Goal: Task Accomplishment & Management: Manage account settings

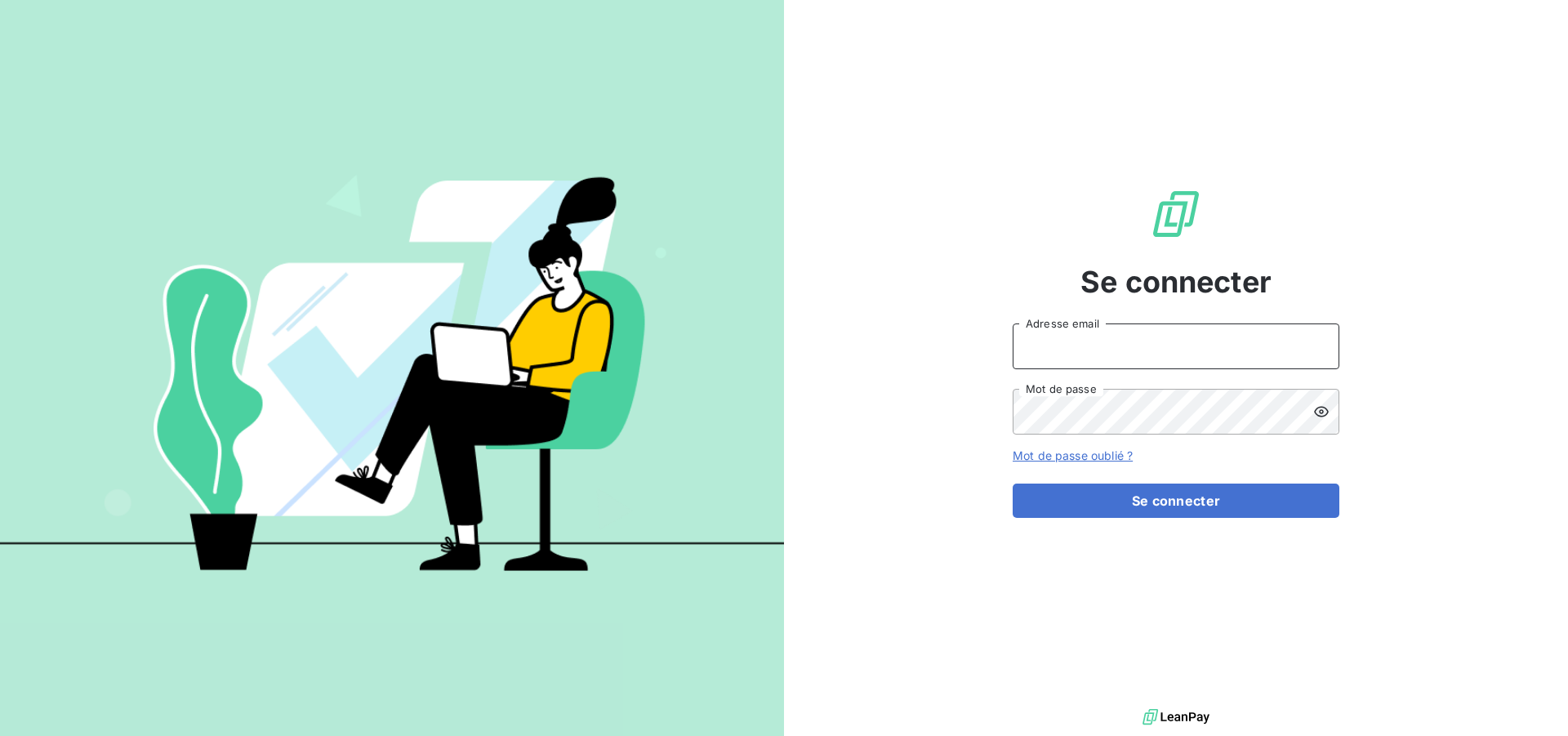
click at [1256, 351] on input "Adresse email" at bounding box center [1176, 346] width 326 height 46
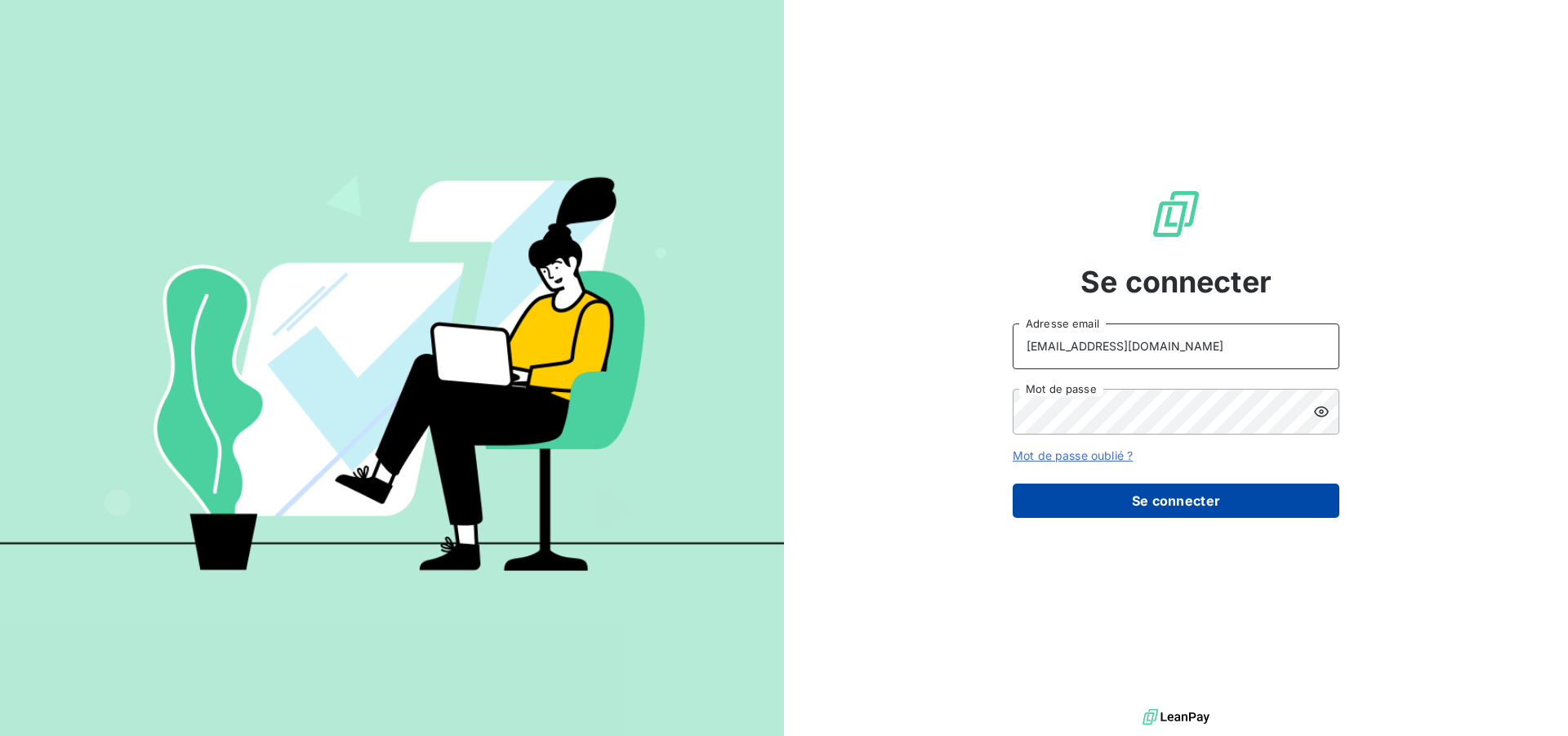
type input "[EMAIL_ADDRESS][DOMAIN_NAME]"
click at [1144, 497] on button "Se connecter" at bounding box center [1176, 500] width 326 height 34
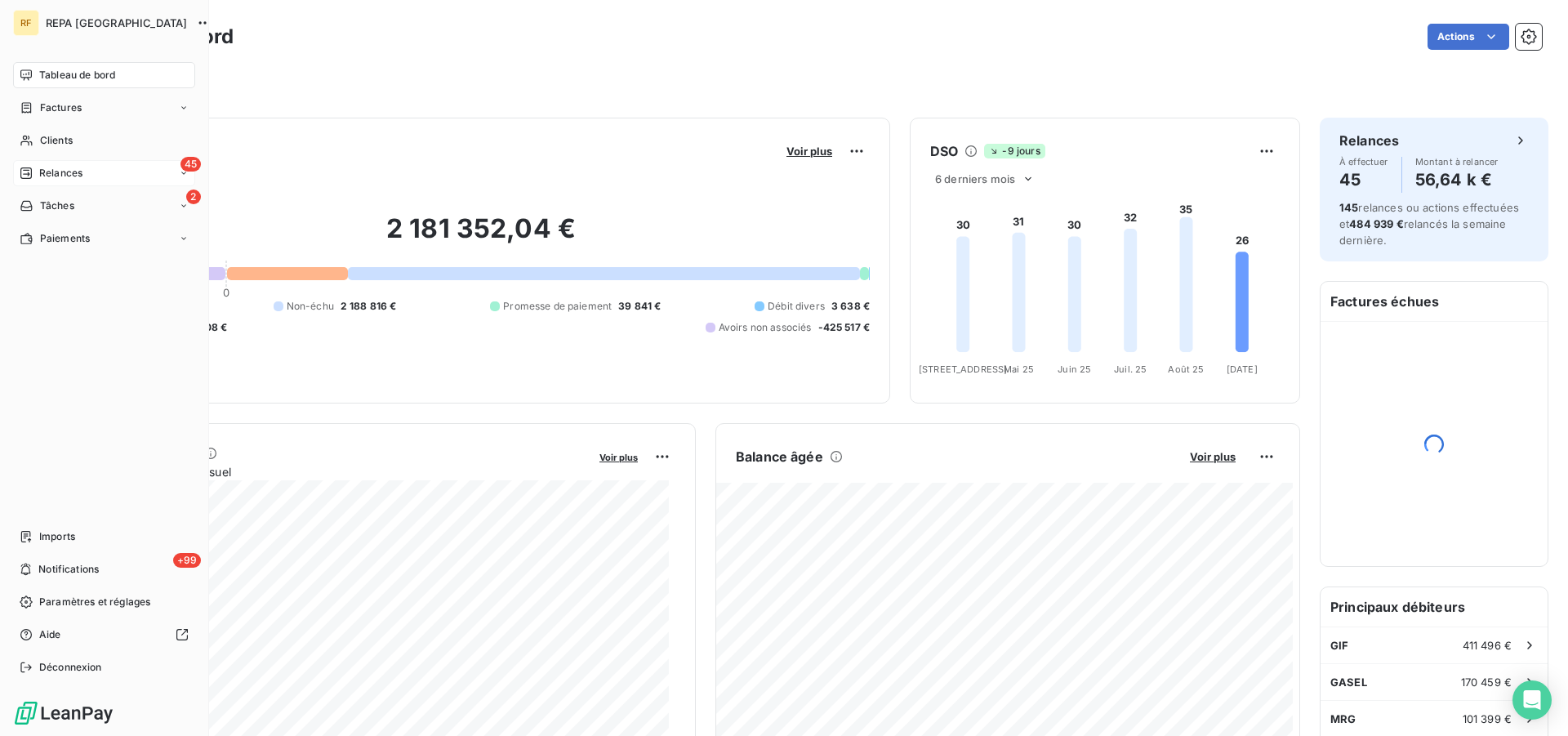
click at [44, 170] on span "Relances" at bounding box center [60, 173] width 44 height 15
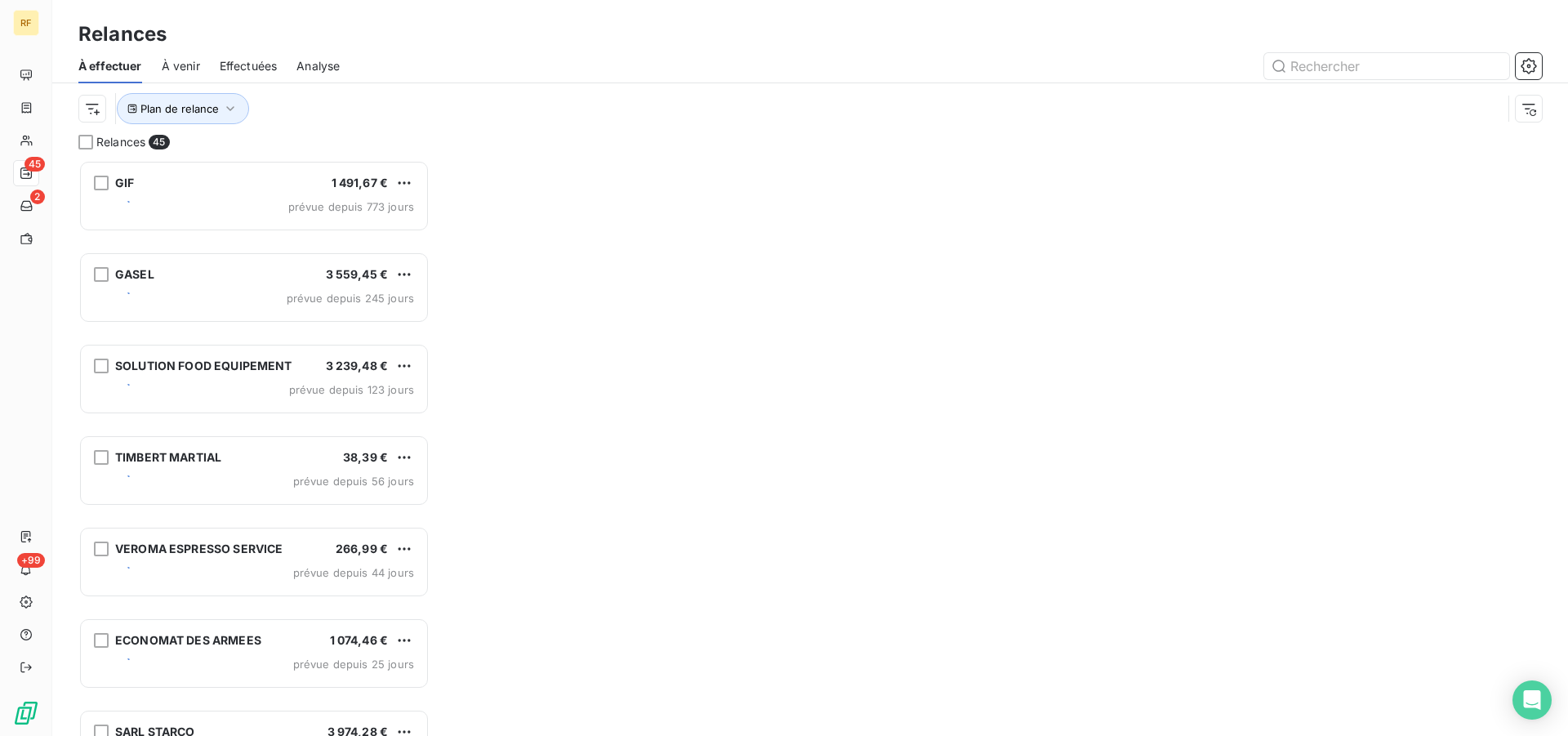
scroll to position [562, 337]
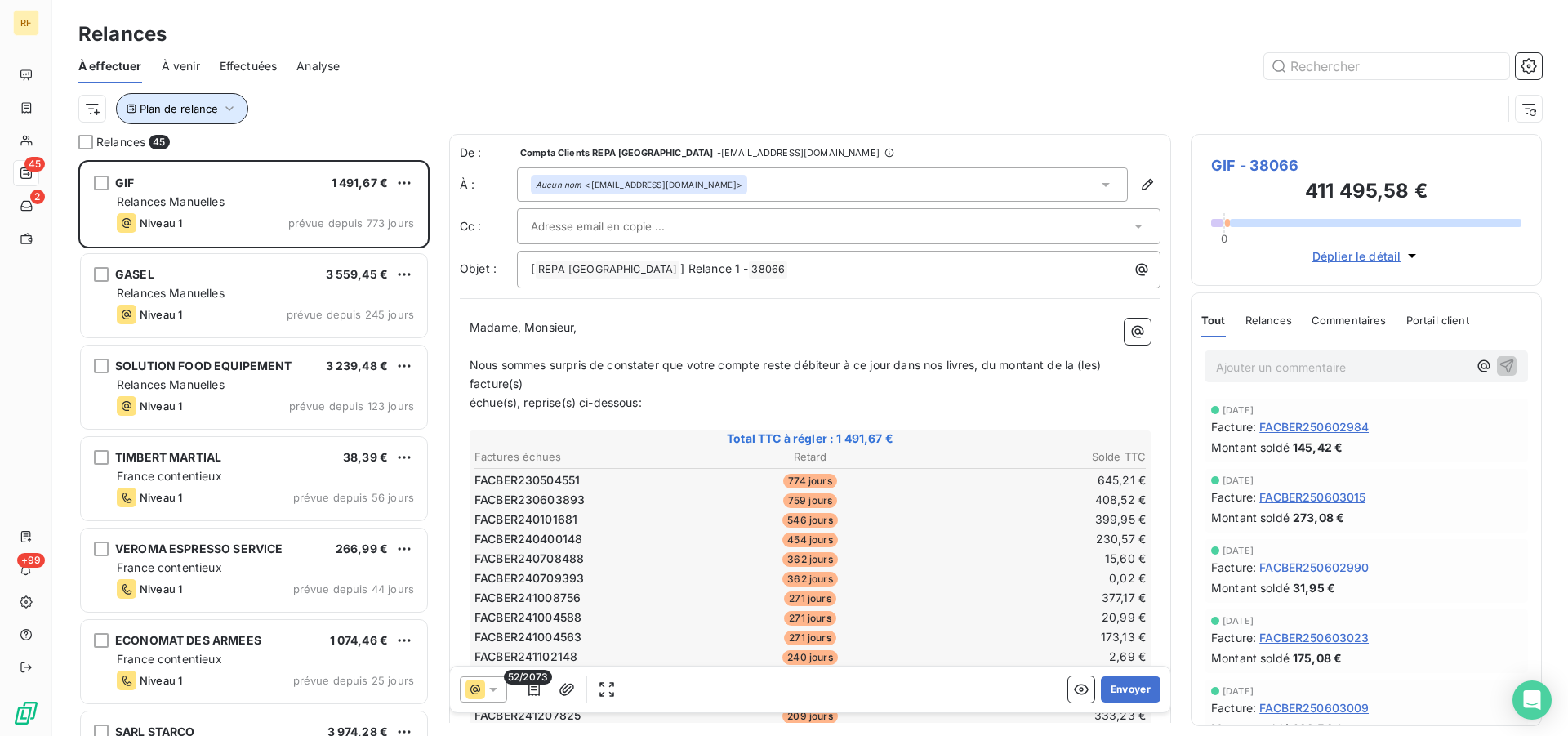
click at [193, 107] on span "Plan de relance" at bounding box center [179, 108] width 79 height 13
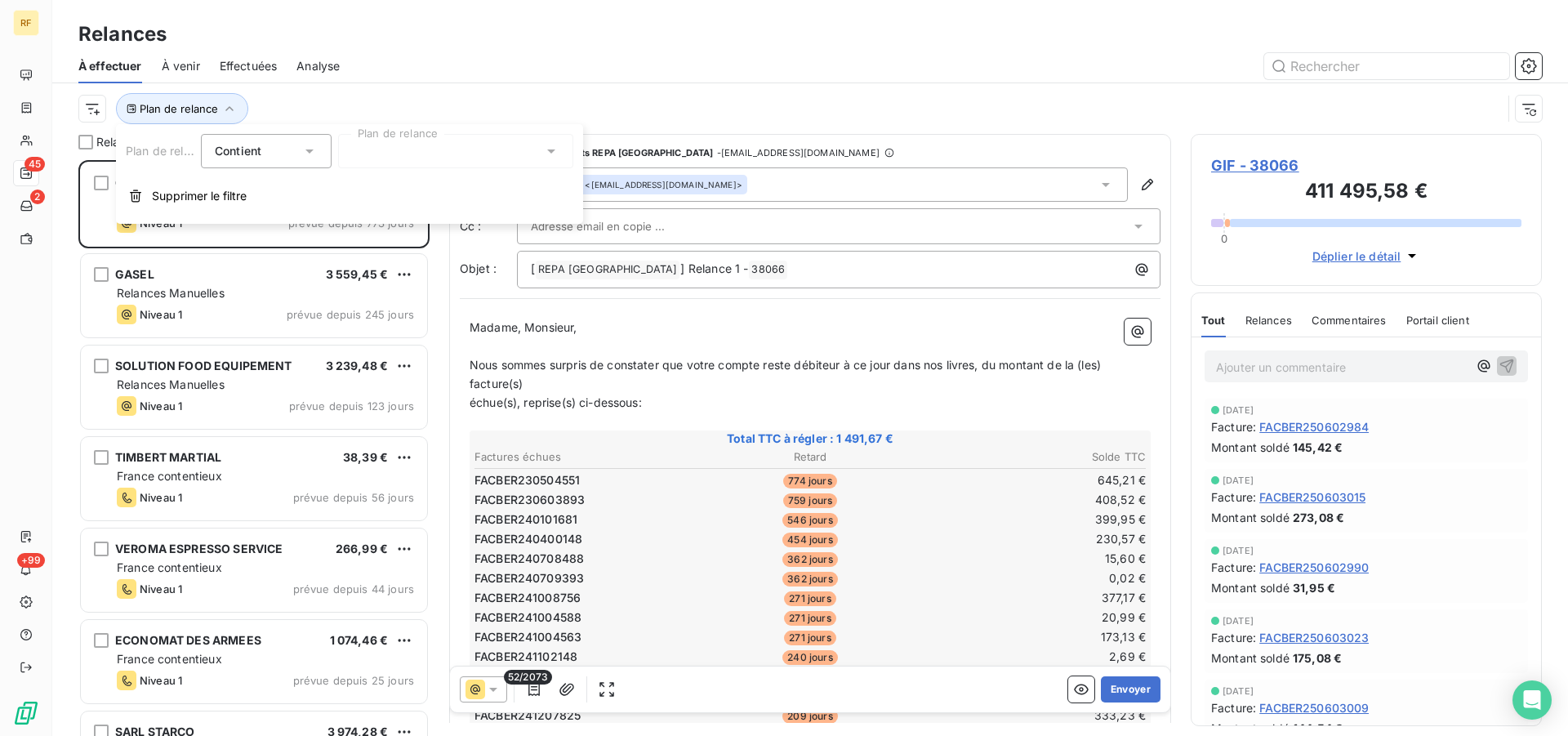
click at [400, 158] on div at bounding box center [455, 151] width 235 height 34
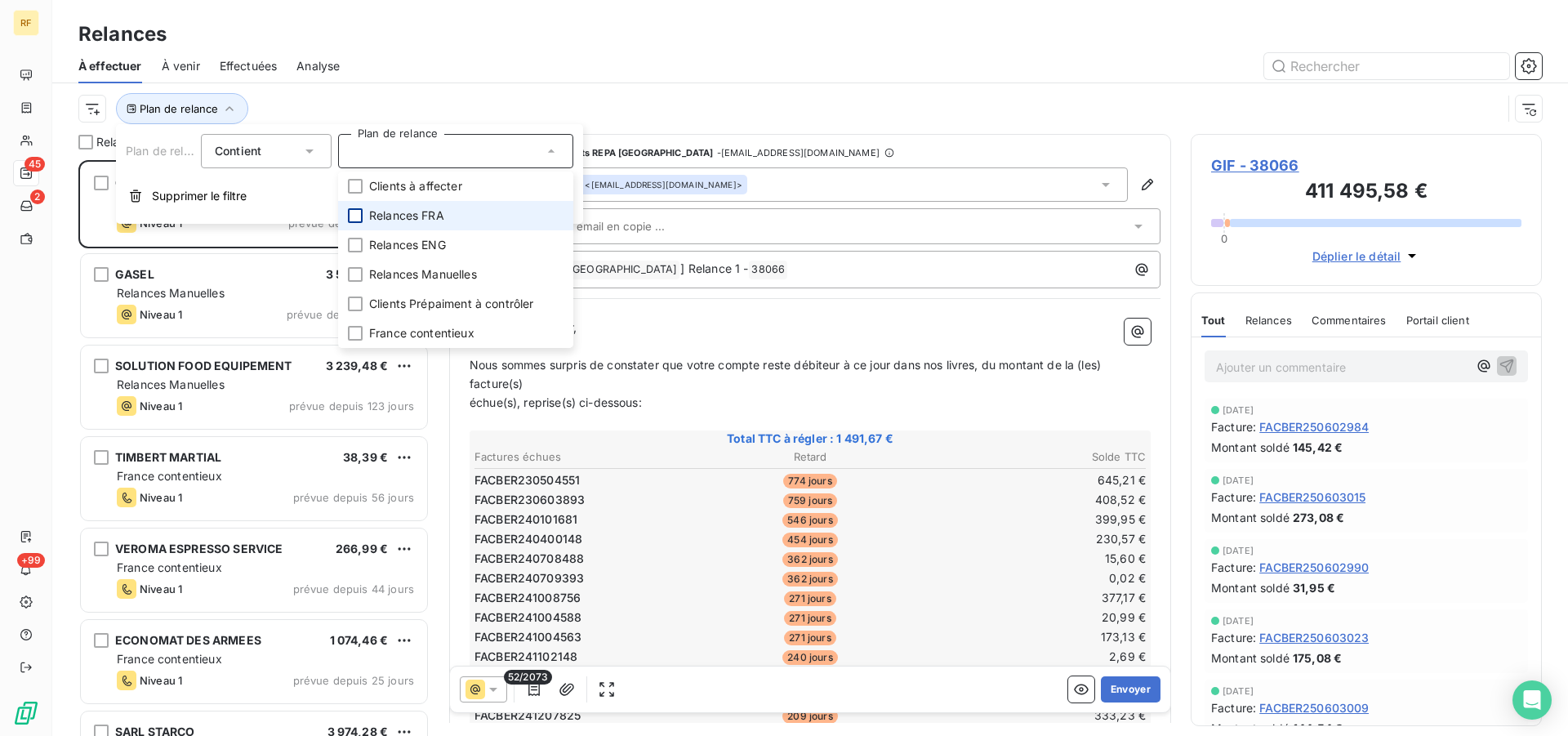
click at [362, 216] on div at bounding box center [354, 216] width 15 height 15
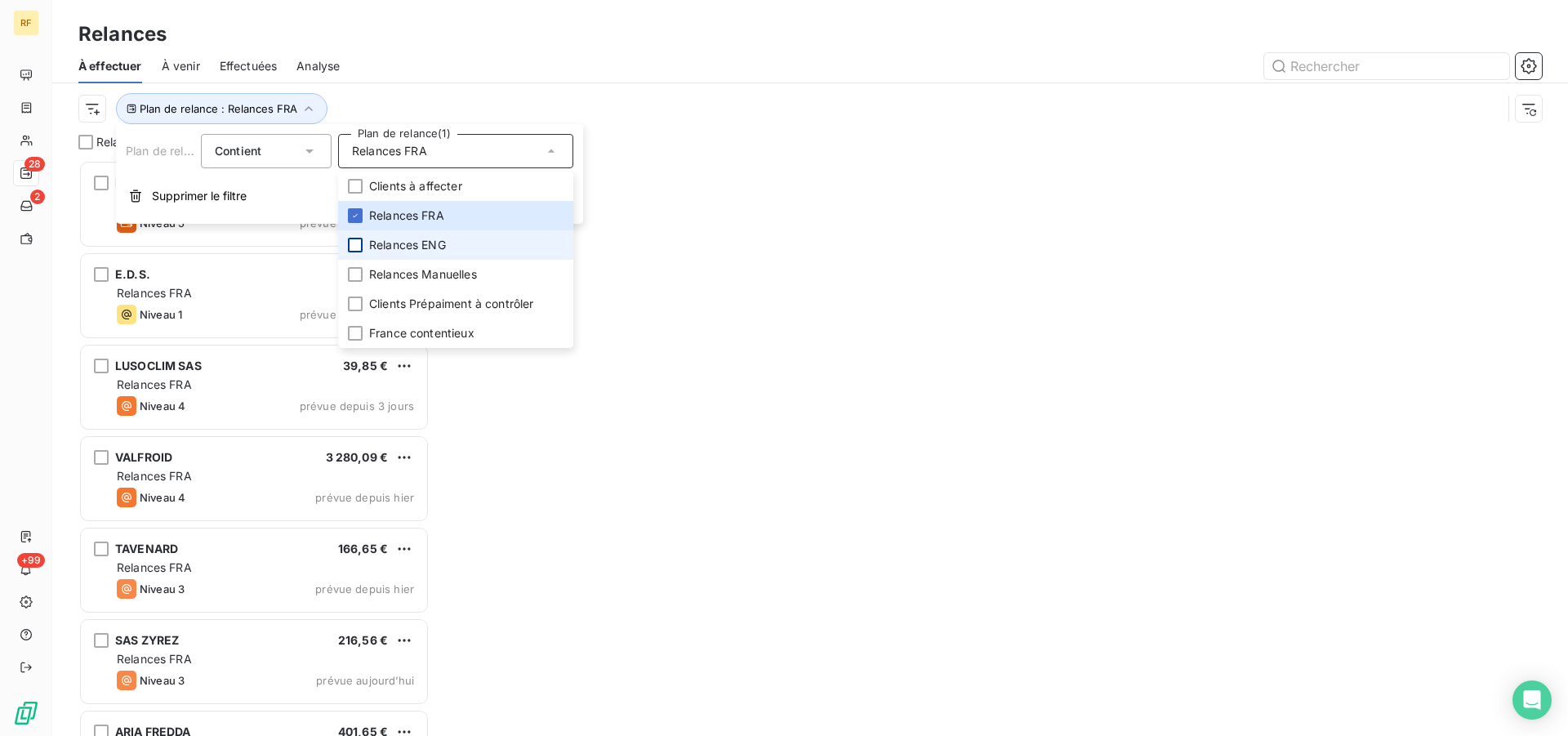
scroll to position [562, 337]
click at [358, 244] on div at bounding box center [354, 245] width 15 height 15
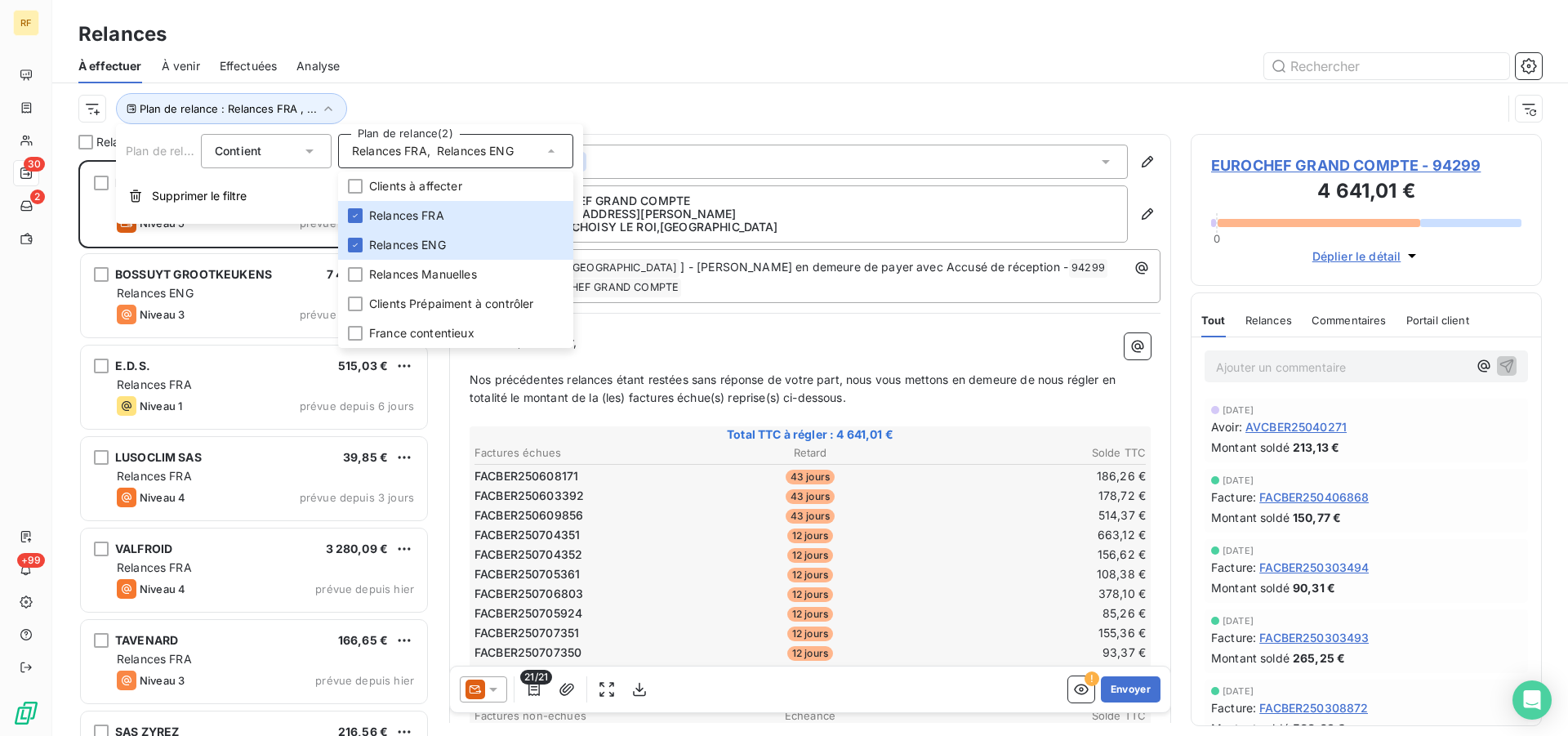
click at [603, 71] on div at bounding box center [951, 66] width 1183 height 26
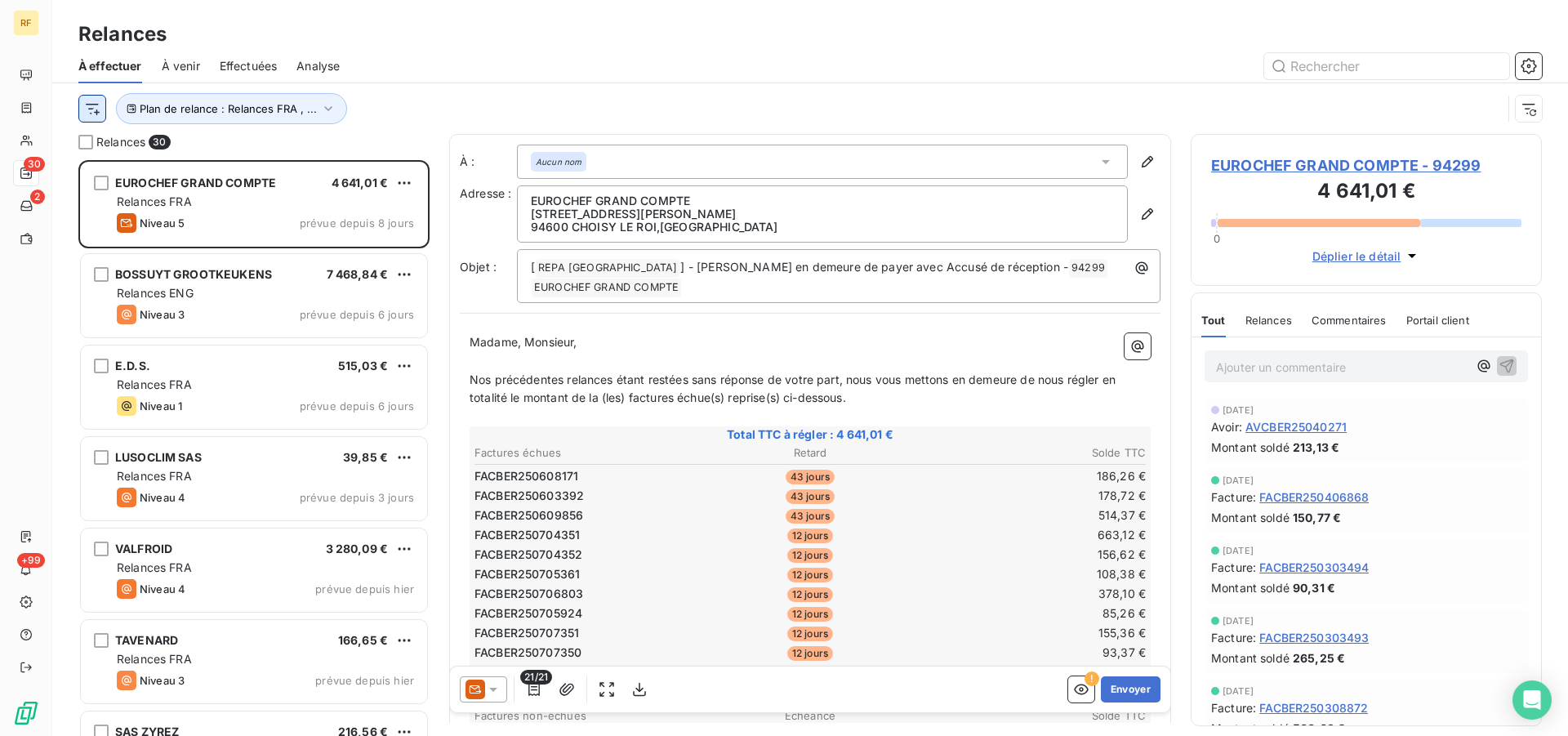
click at [97, 108] on html "RF 30 2 +99 Relances À effectuer À venir Effectuées Analyse Plan de relance : R…" at bounding box center [784, 368] width 1568 height 736
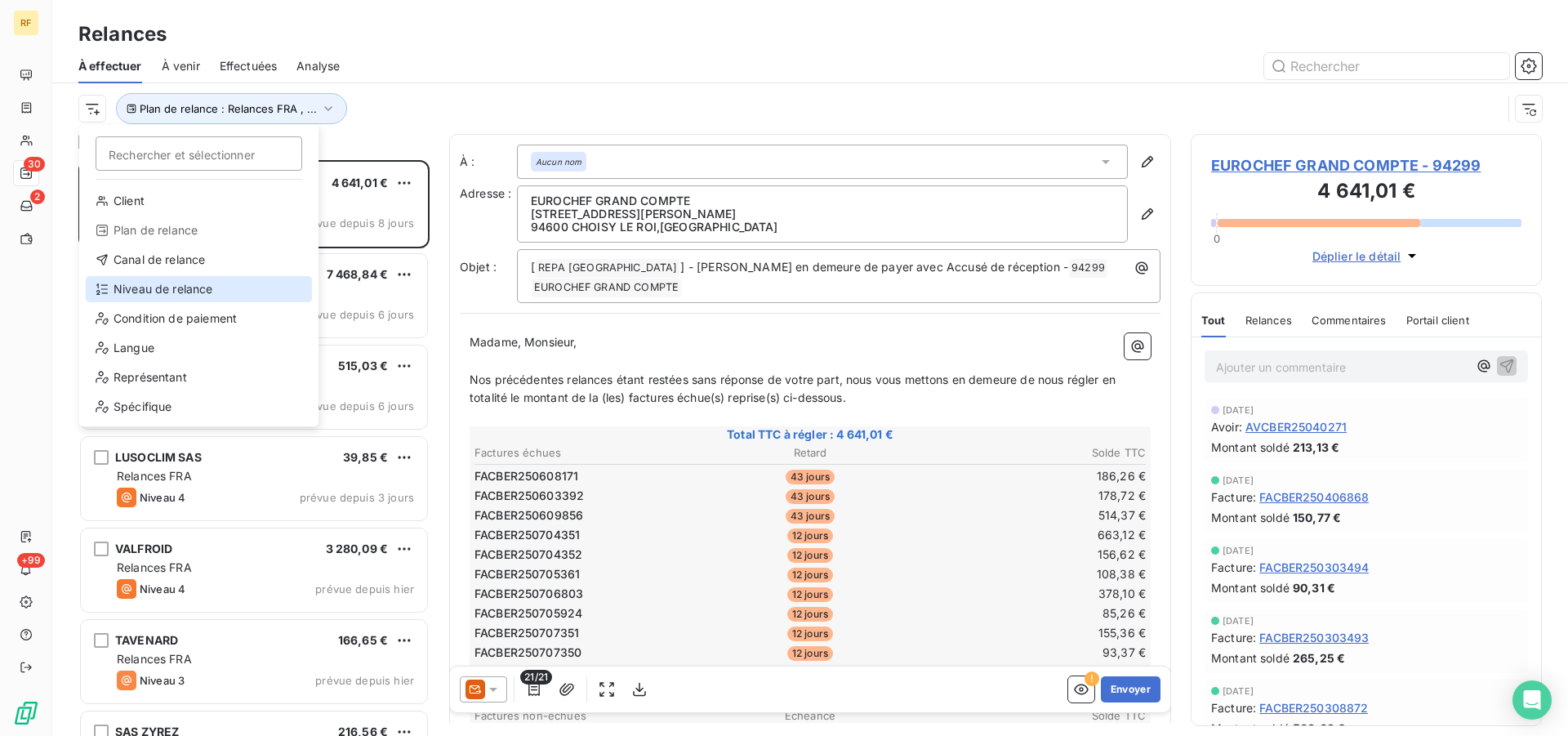
click at [170, 290] on div "Niveau de relance" at bounding box center [198, 288] width 226 height 26
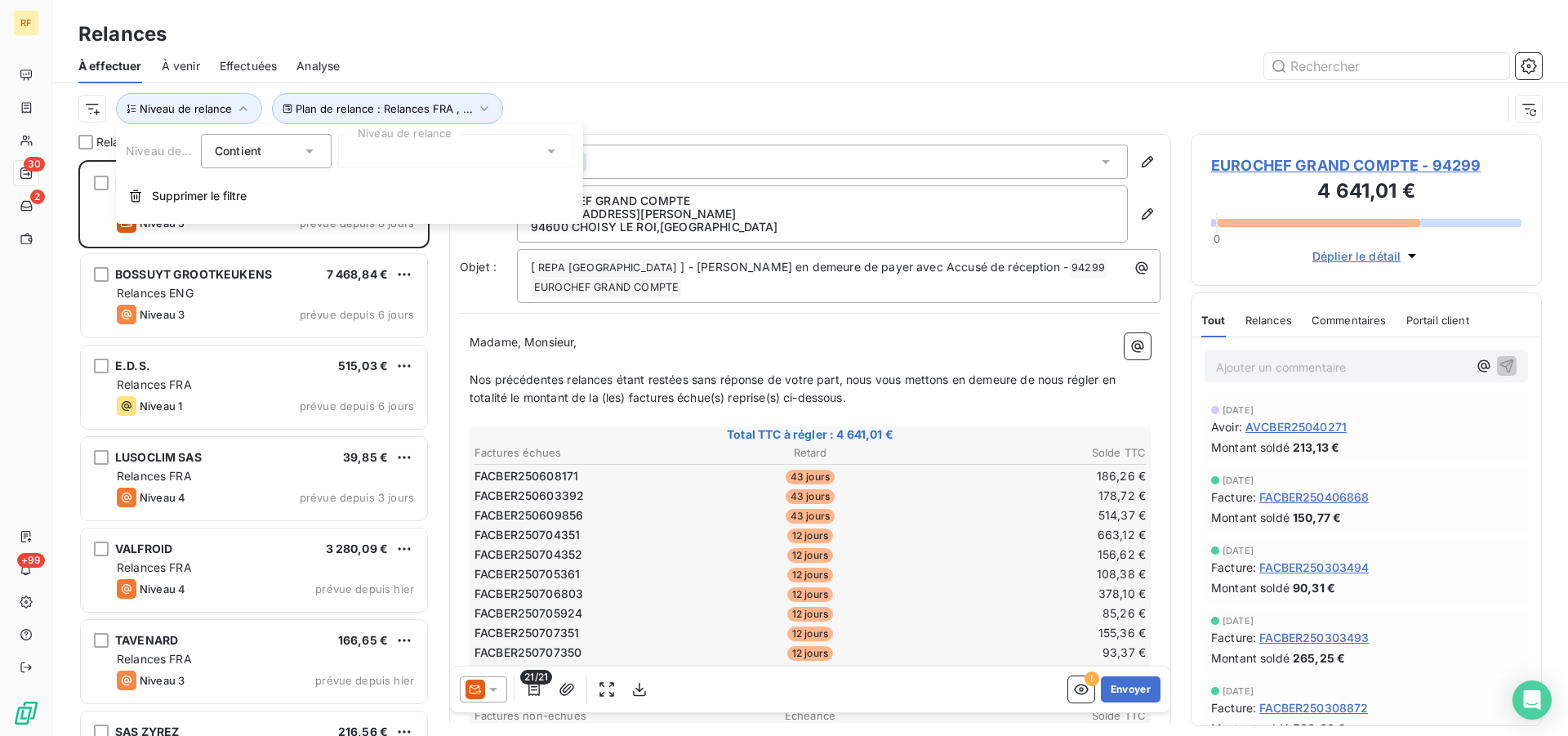
click at [426, 155] on div at bounding box center [455, 151] width 235 height 34
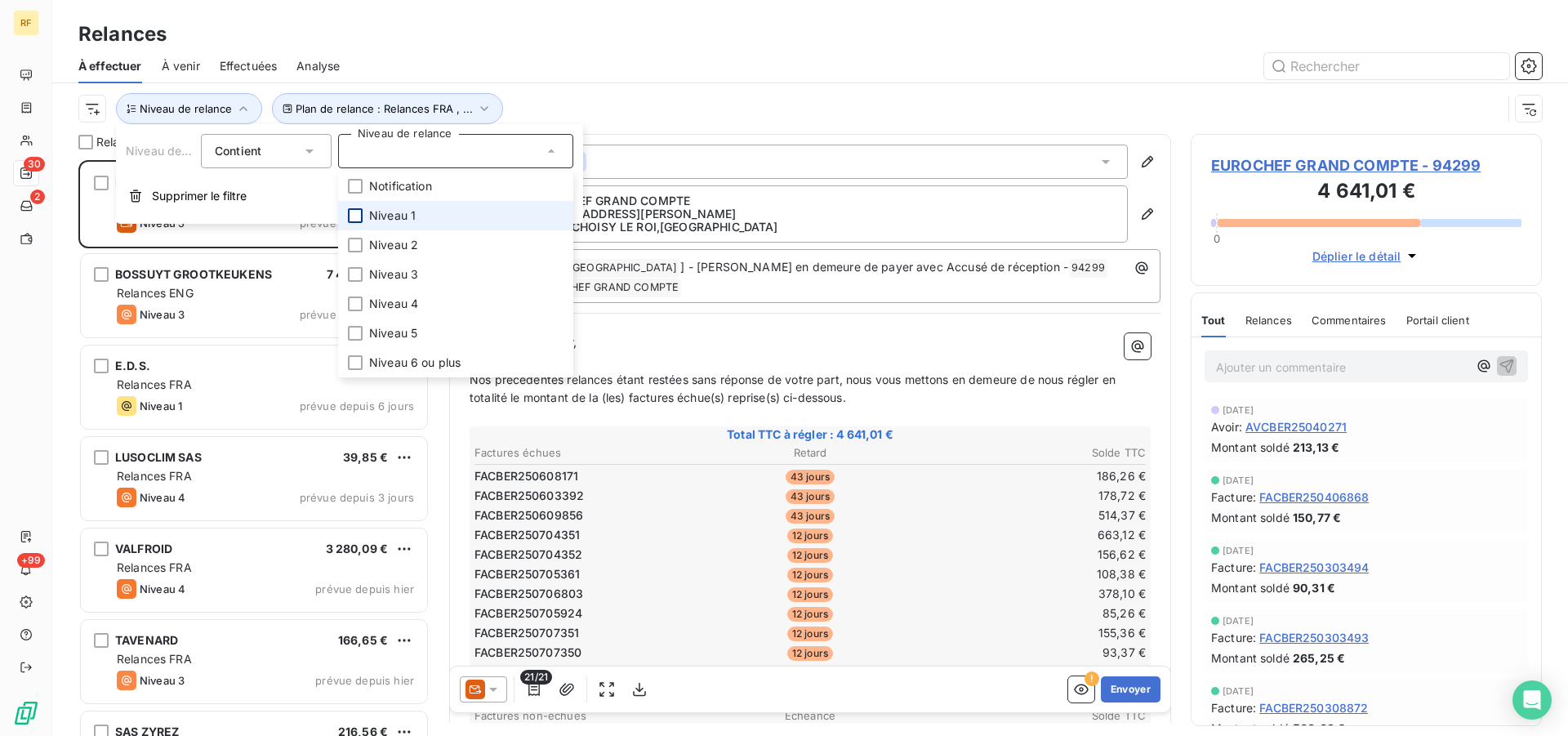
click at [357, 218] on div at bounding box center [354, 216] width 15 height 15
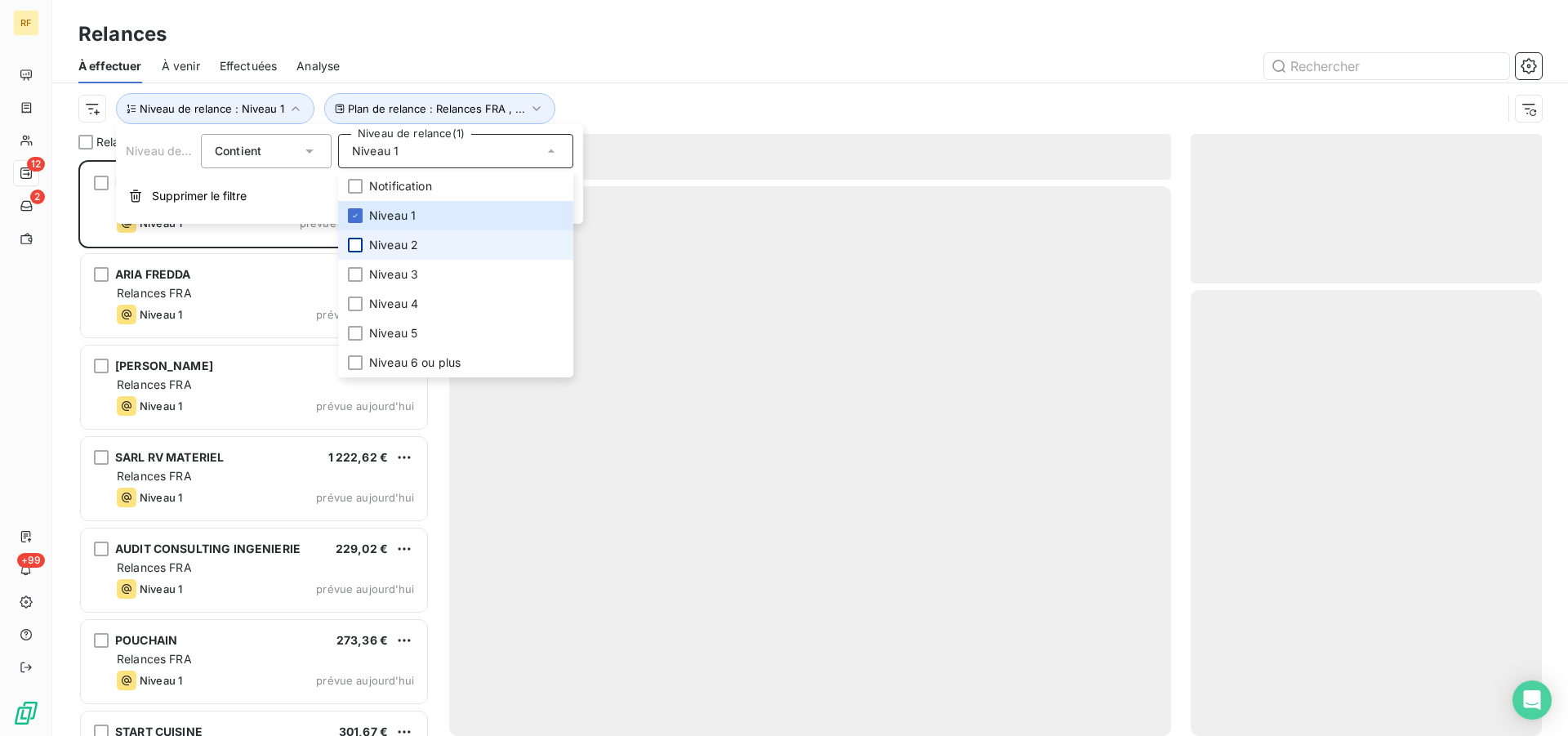
scroll to position [562, 337]
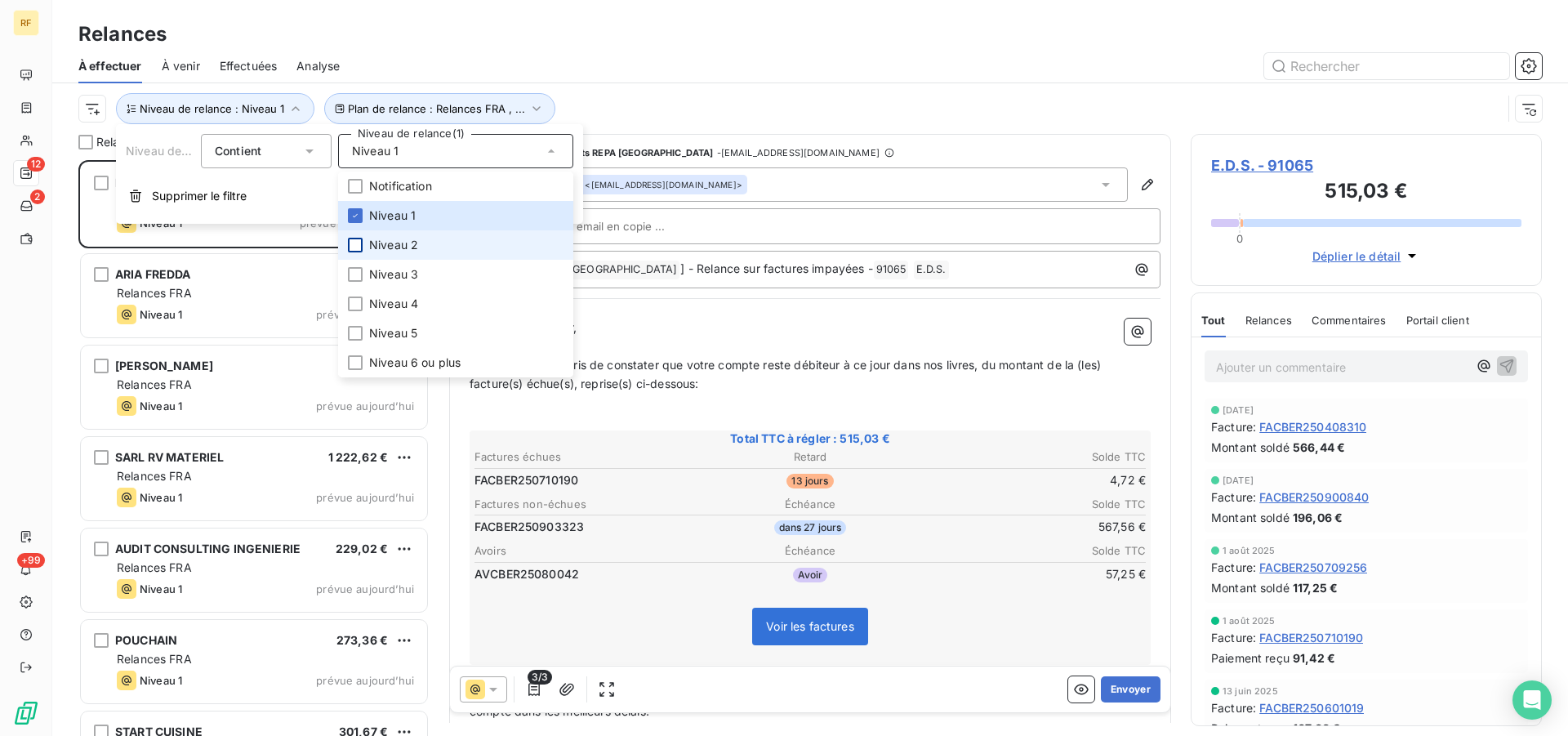
click at [354, 245] on div at bounding box center [354, 245] width 15 height 15
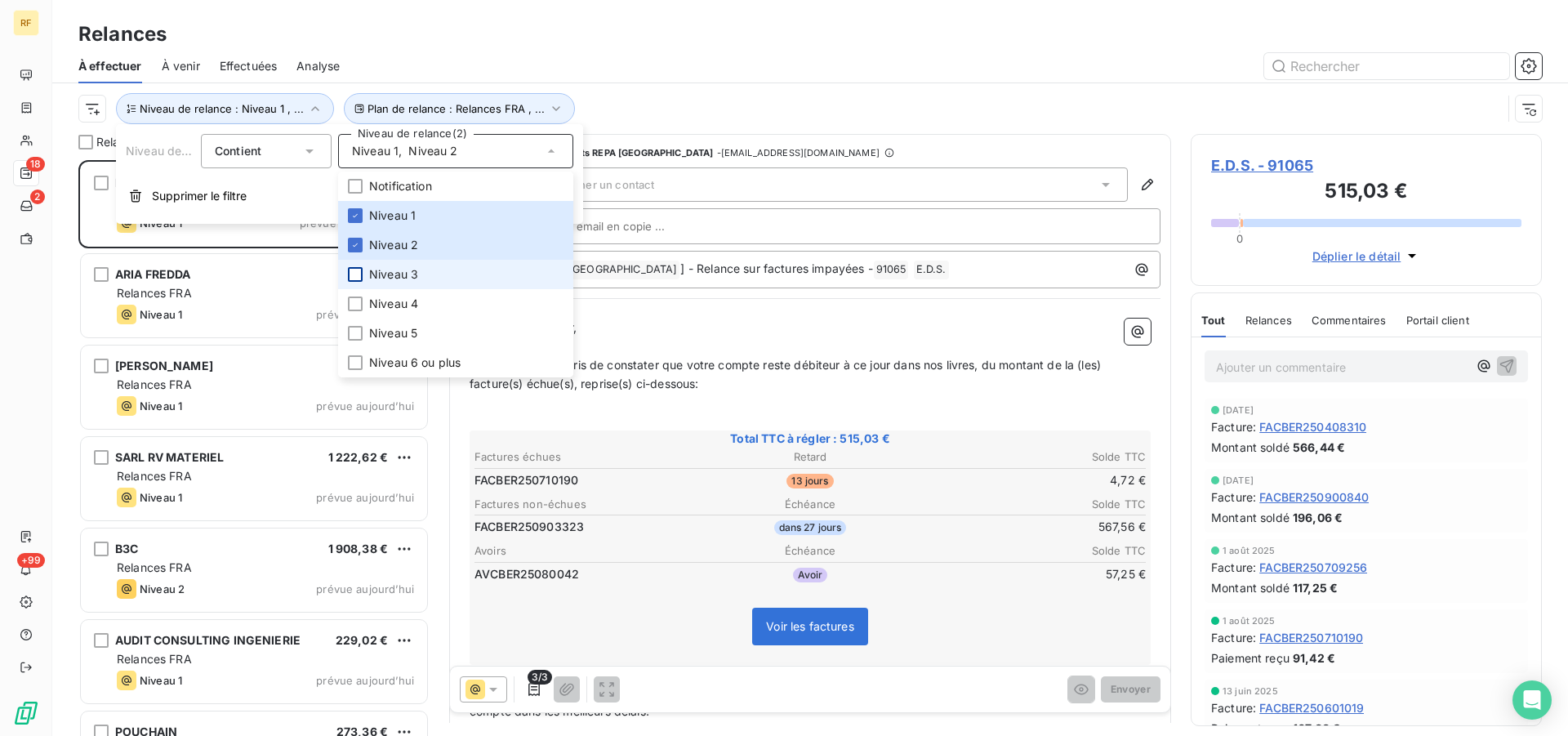
click at [352, 278] on div at bounding box center [354, 274] width 15 height 15
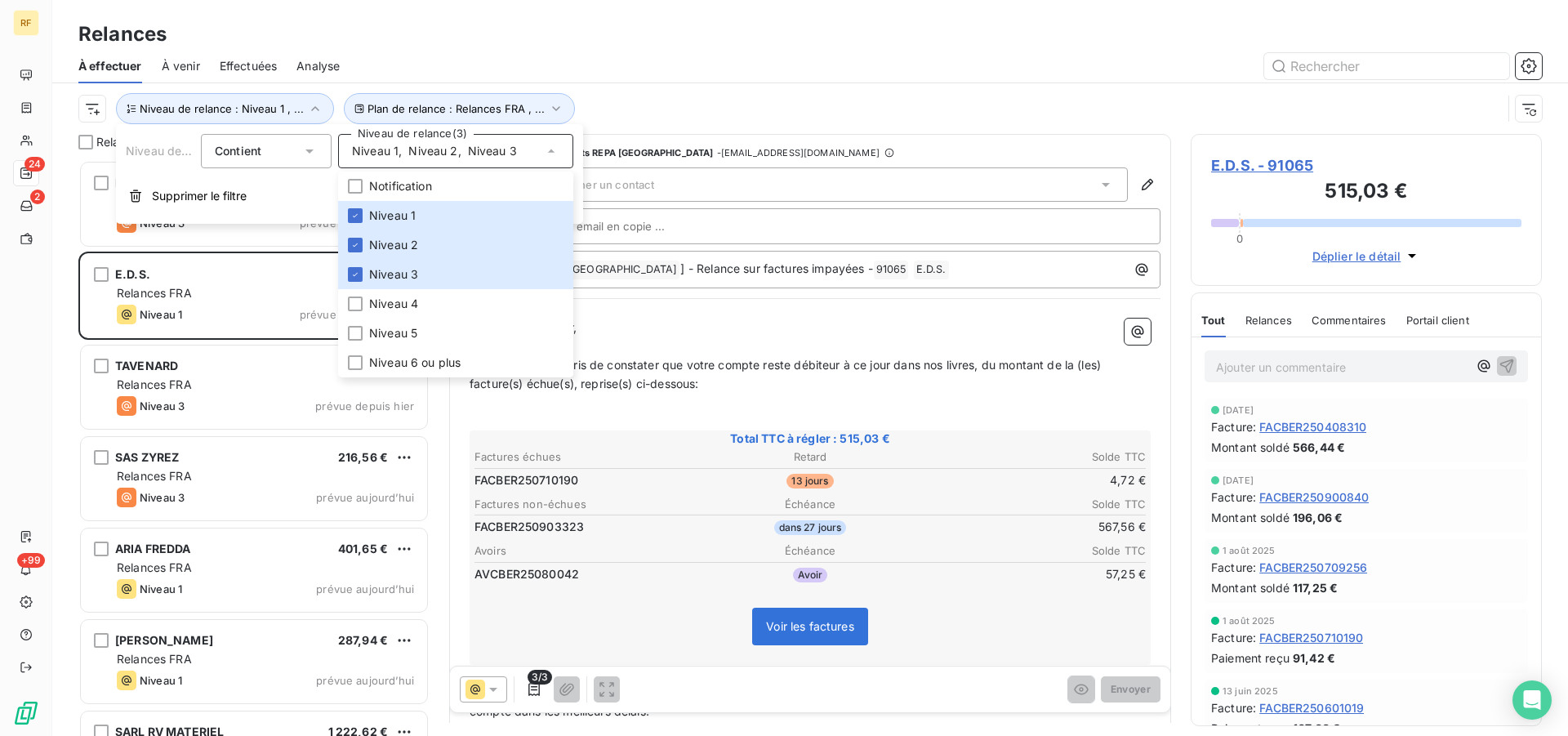
click at [574, 50] on div "À effectuer À venir Effectuées Analyse" at bounding box center [810, 65] width 1516 height 34
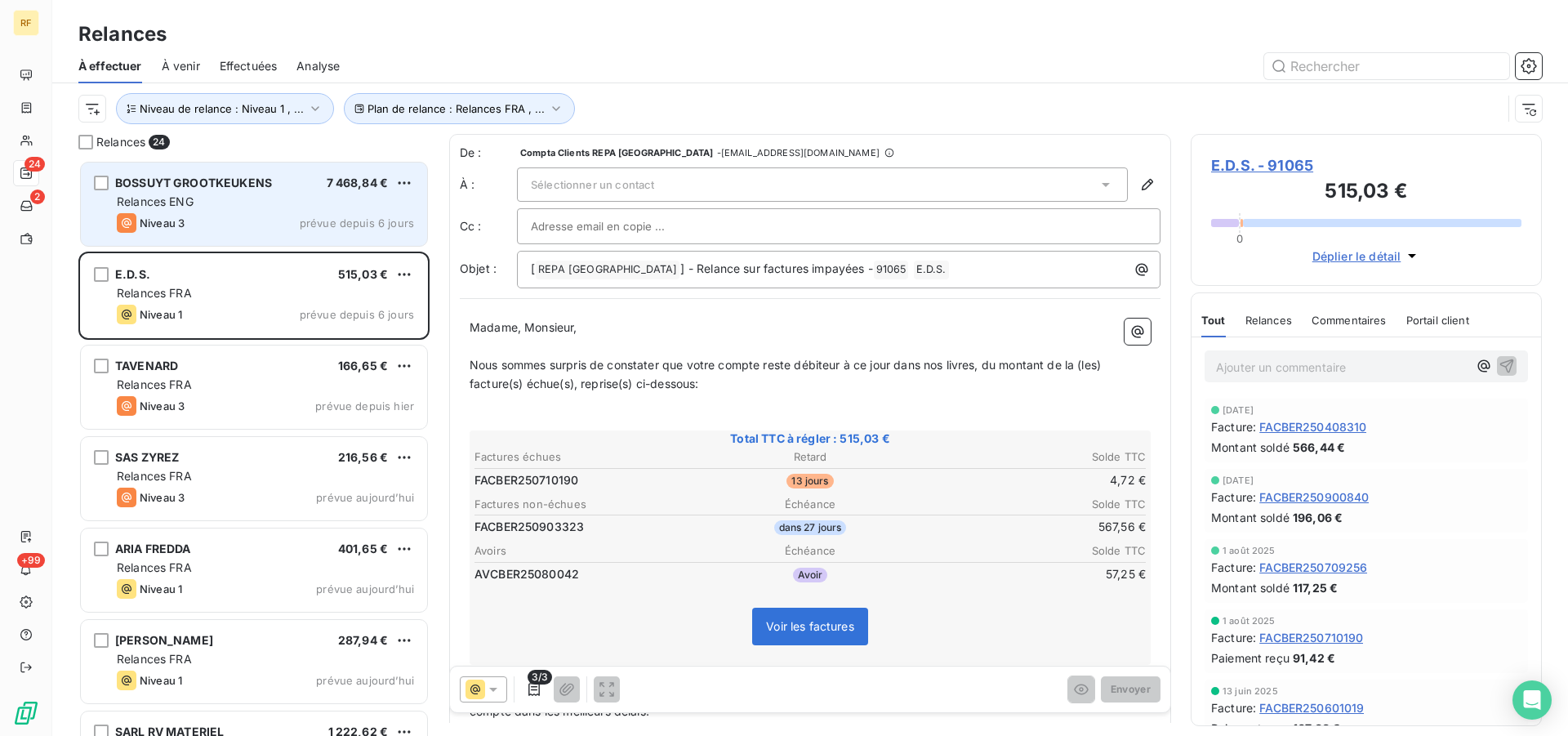
click at [256, 223] on div "Niveau 3 prévue depuis 6 jours" at bounding box center [265, 223] width 297 height 19
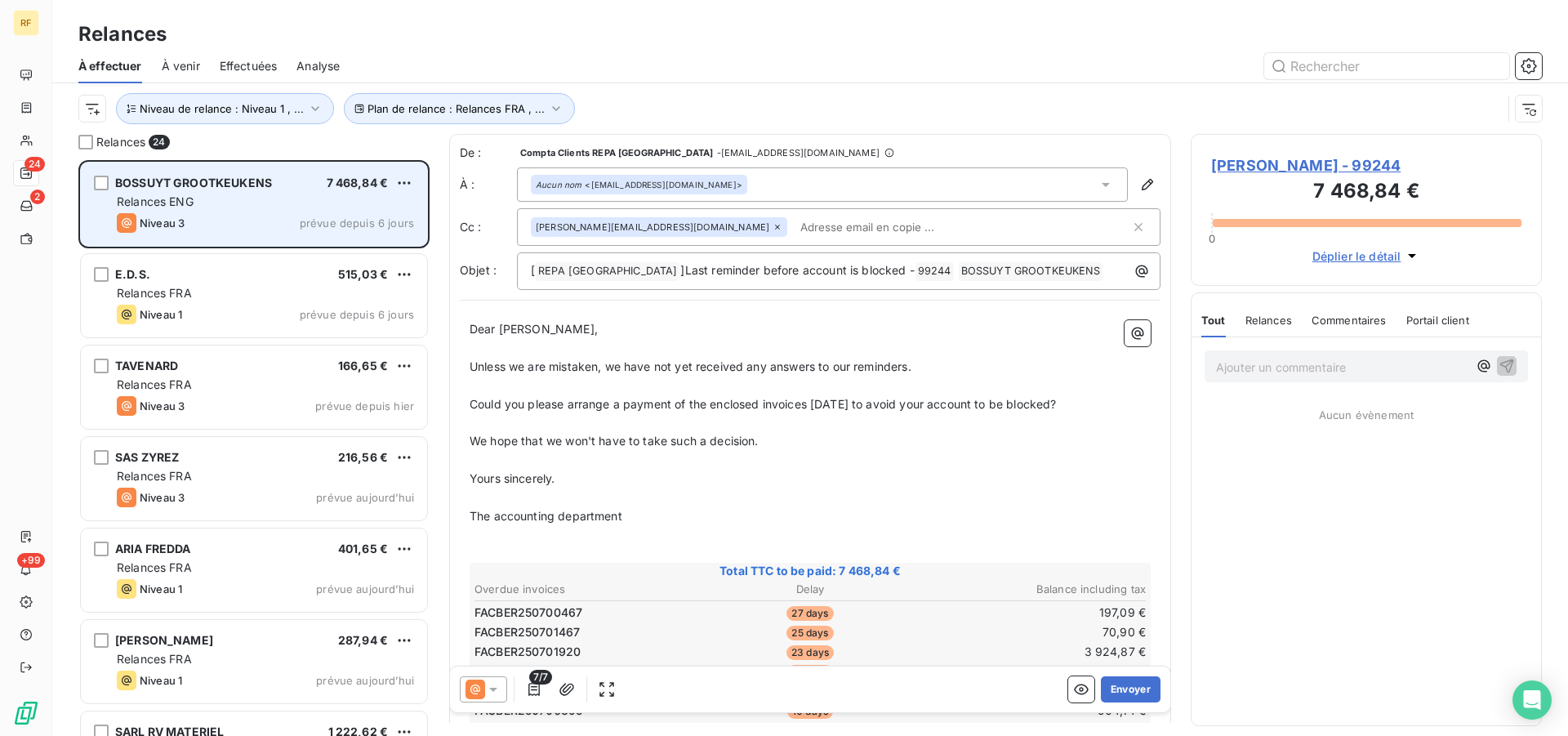
scroll to position [562, 337]
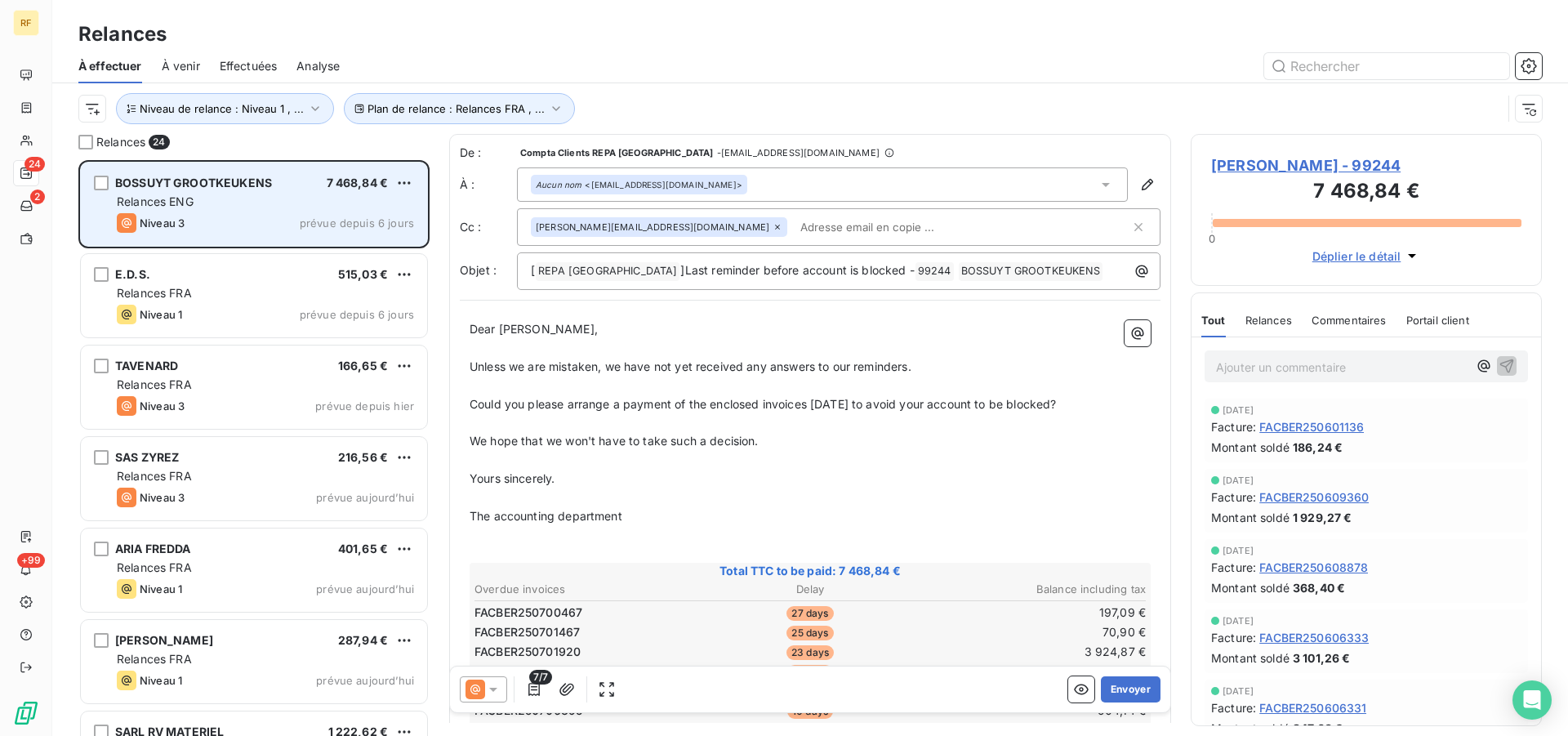
click at [237, 214] on div "Niveau 3 prévue depuis 6 jours" at bounding box center [265, 223] width 297 height 19
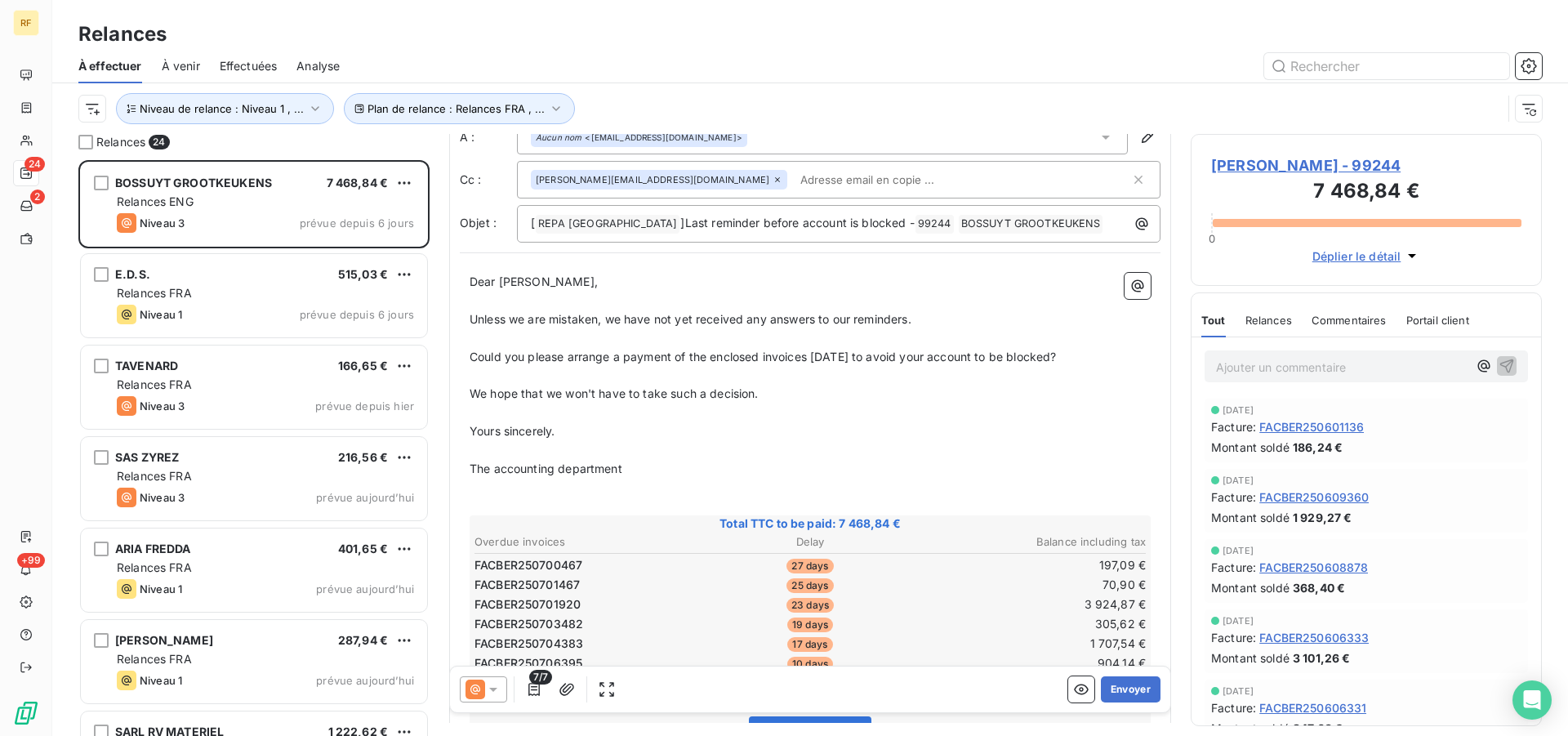
scroll to position [0, 0]
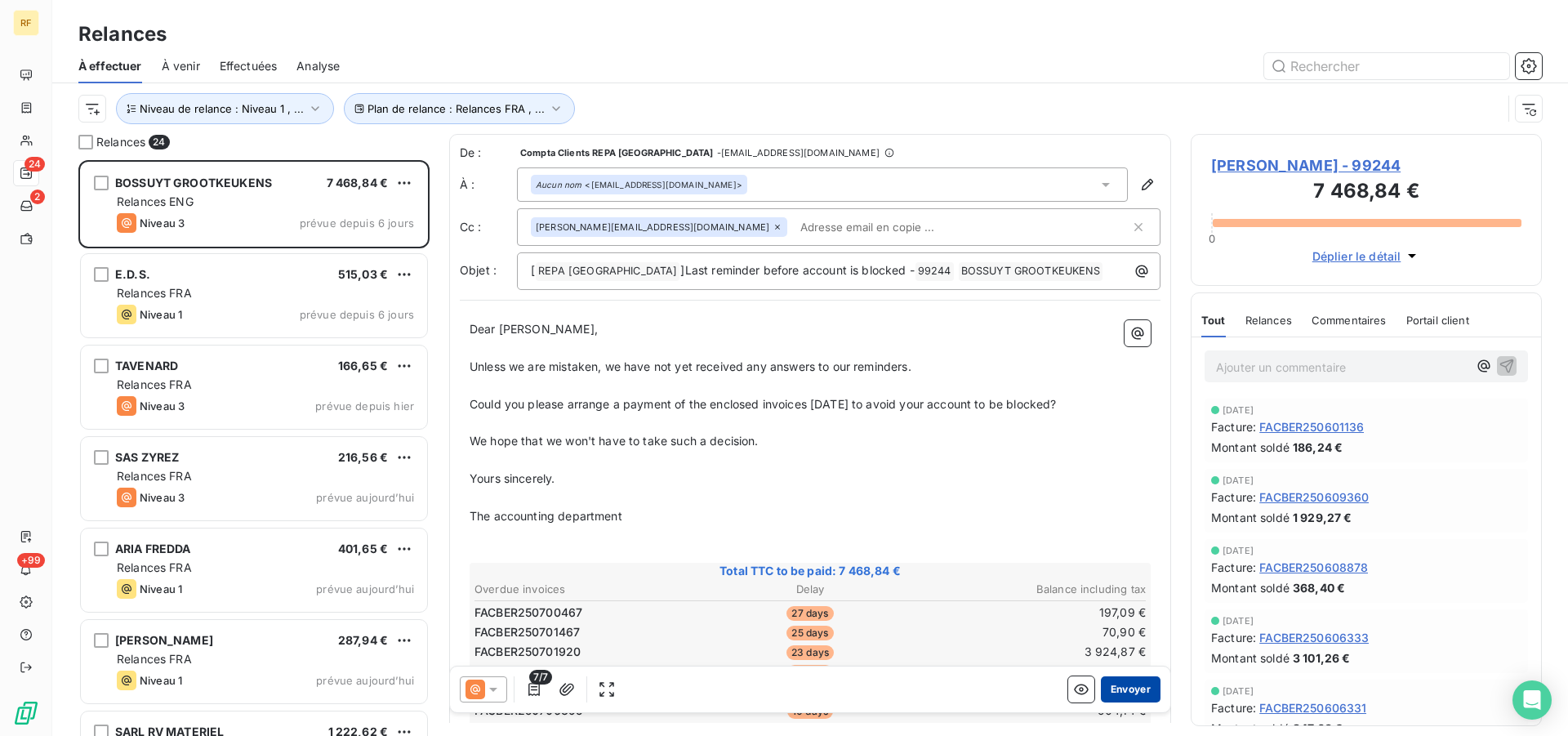
click at [1119, 680] on button "Envoyer" at bounding box center [1130, 688] width 59 height 26
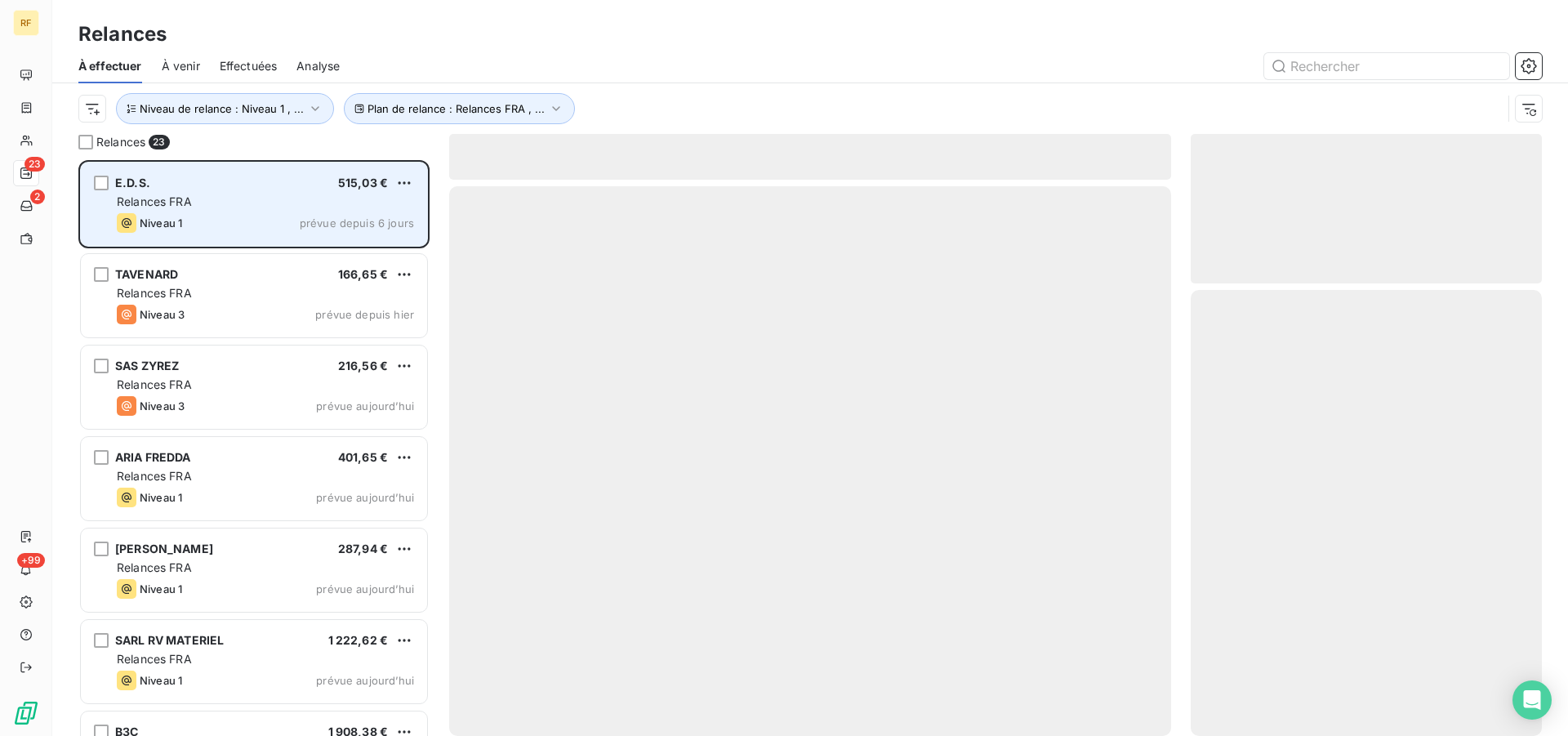
click at [195, 214] on div "Niveau 1 prévue depuis 6 jours" at bounding box center [265, 223] width 297 height 19
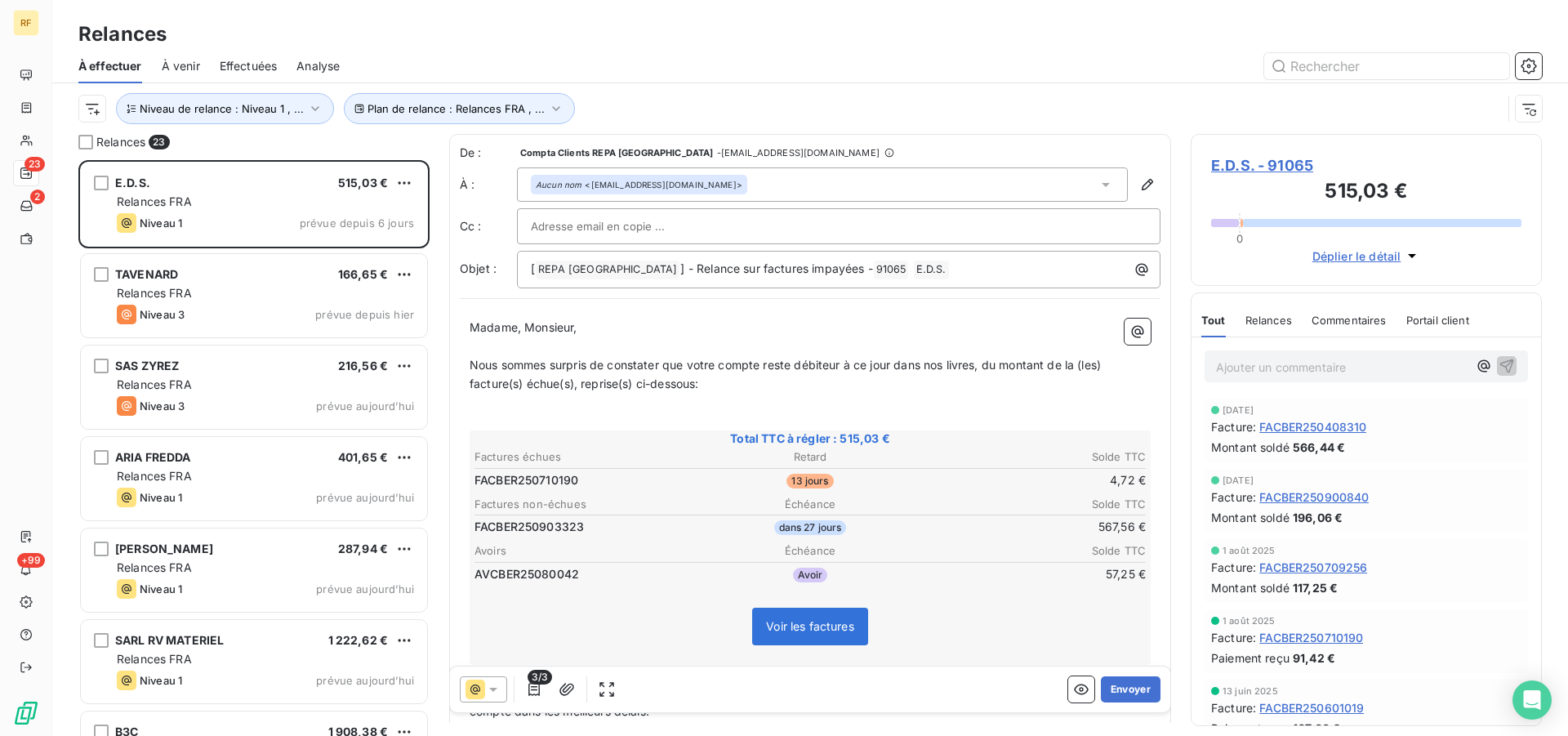
click at [1247, 162] on span "E.D.S. - 91065" at bounding box center [1366, 165] width 311 height 22
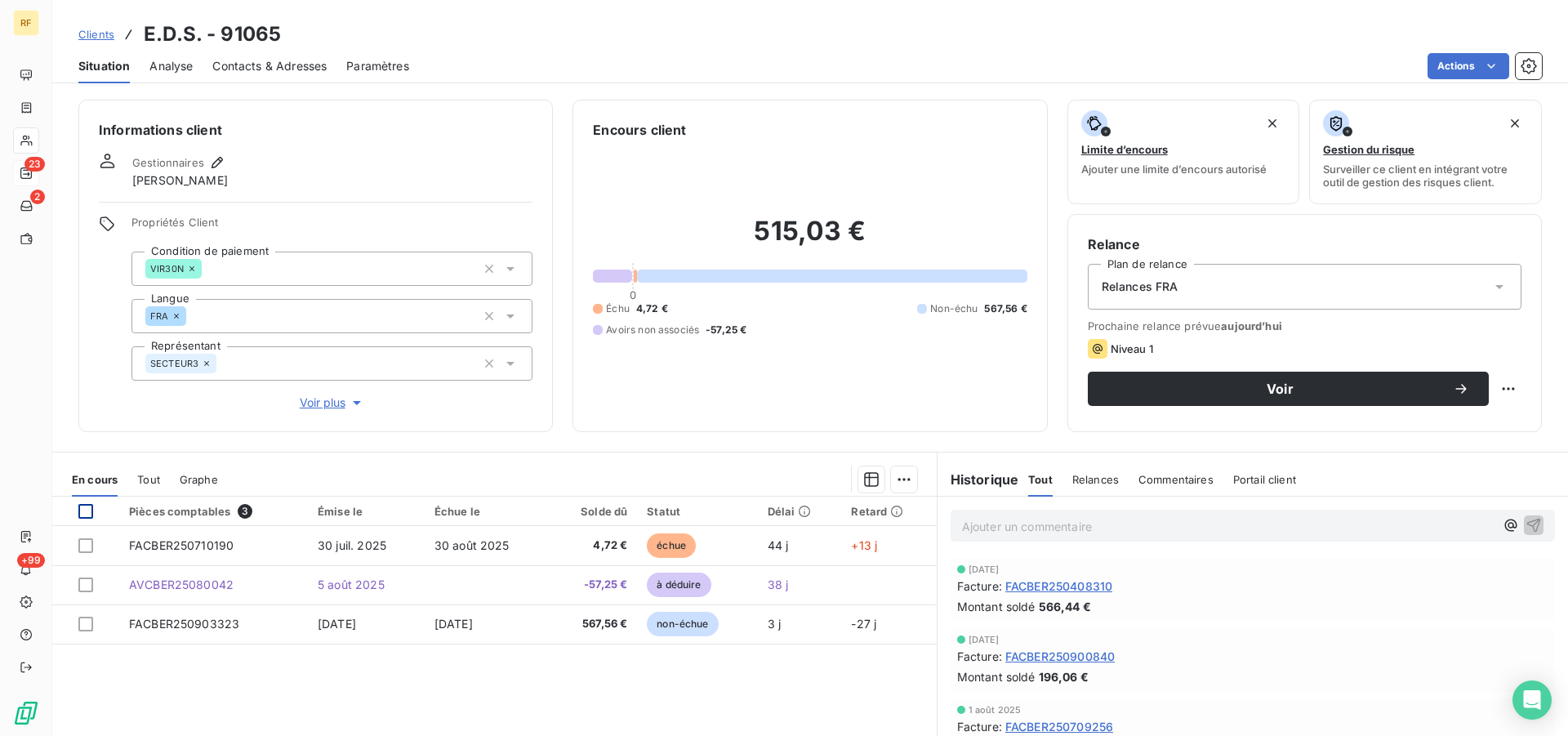
click at [88, 512] on div at bounding box center [85, 511] width 15 height 15
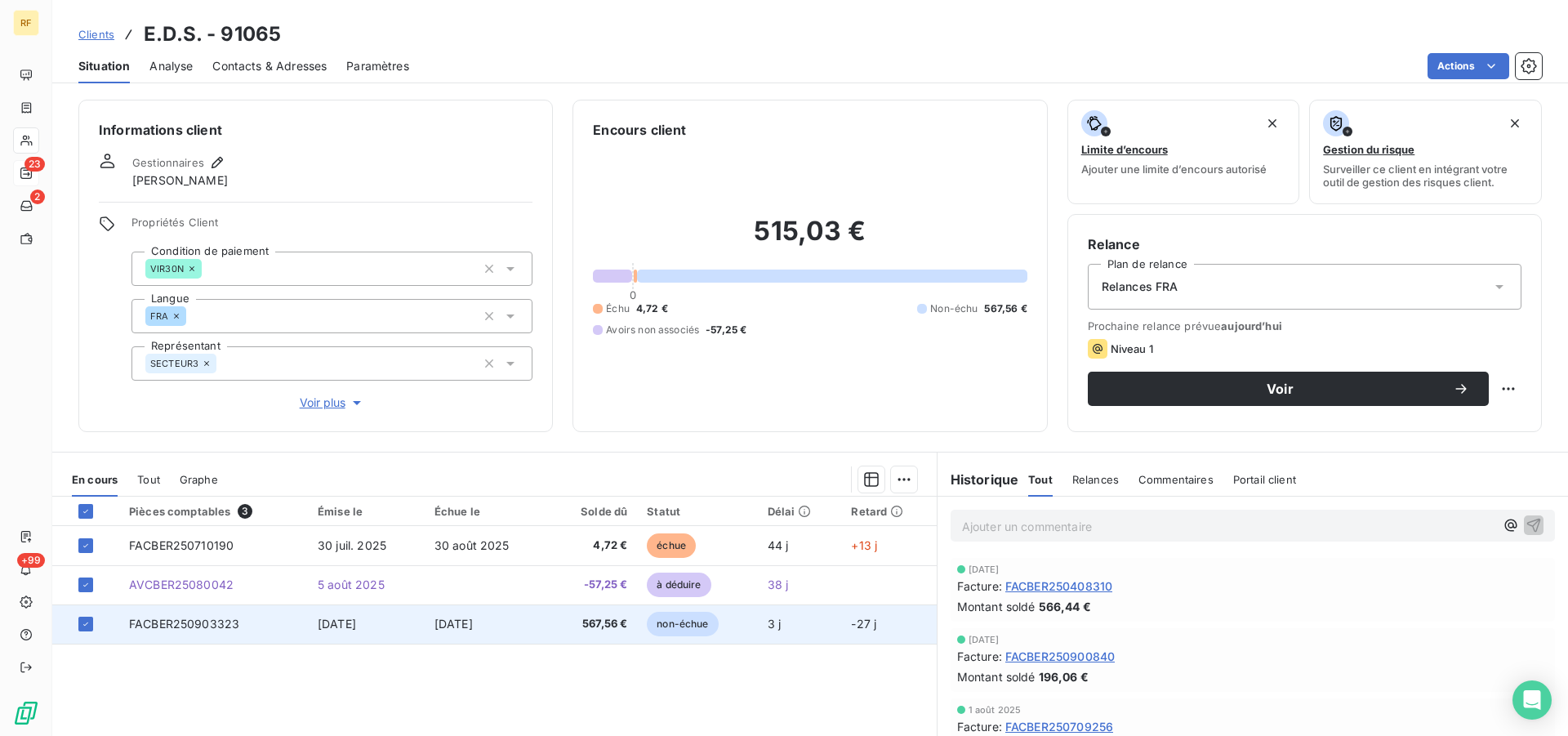
click at [93, 624] on div at bounding box center [94, 623] width 31 height 15
click at [89, 621] on icon at bounding box center [85, 624] width 10 height 10
click at [902, 481] on html "RF 23 2 +99 Clients E.D.S. - 91065 Situation Analyse Contacts & Adresses Paramè…" at bounding box center [784, 368] width 1568 height 736
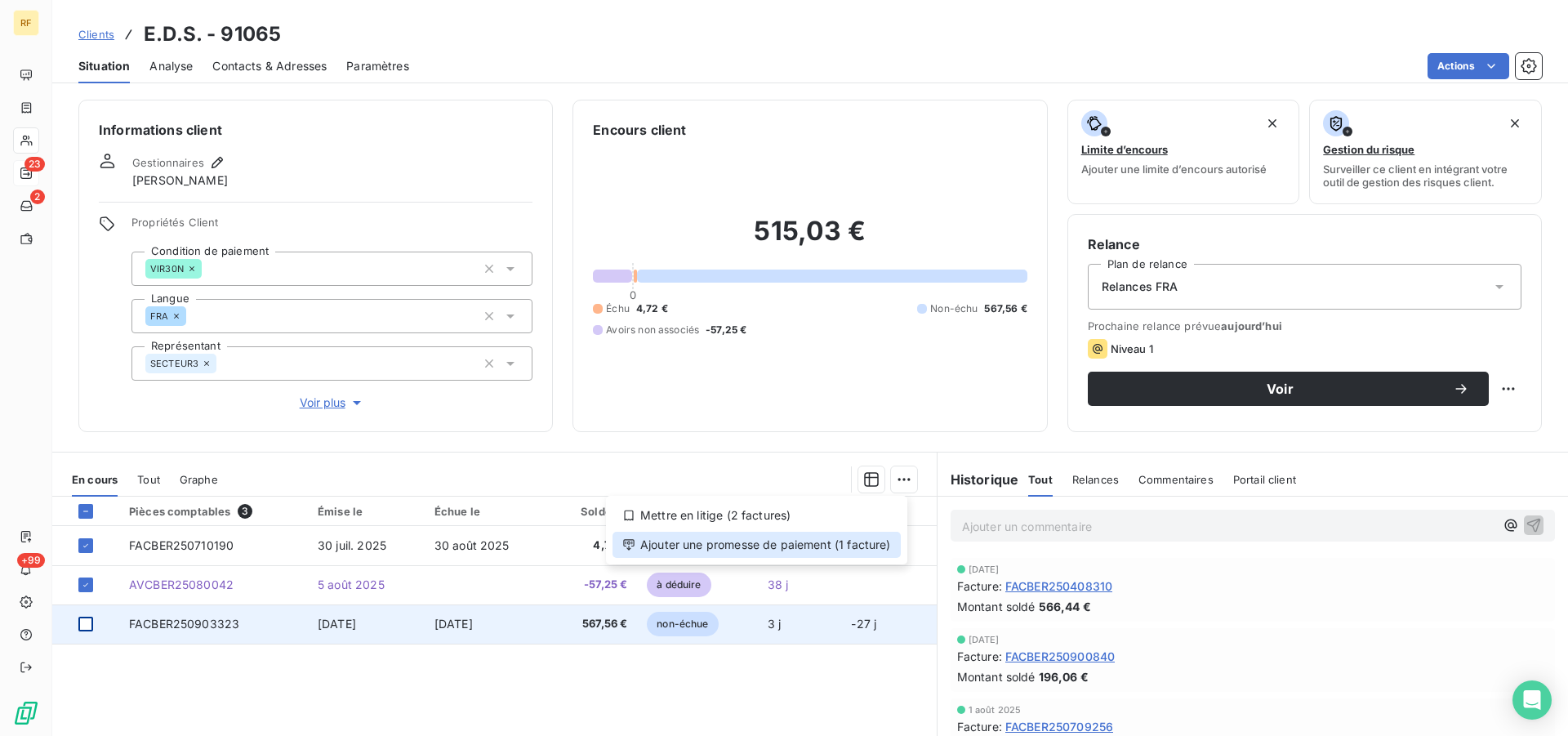
click at [764, 551] on div "Ajouter une promesse de paiement (1 facture)" at bounding box center [756, 545] width 288 height 26
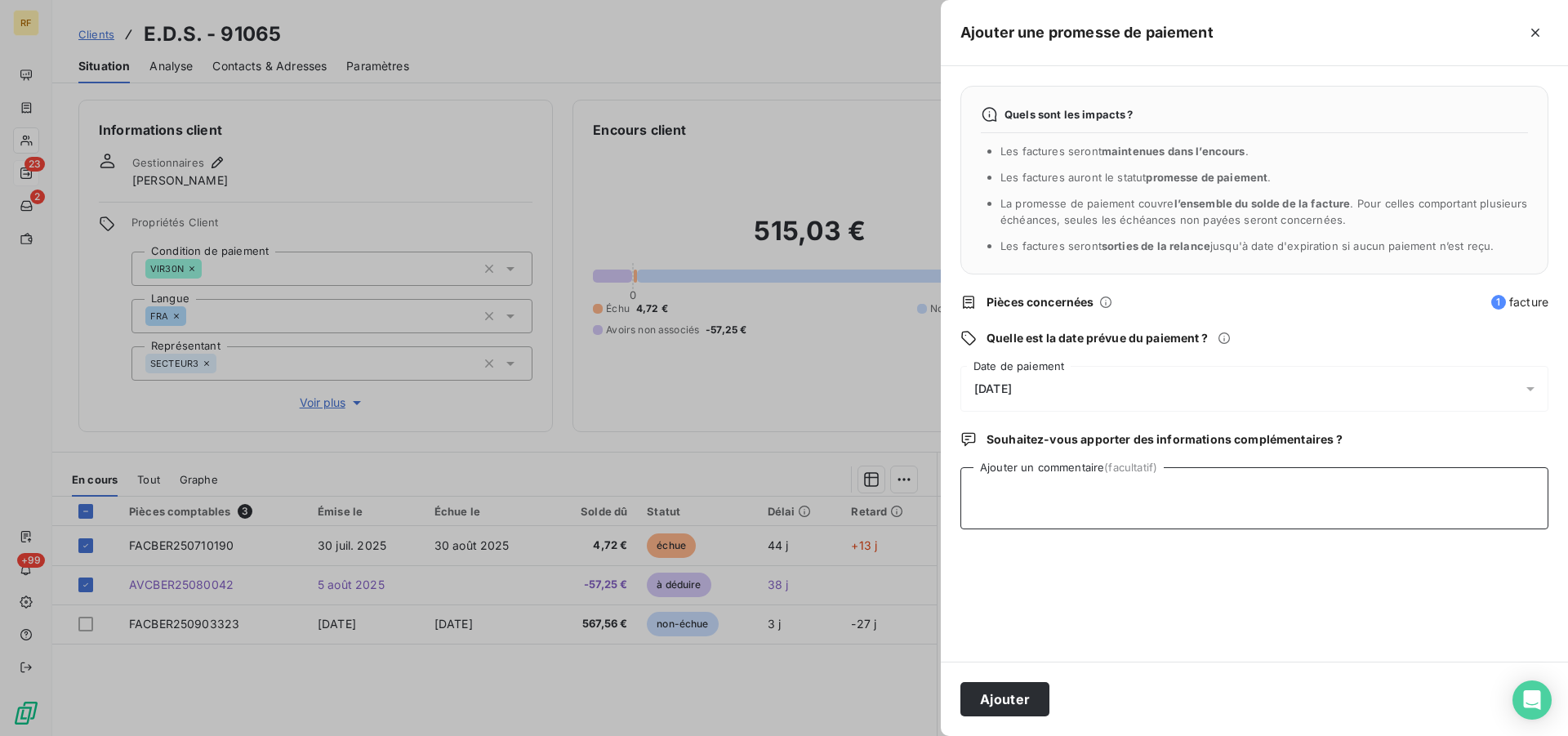
drag, startPoint x: 1065, startPoint y: 517, endPoint x: 1056, endPoint y: 505, distance: 15.0
click at [1056, 506] on textarea "Ajouter un commentaire (facultatif)" at bounding box center [1254, 498] width 588 height 62
type textarea "avoir sup cl"
click at [1018, 385] on div "[DATE]" at bounding box center [1254, 388] width 588 height 46
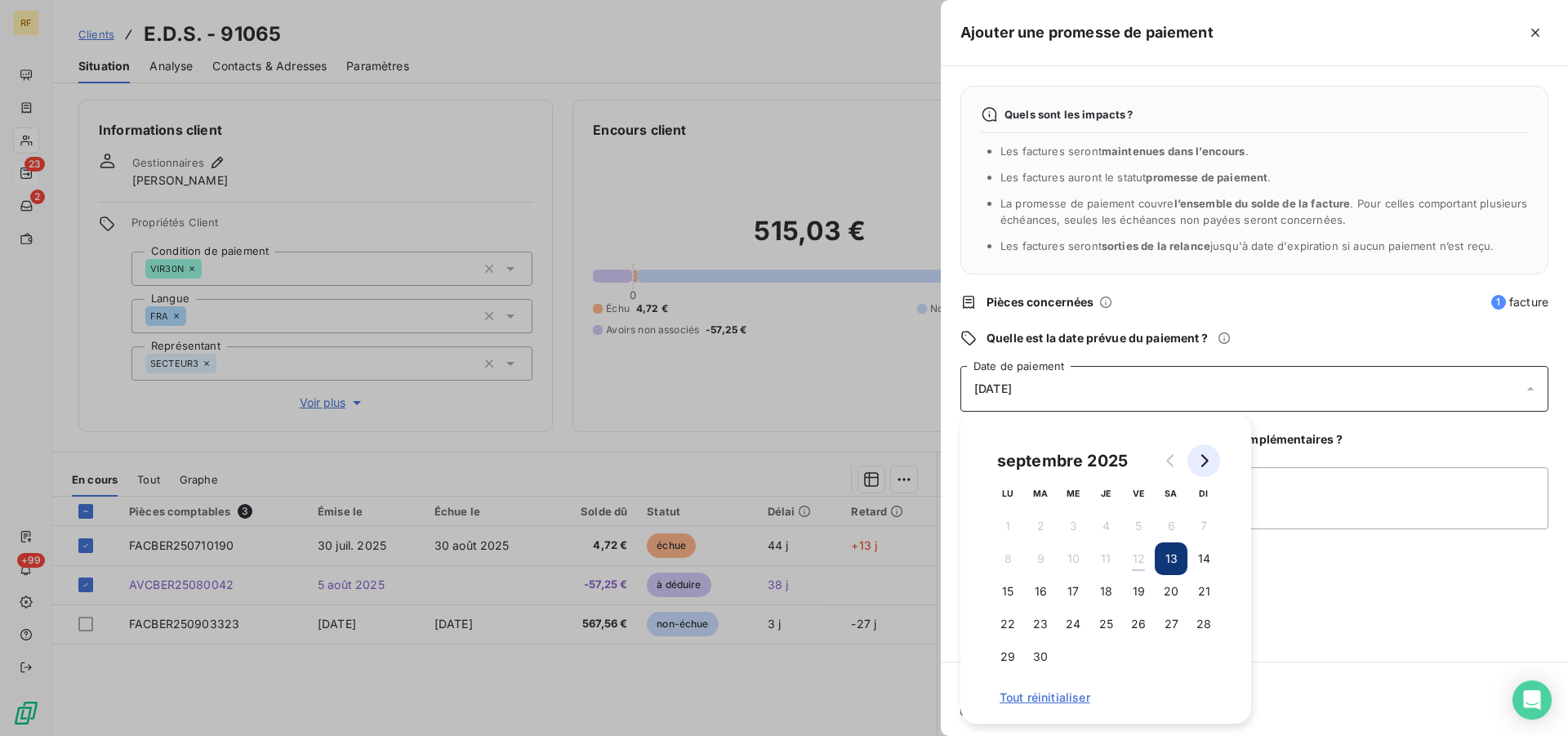
click at [1211, 462] on button "Go to next month" at bounding box center [1204, 461] width 33 height 33
click at [1149, 557] on button "10" at bounding box center [1139, 559] width 33 height 33
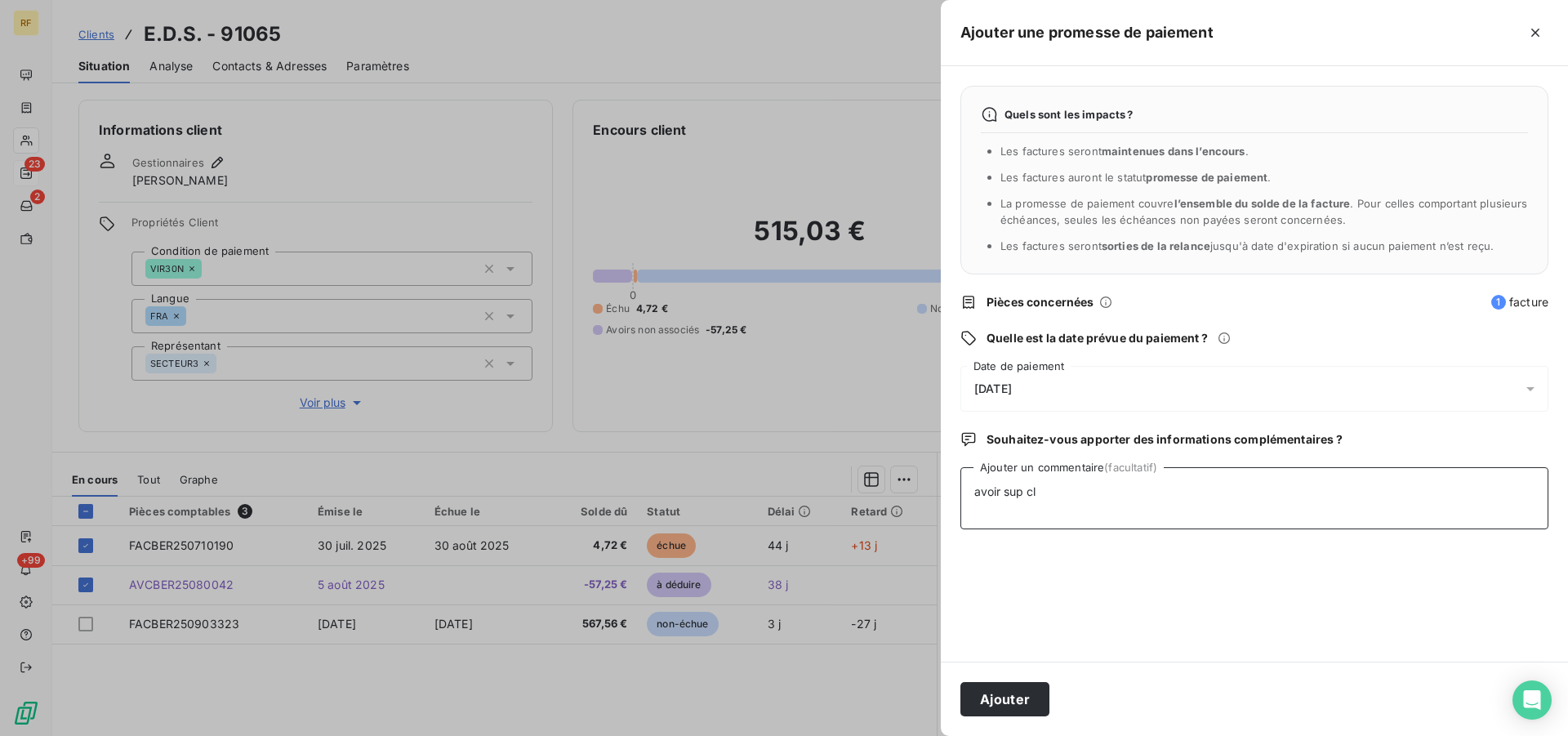
click at [1363, 529] on textarea "avoir sup cl" at bounding box center [1254, 498] width 588 height 62
click at [994, 691] on button "Ajouter" at bounding box center [1005, 698] width 89 height 34
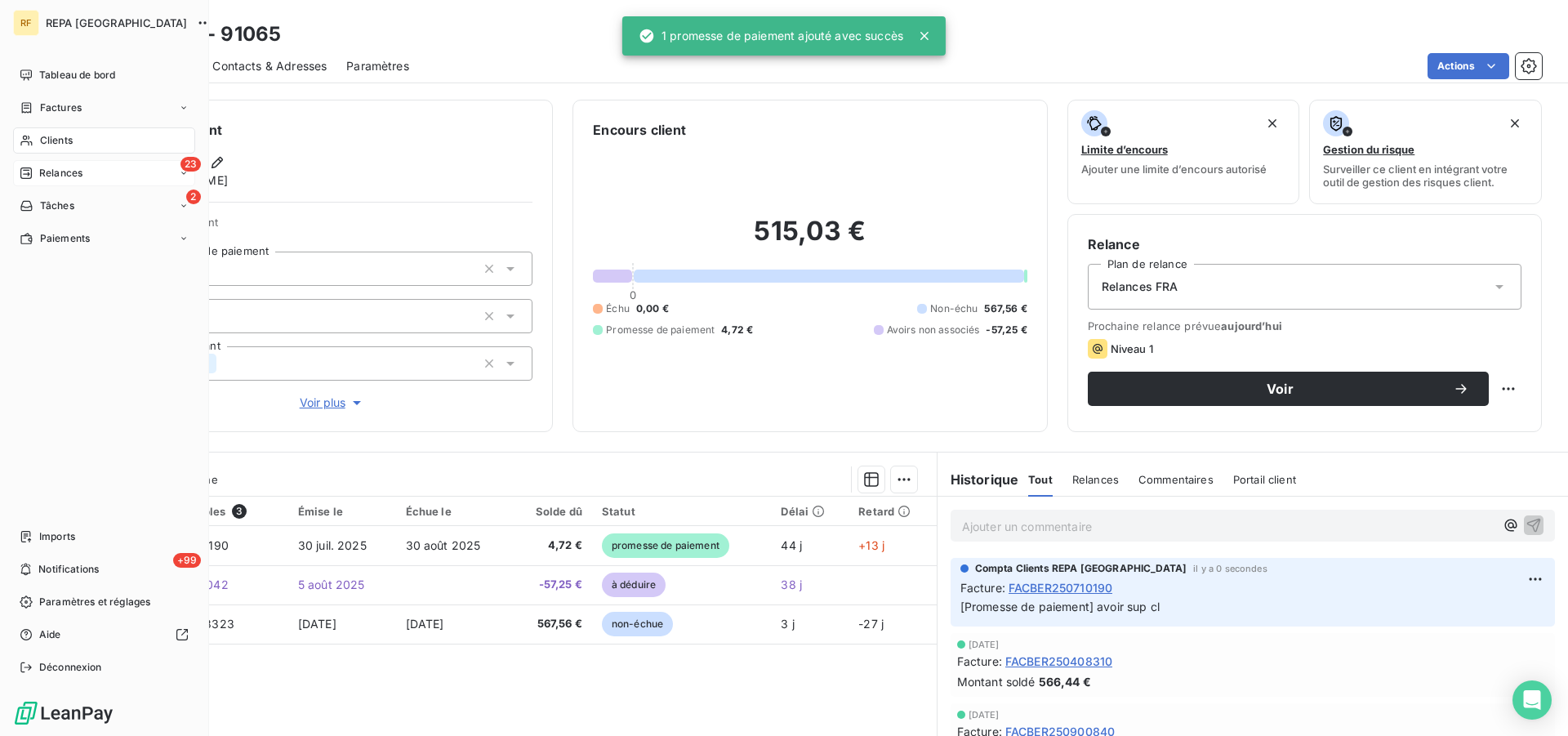
click at [54, 172] on span "Relances" at bounding box center [60, 173] width 44 height 15
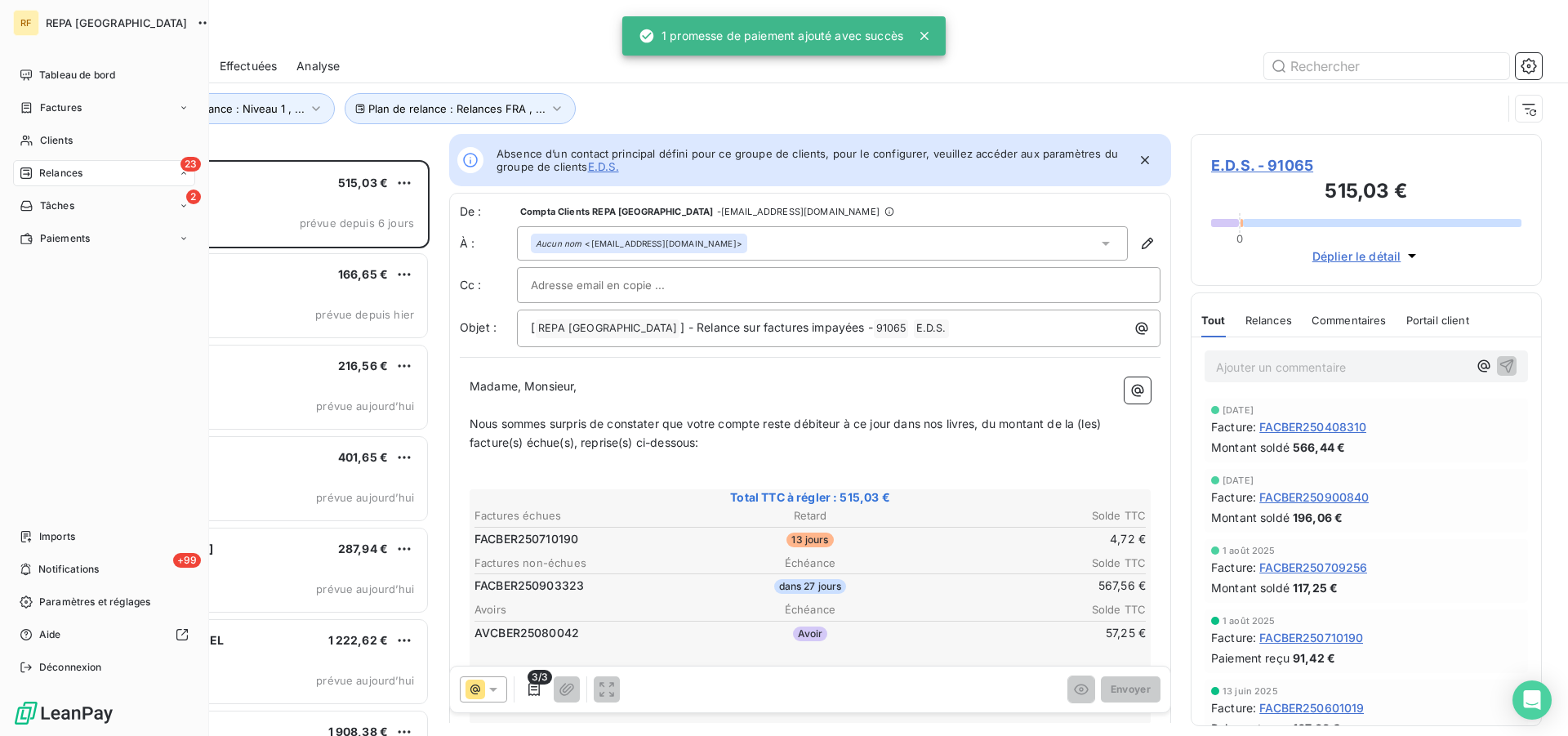
scroll to position [562, 337]
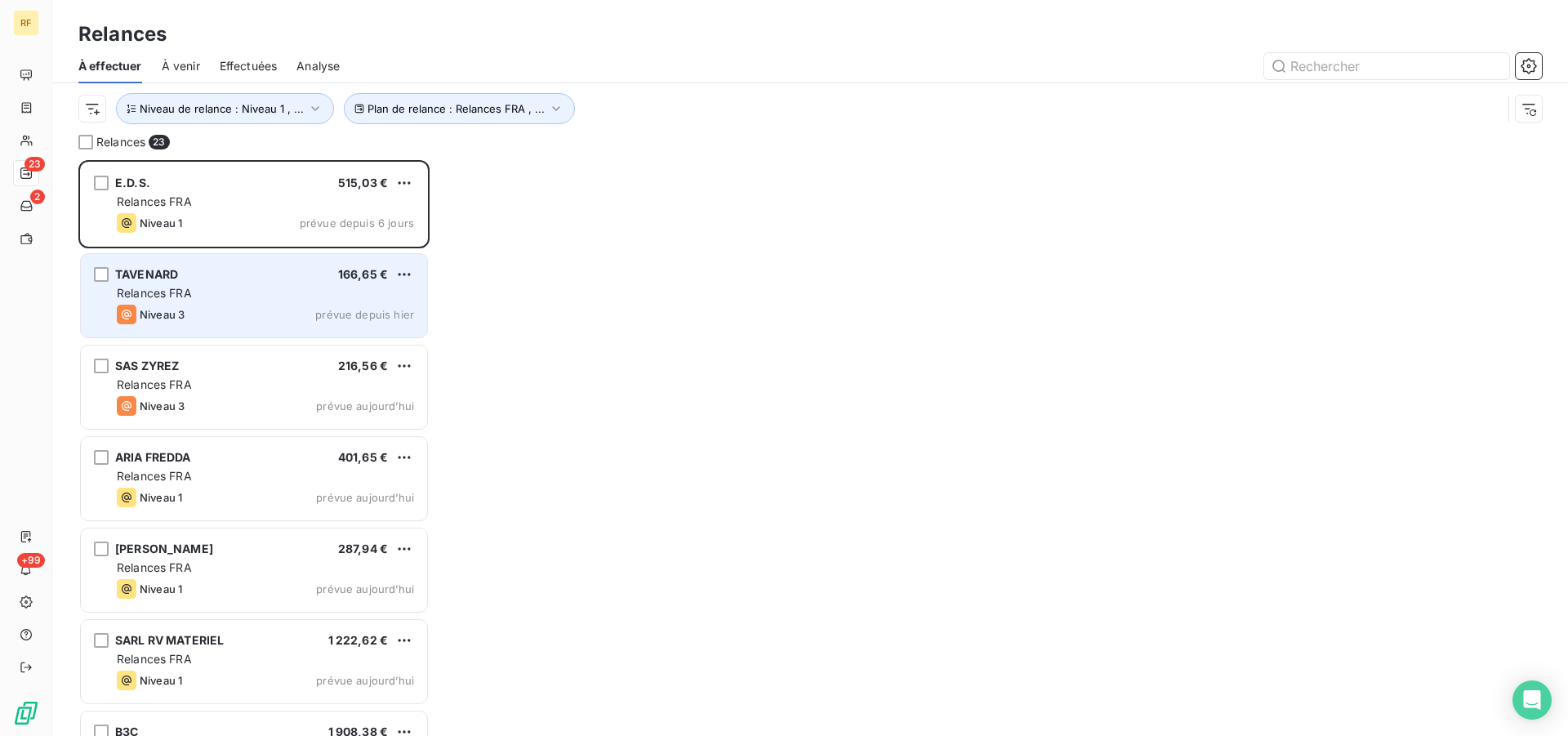
click at [202, 290] on div "Relances FRA" at bounding box center [265, 293] width 297 height 17
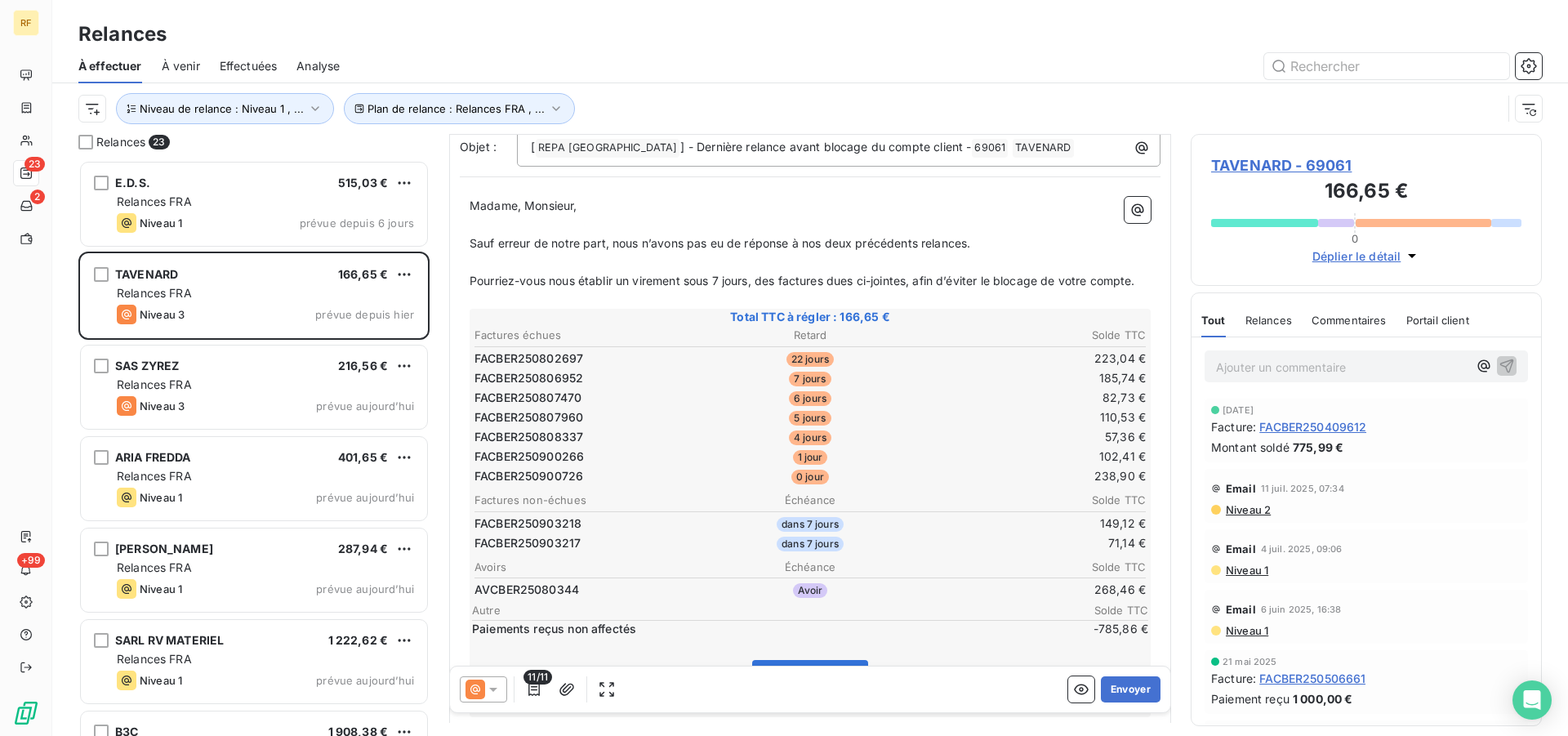
scroll to position [208, 0]
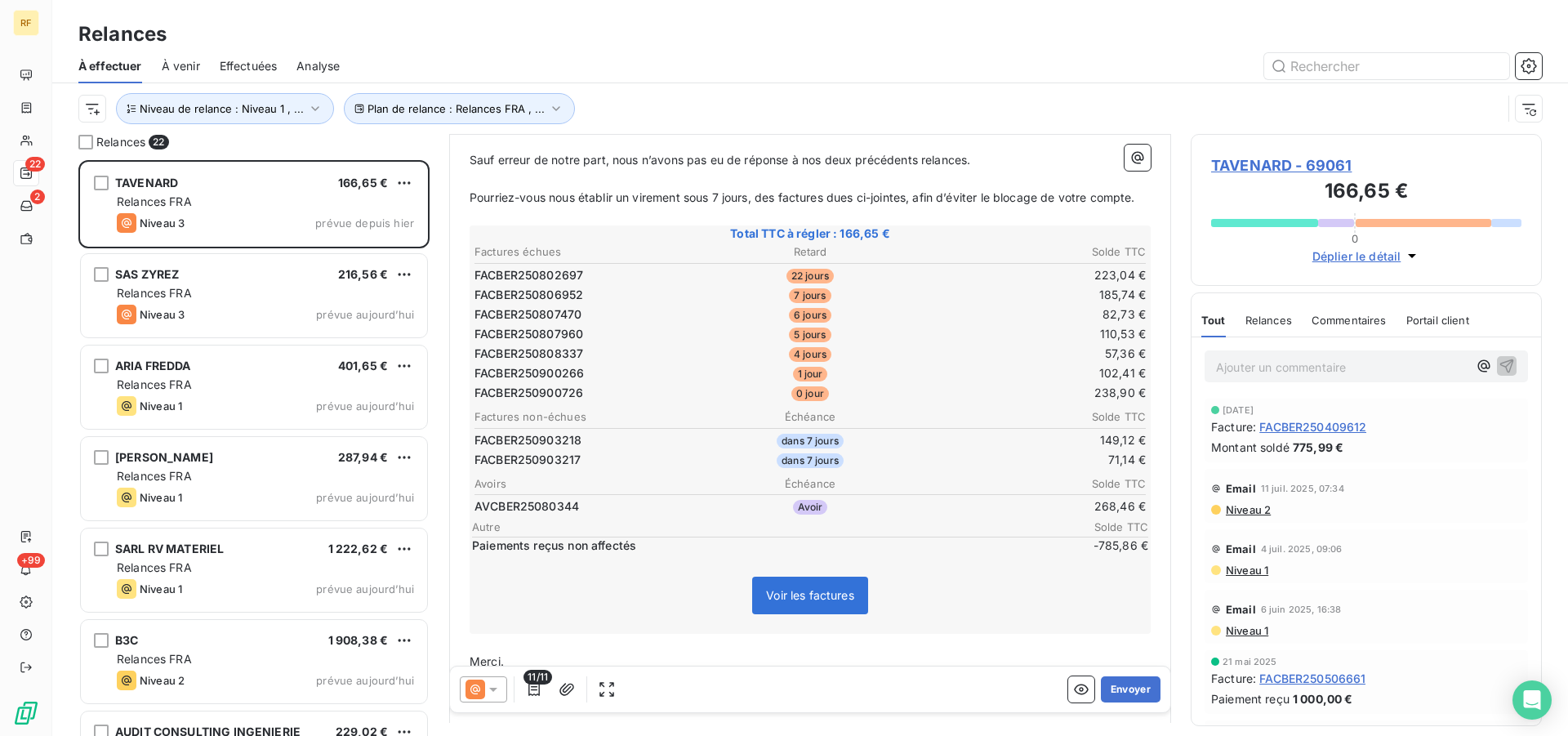
click at [1242, 161] on span "TAVENARD - 69061" at bounding box center [1366, 165] width 311 height 22
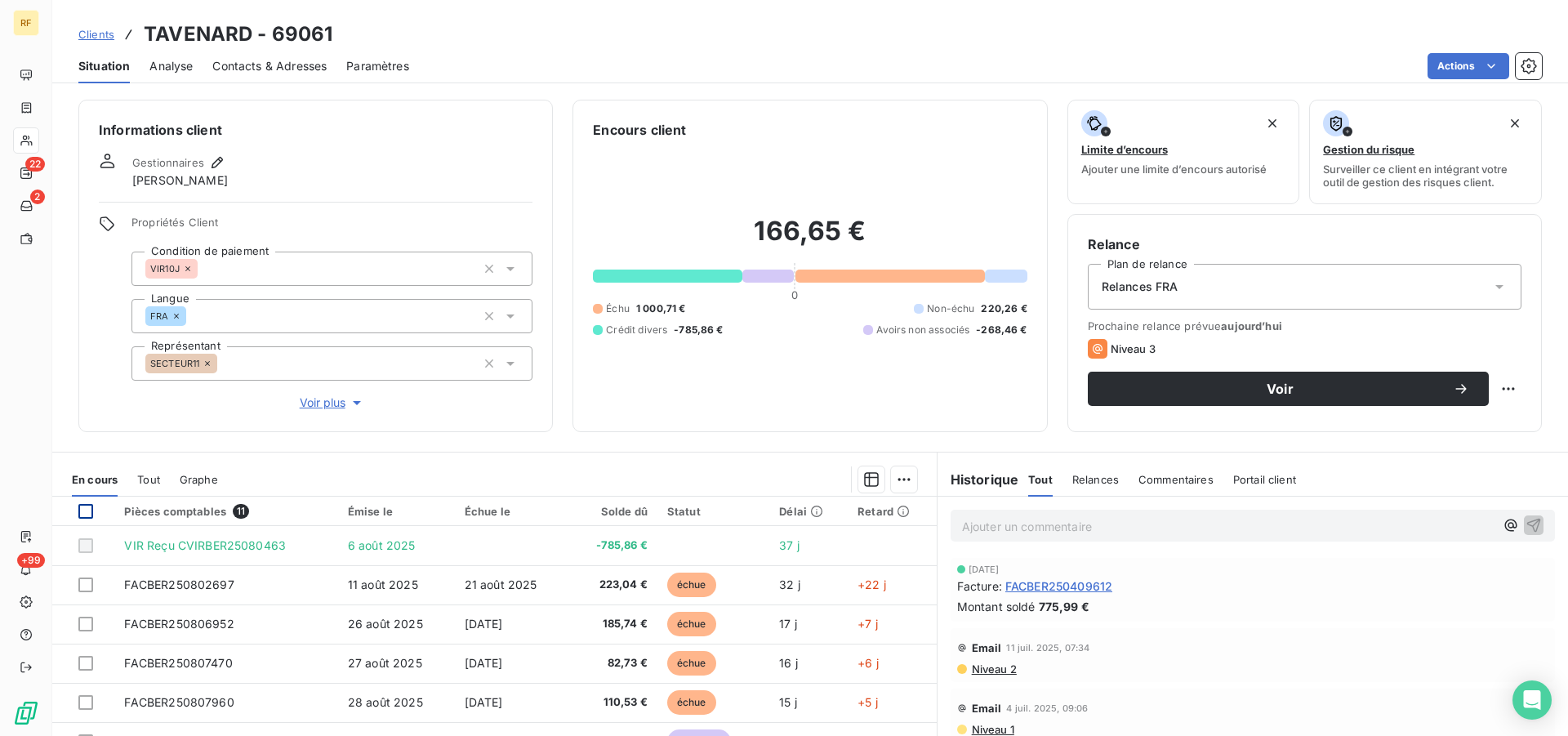
click at [84, 515] on div at bounding box center [85, 511] width 15 height 15
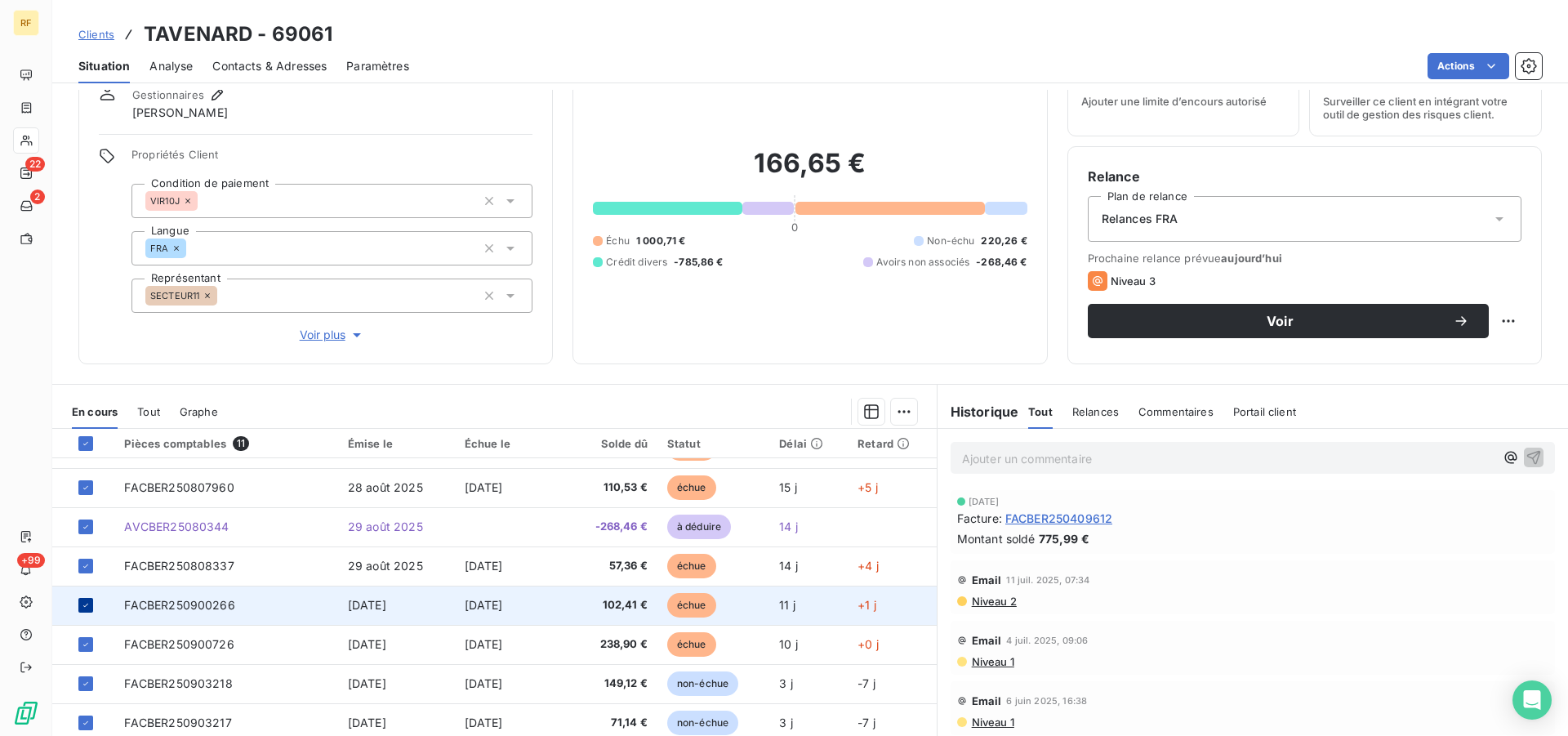
scroll to position [124, 0]
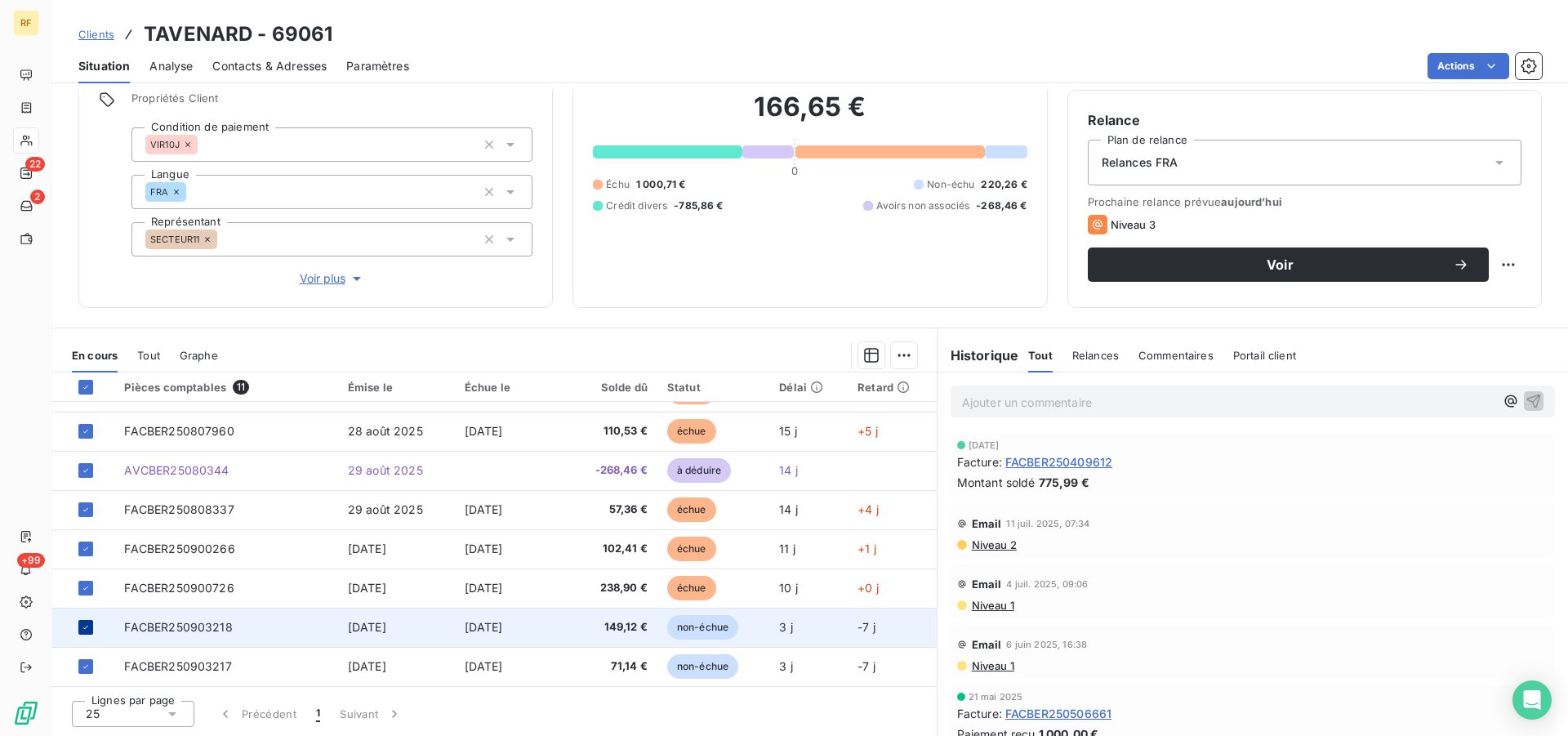
click at [88, 625] on icon at bounding box center [85, 627] width 10 height 10
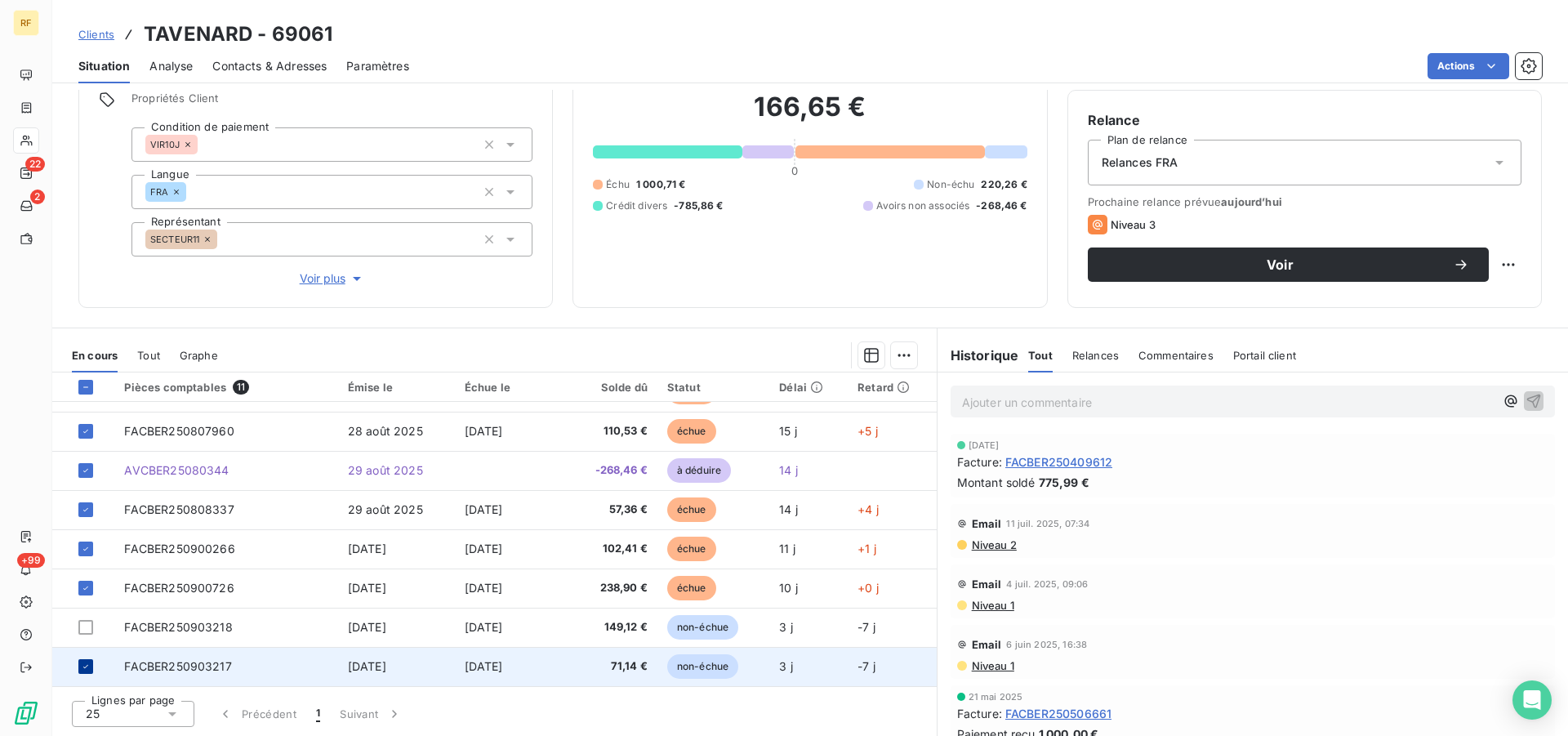
click at [87, 660] on div at bounding box center [85, 666] width 15 height 15
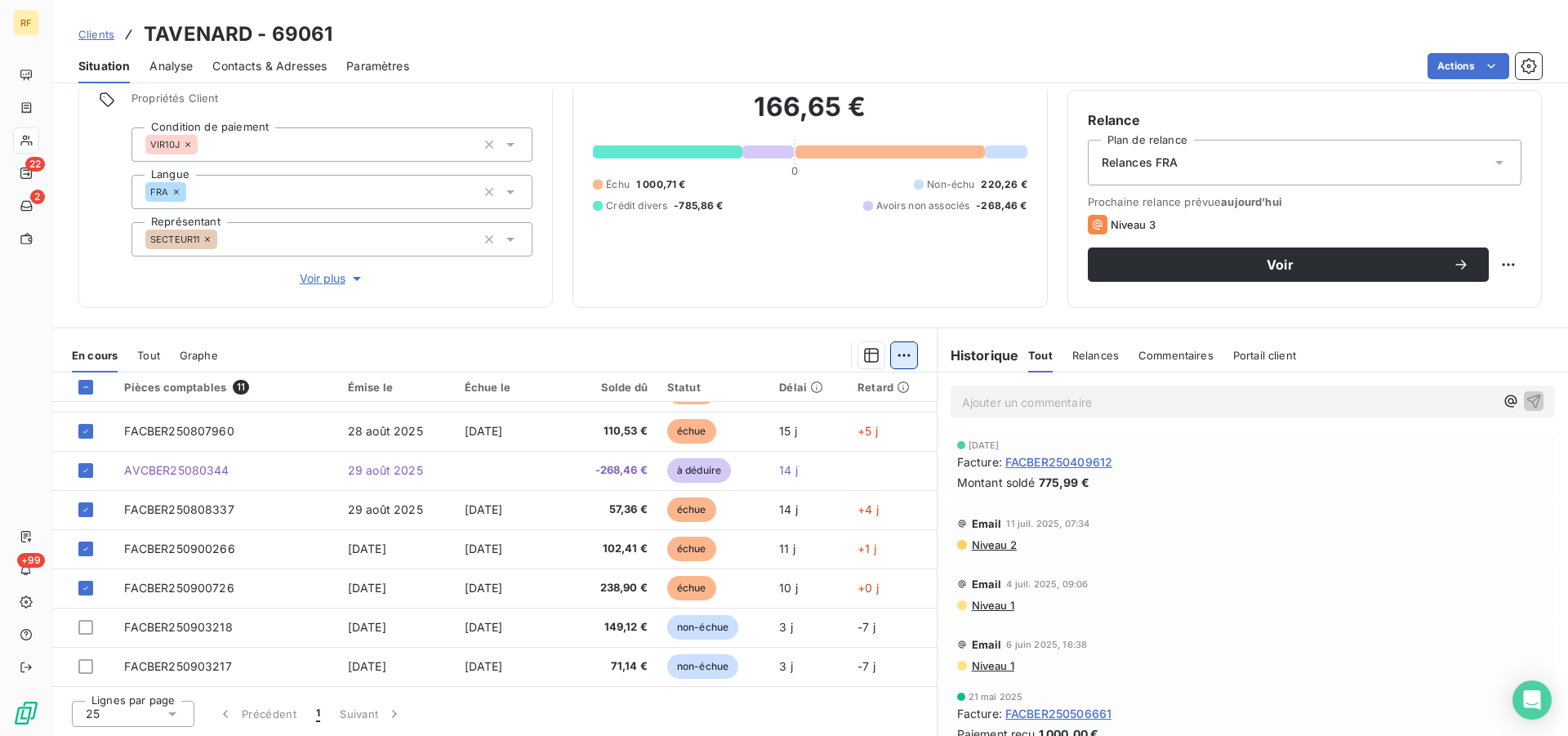
click at [896, 358] on html "RF 22 2 +99 Clients TAVENARD - 69061 Situation Analyse Contacts & Adresses Para…" at bounding box center [784, 368] width 1568 height 736
click at [868, 419] on div "Ajouter une promesse de paiement (7 factures)" at bounding box center [751, 420] width 296 height 26
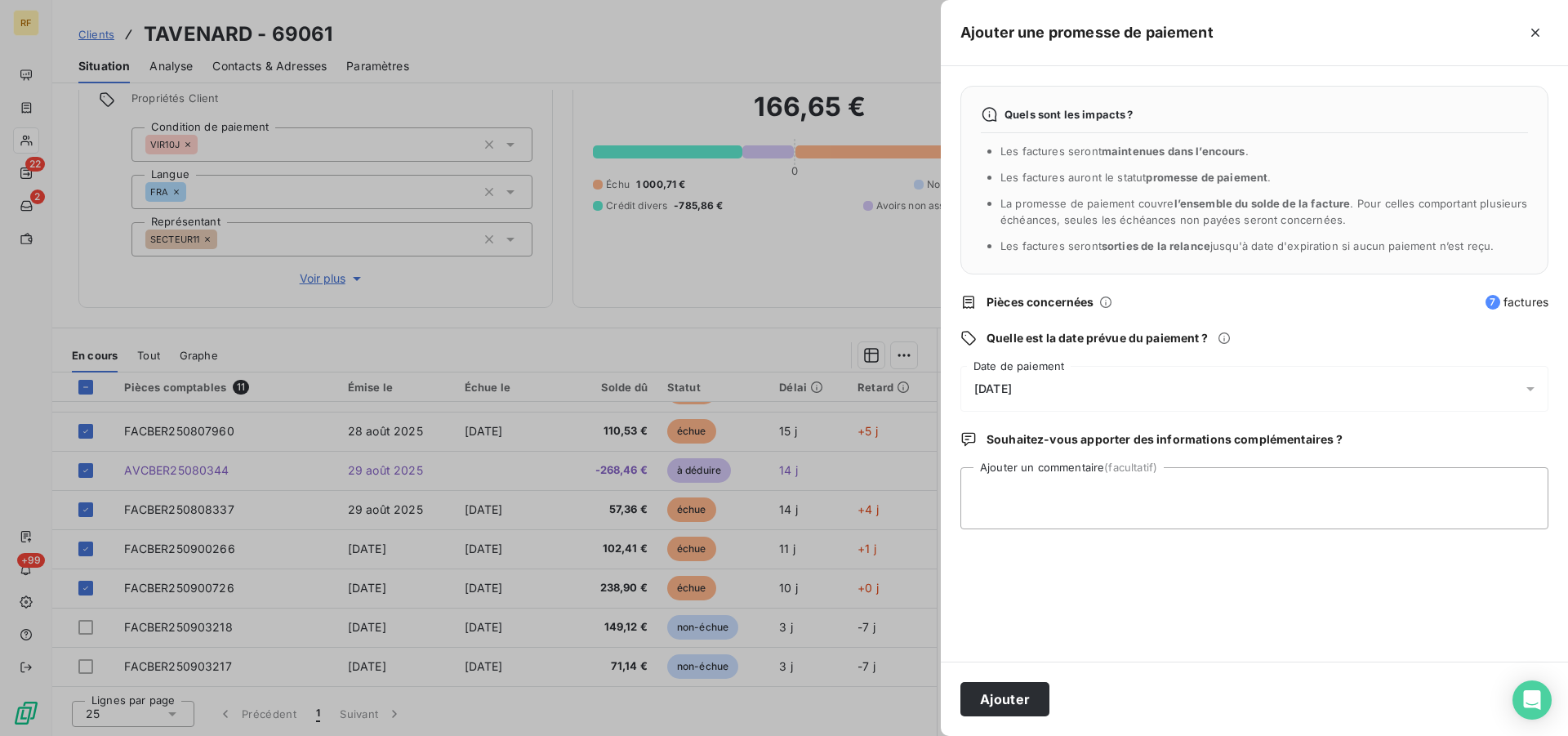
click at [1012, 394] on span "[DATE]" at bounding box center [993, 388] width 38 height 13
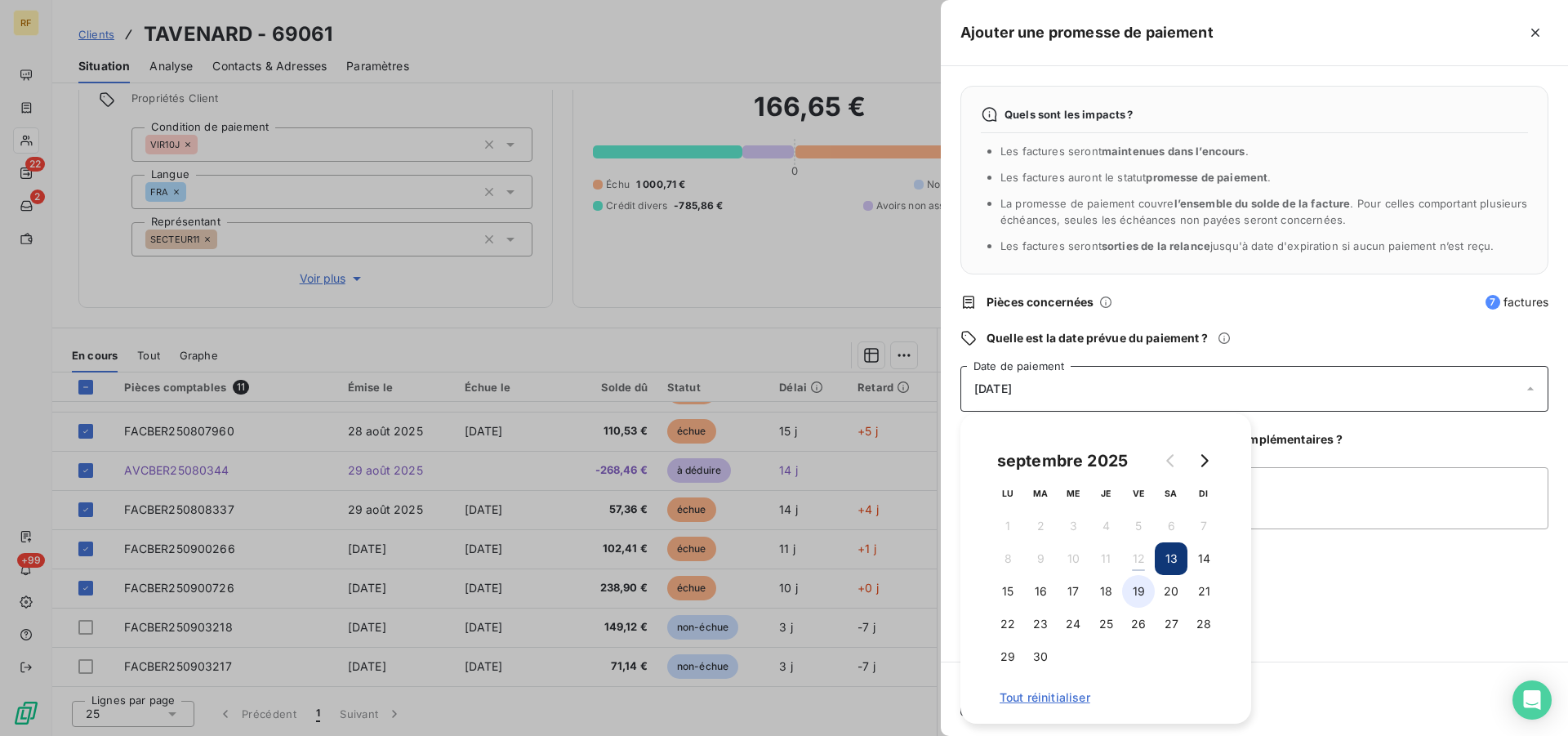
click at [1130, 594] on button "19" at bounding box center [1139, 591] width 33 height 33
click at [1301, 507] on textarea "Ajouter un commentaire (facultatif)" at bounding box center [1254, 498] width 588 height 62
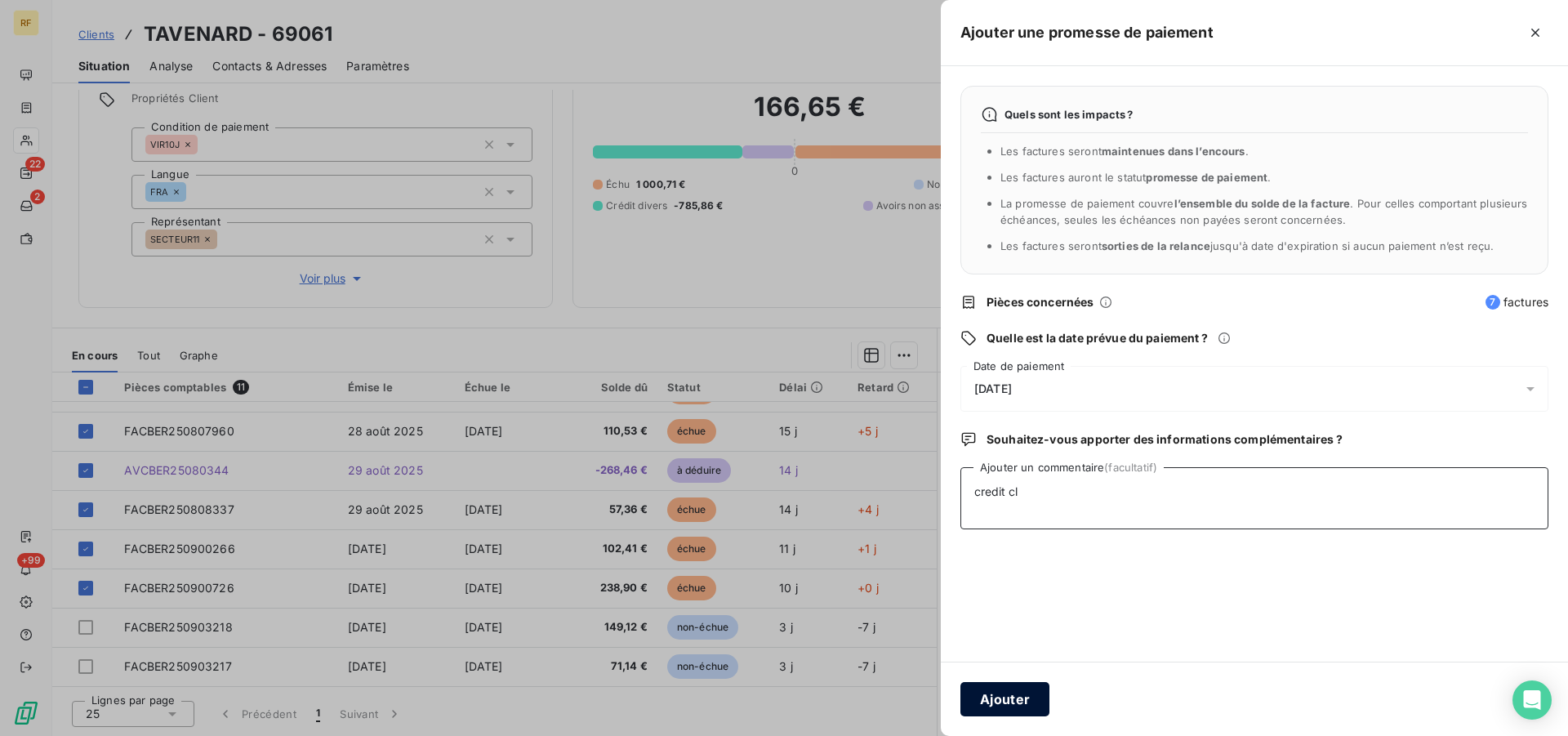
type textarea "credit cl"
click at [1011, 693] on button "Ajouter" at bounding box center [1005, 698] width 89 height 34
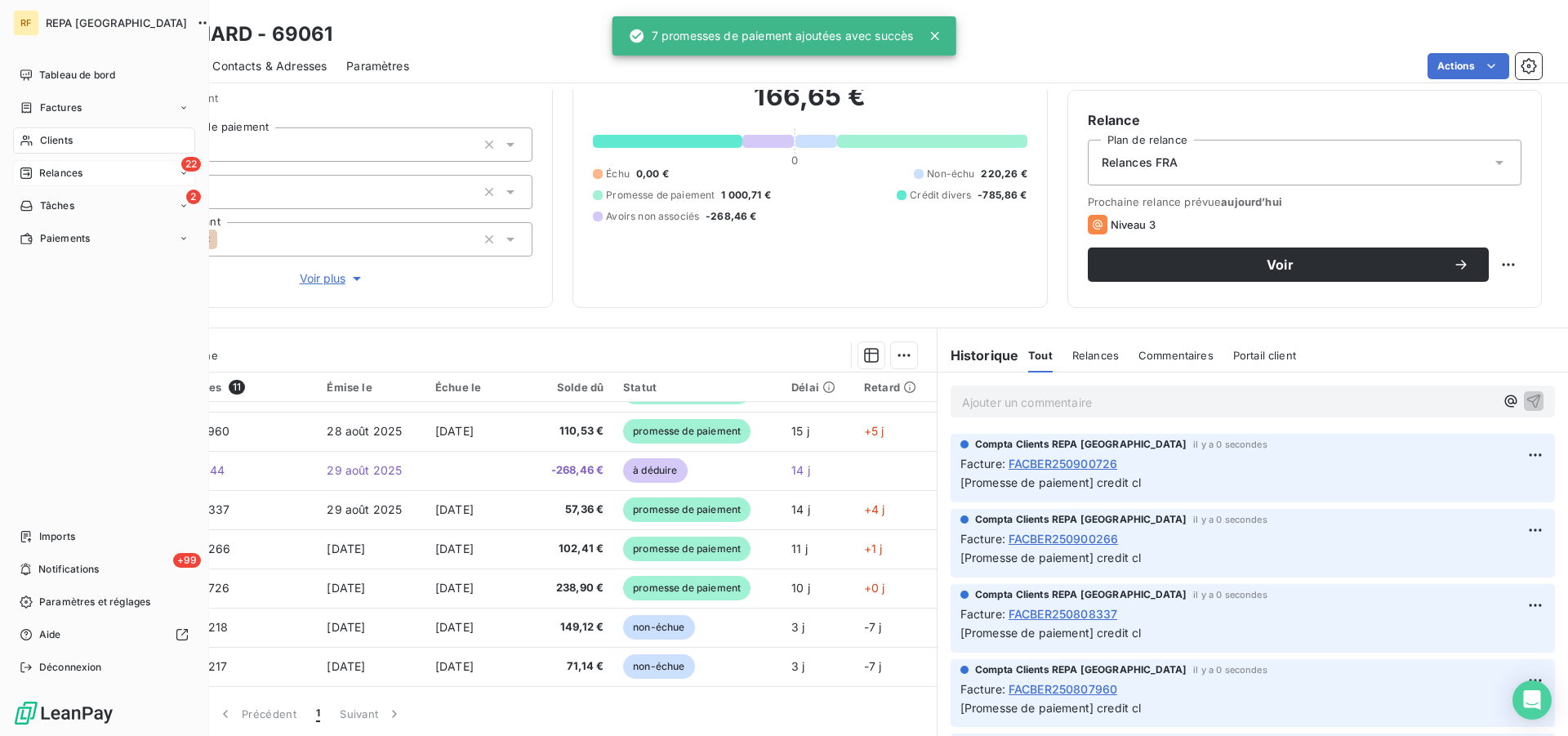
click at [43, 171] on span "Relances" at bounding box center [60, 173] width 44 height 15
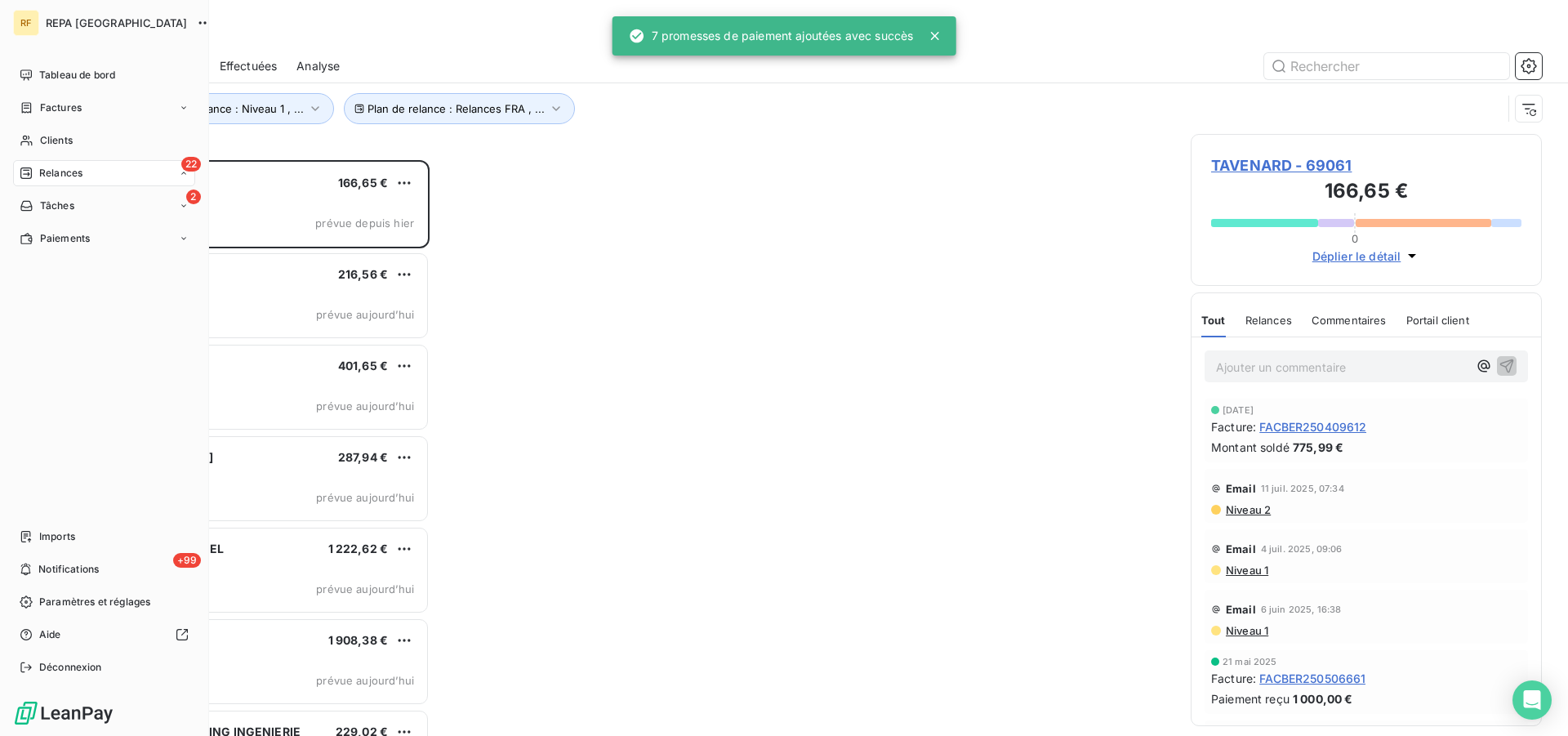
scroll to position [562, 337]
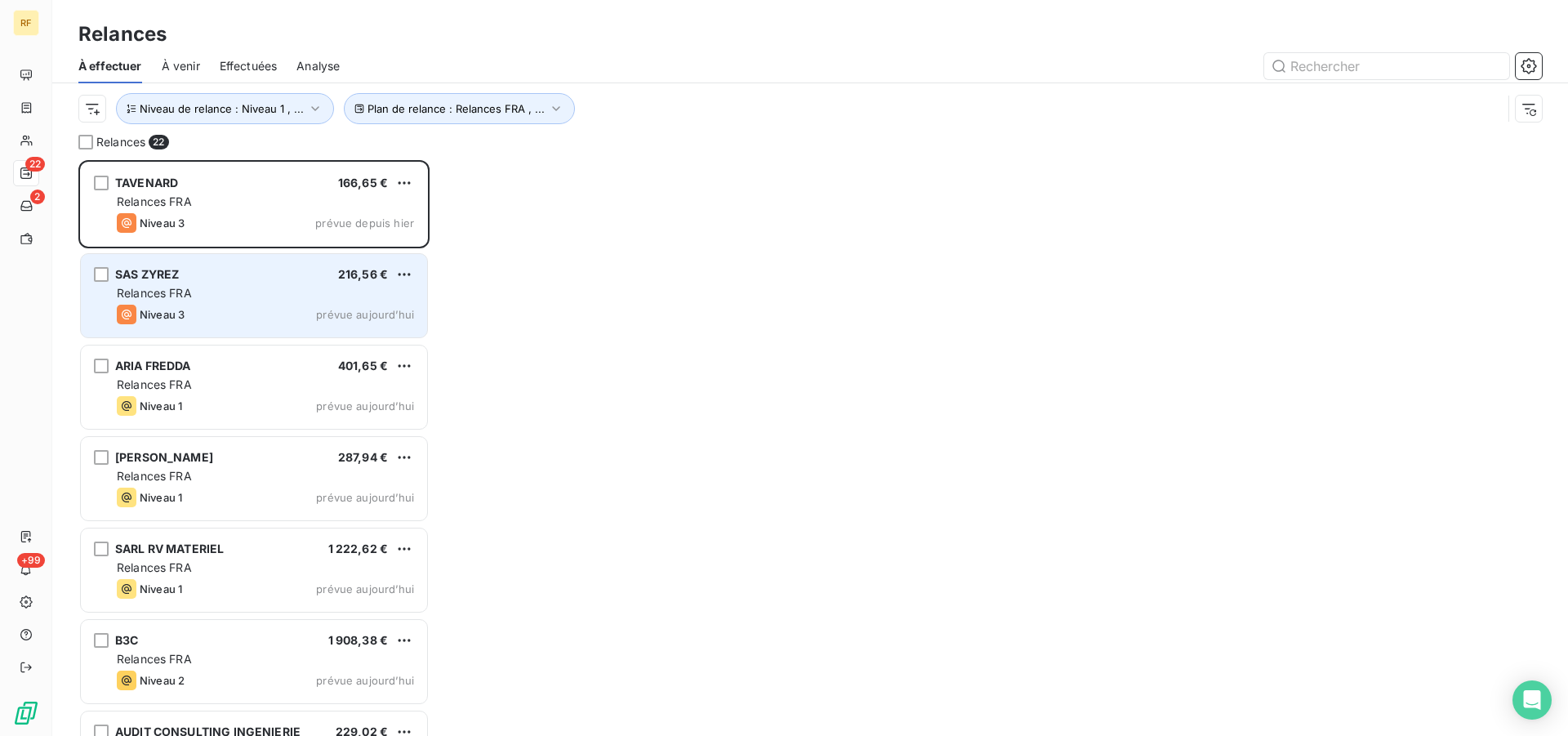
click at [321, 288] on div "Relances FRA" at bounding box center [265, 293] width 297 height 17
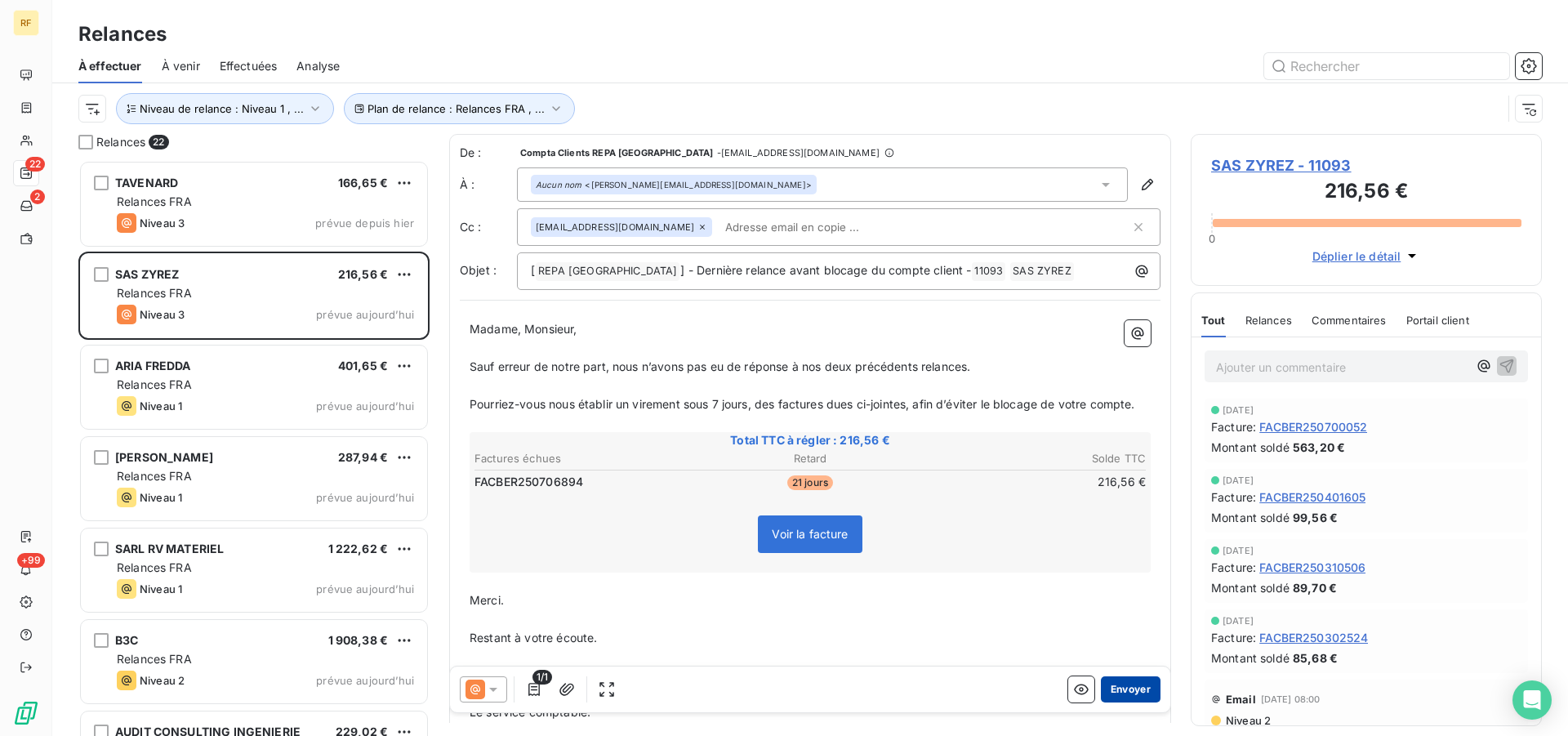
click at [1116, 690] on button "Envoyer" at bounding box center [1130, 688] width 59 height 26
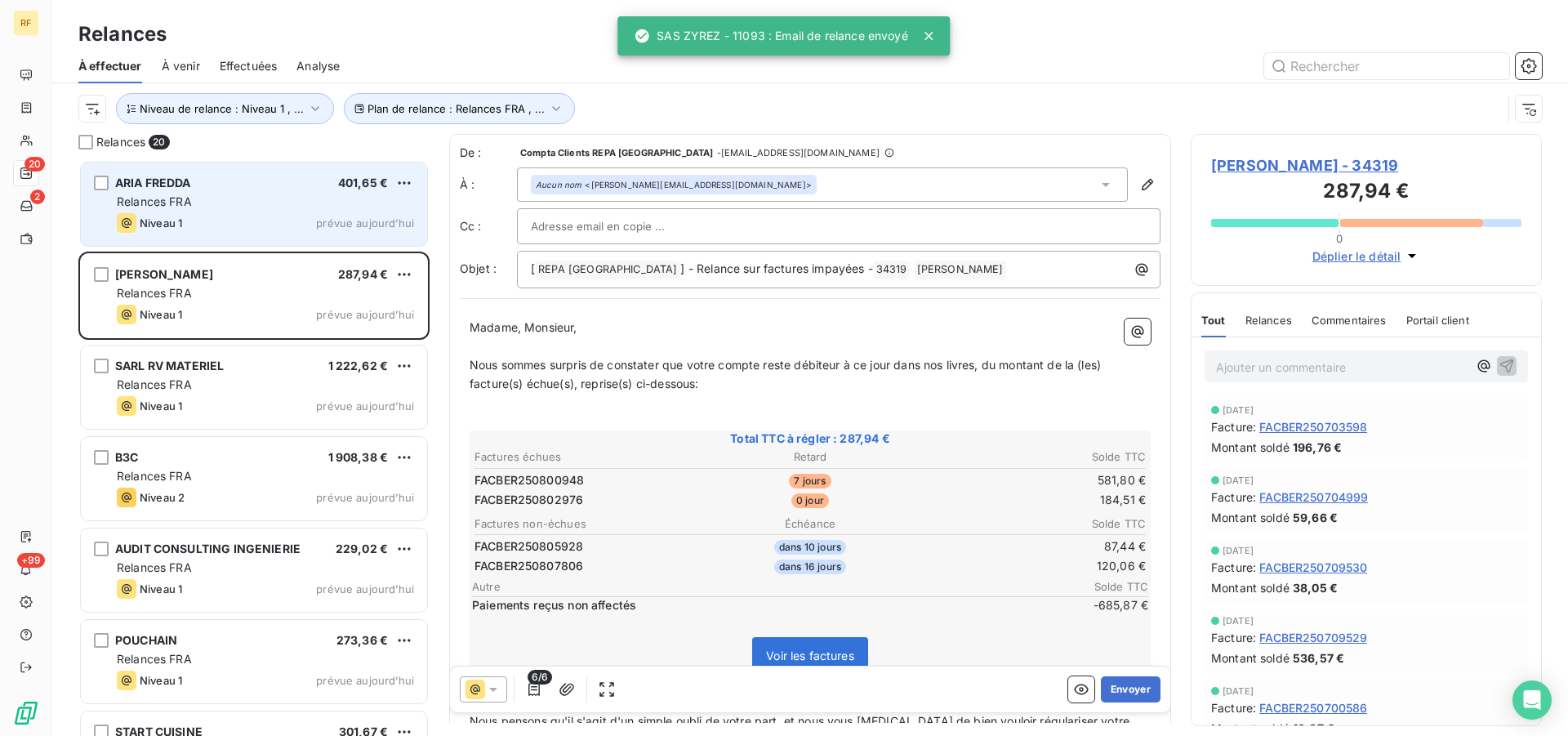
click at [217, 197] on div "Relances FRA" at bounding box center [265, 201] width 297 height 17
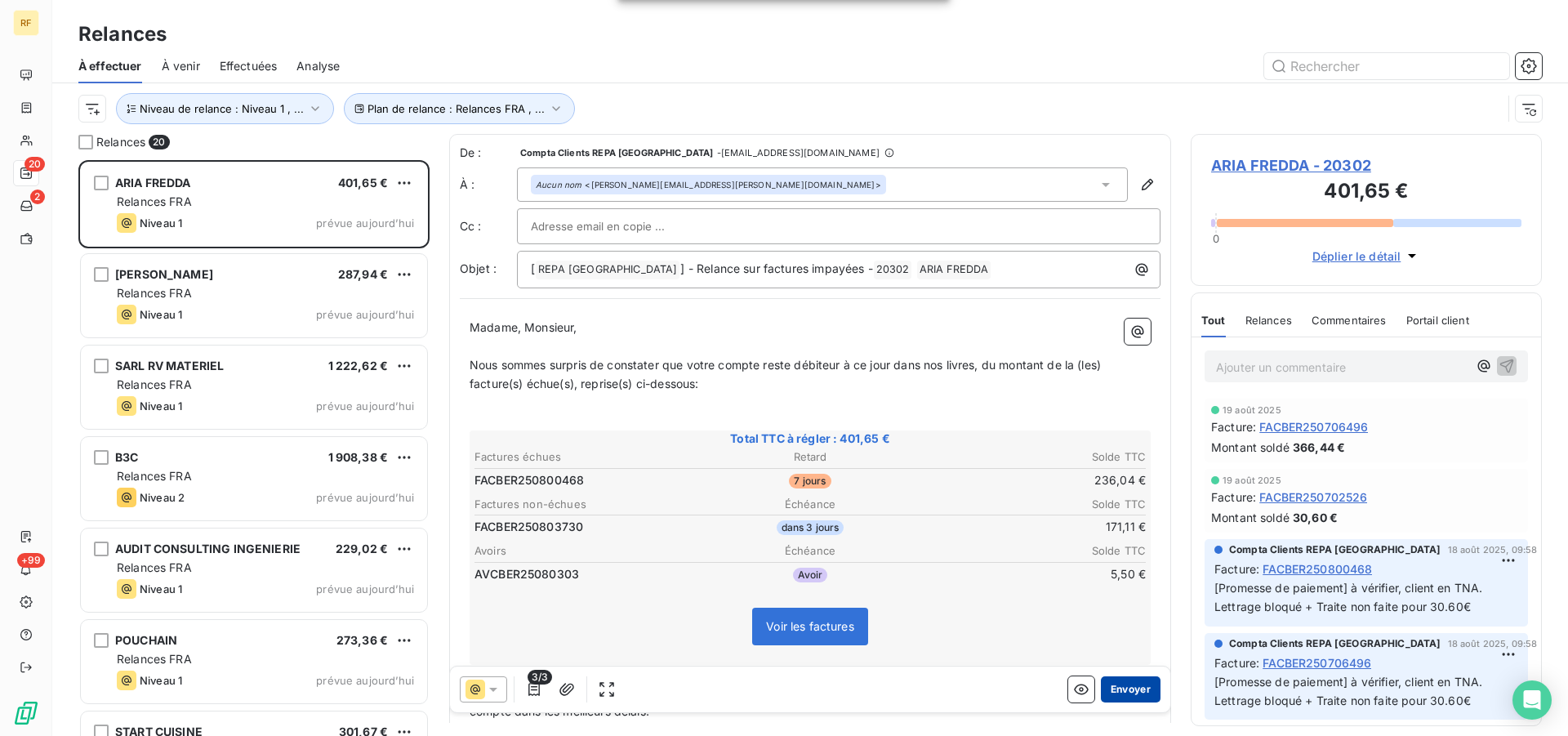
click at [1125, 686] on button "Envoyer" at bounding box center [1130, 688] width 59 height 26
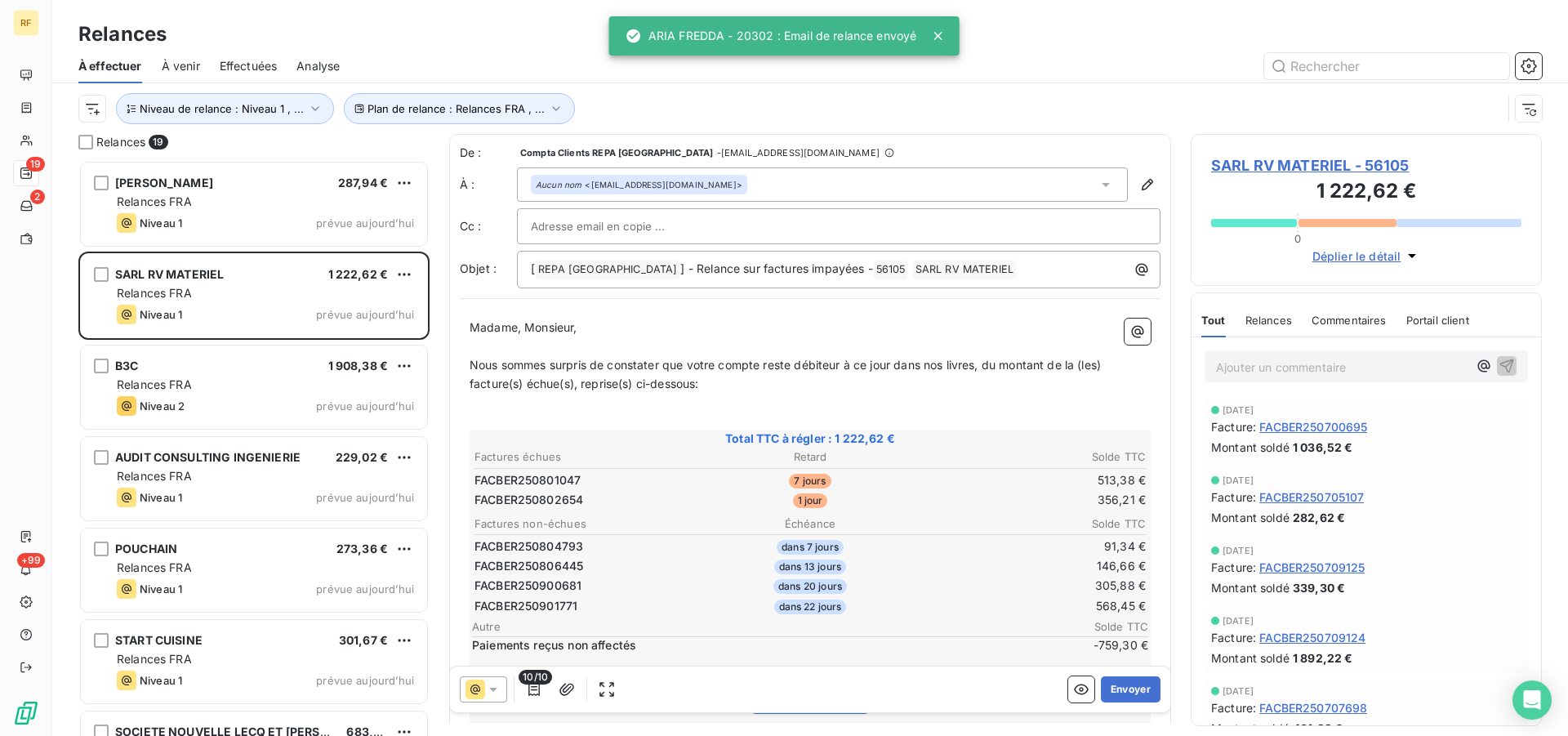
click at [1125, 686] on button "Envoyer" at bounding box center [1130, 688] width 59 height 26
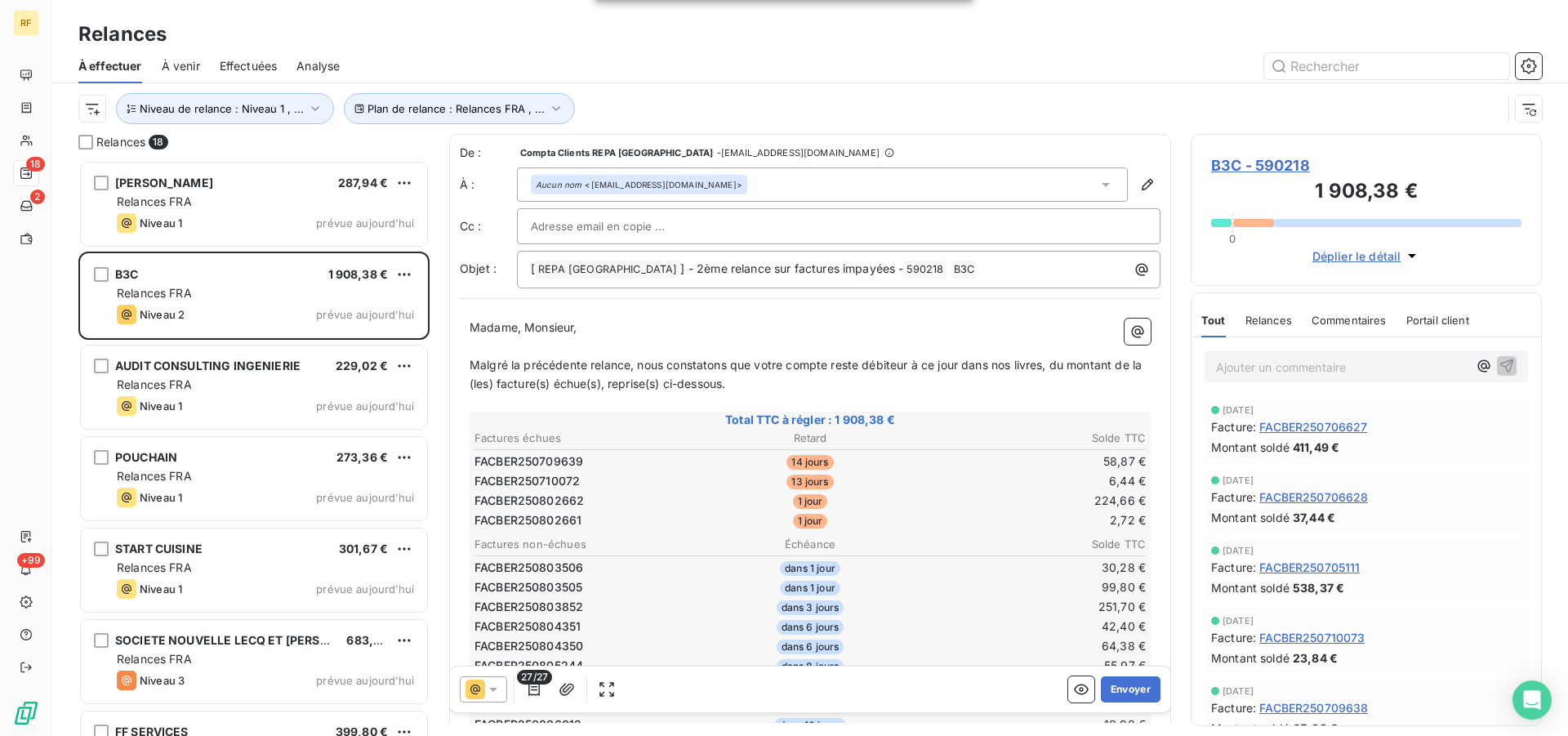
click at [1125, 686] on button "Envoyer" at bounding box center [1130, 688] width 59 height 26
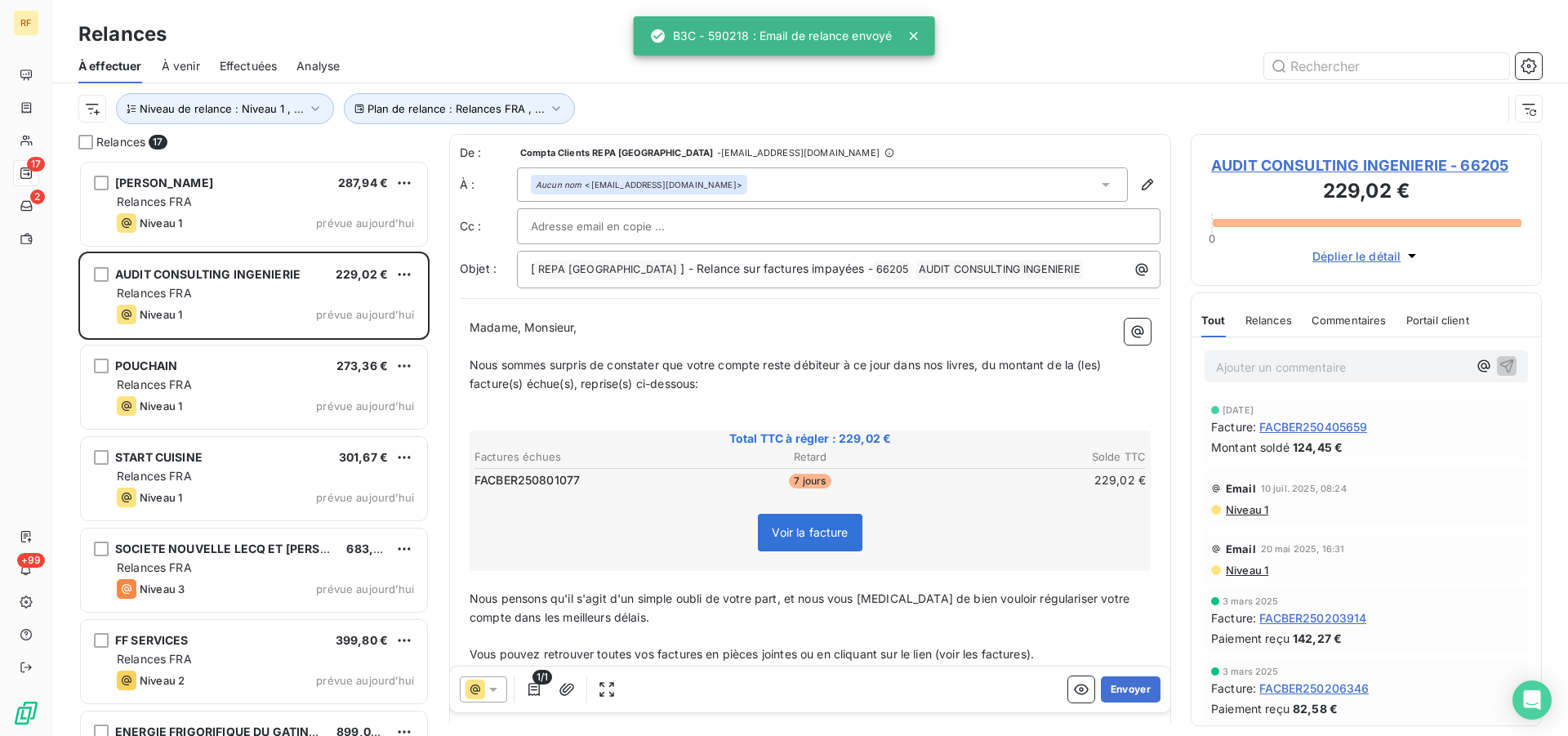
click at [1125, 686] on button "Envoyer" at bounding box center [1130, 688] width 59 height 26
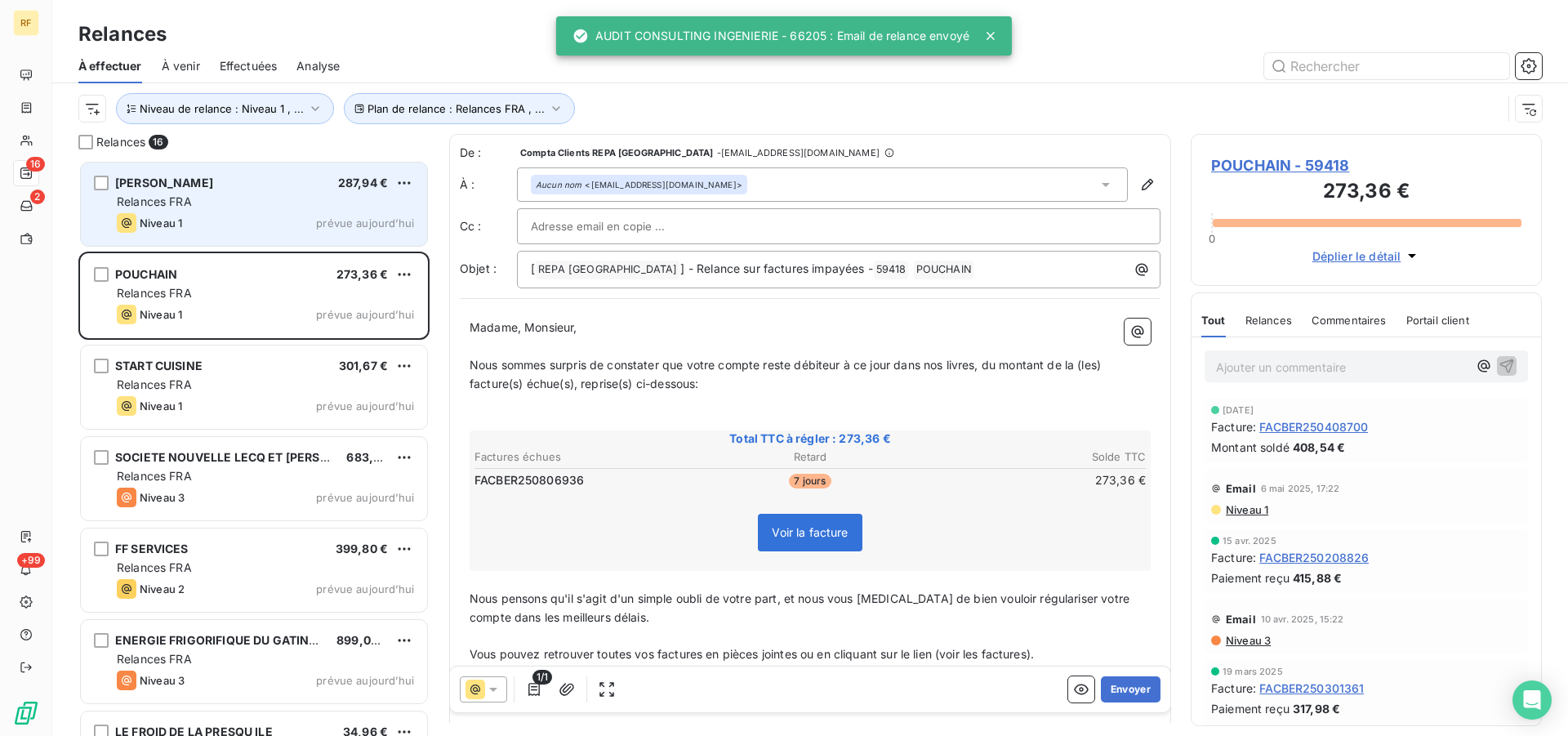
click at [256, 216] on div "Niveau 1 prévue aujourd’hui" at bounding box center [265, 223] width 297 height 19
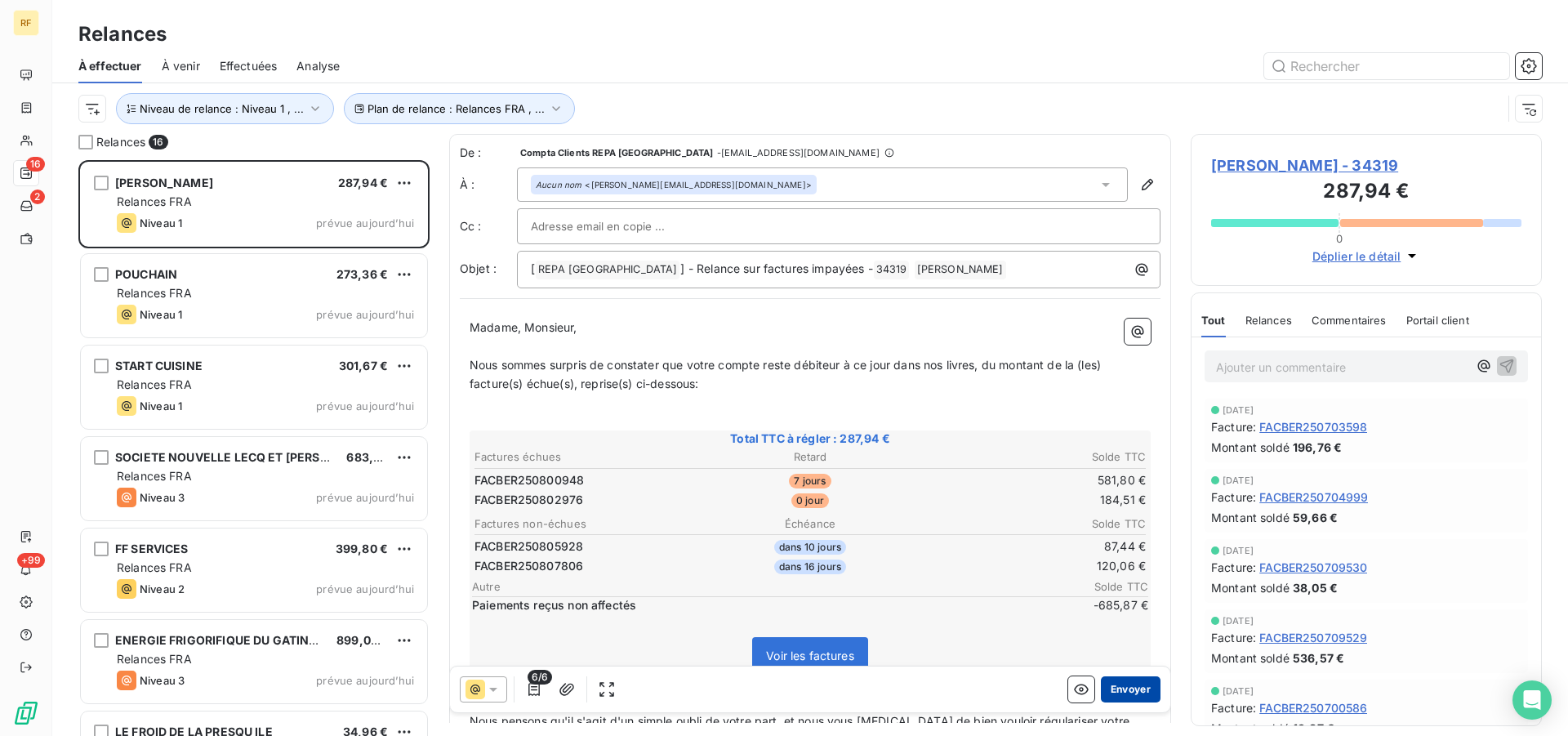
click at [1128, 676] on button "Envoyer" at bounding box center [1130, 688] width 59 height 26
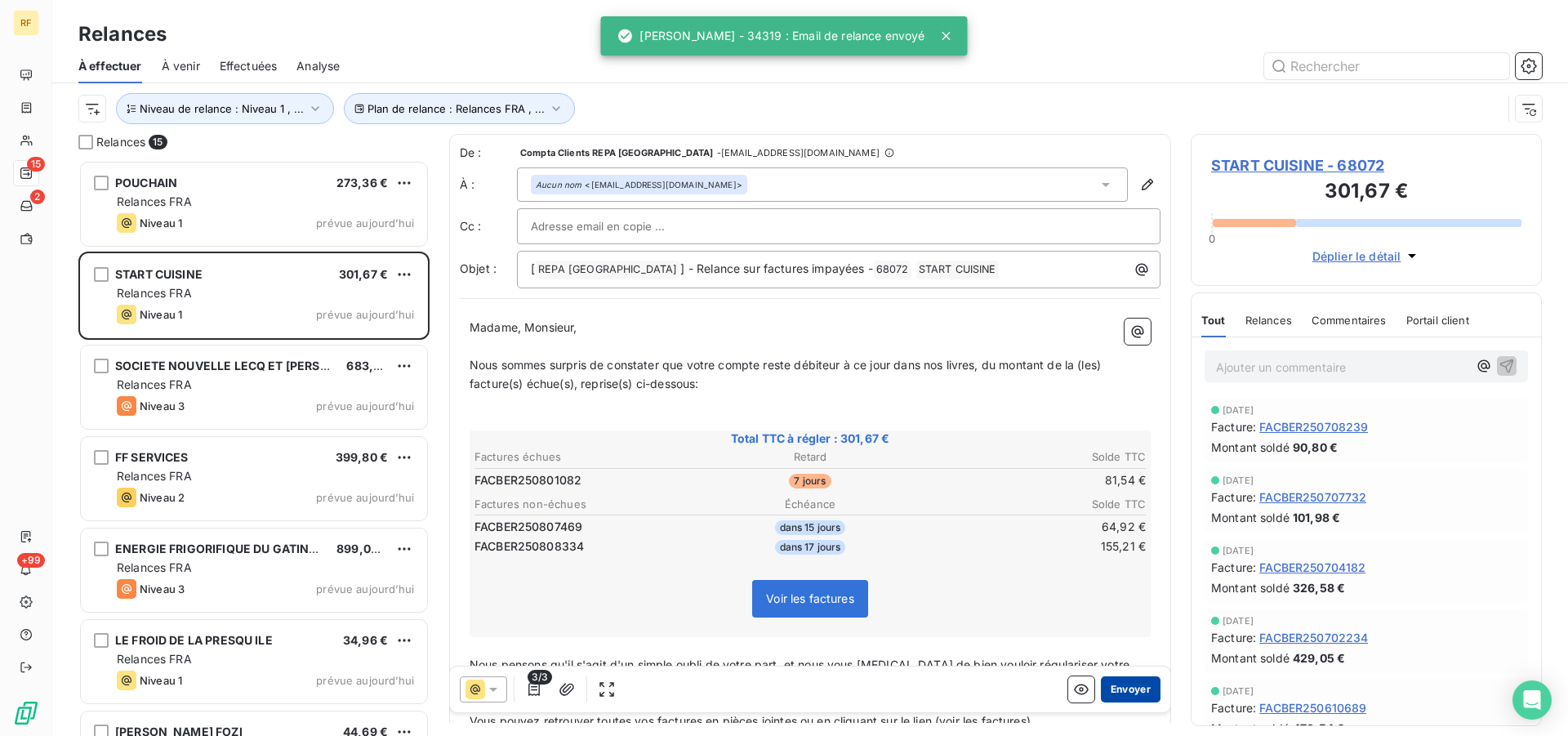
click at [1122, 679] on button "Envoyer" at bounding box center [1130, 688] width 59 height 26
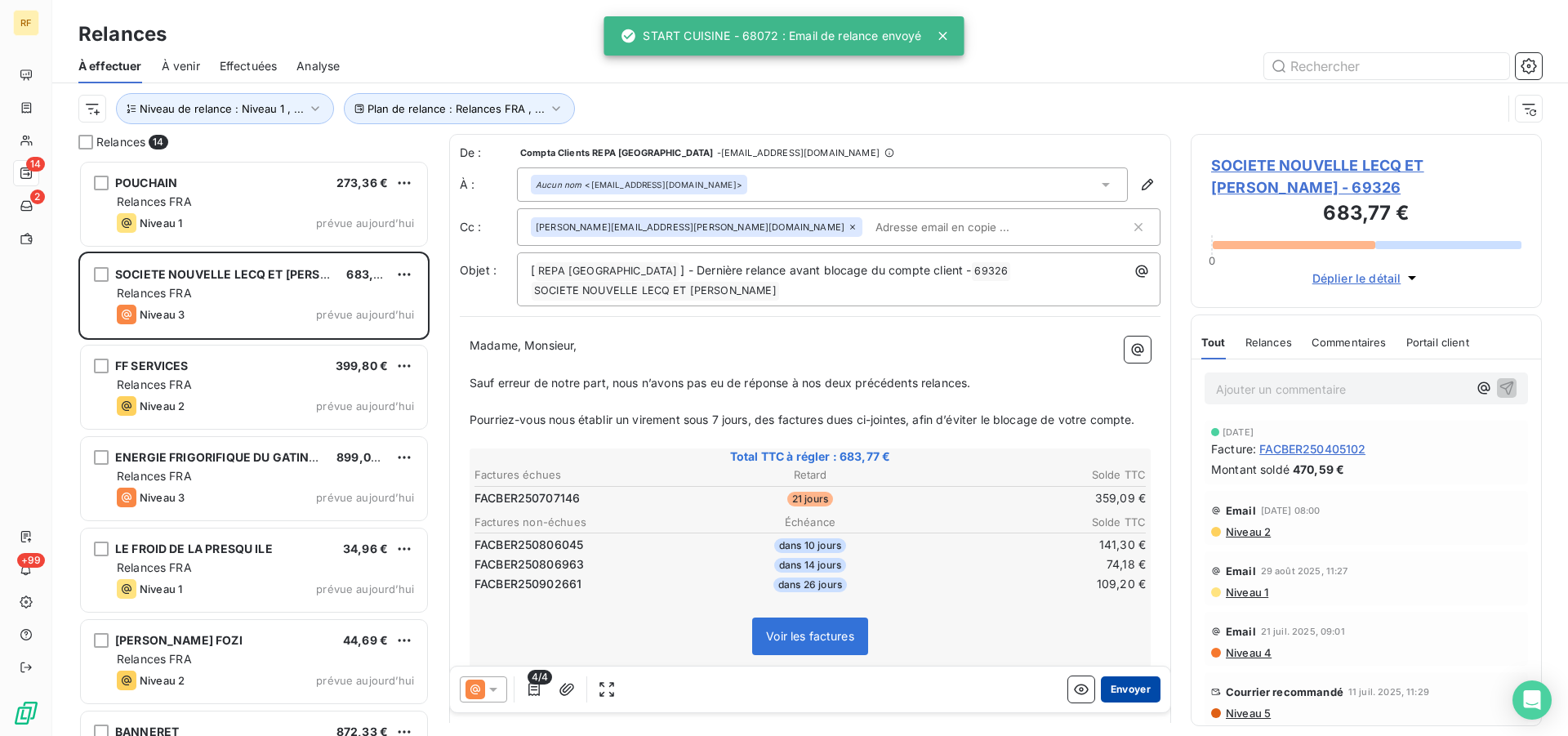
click at [1122, 693] on button "Envoyer" at bounding box center [1130, 688] width 59 height 26
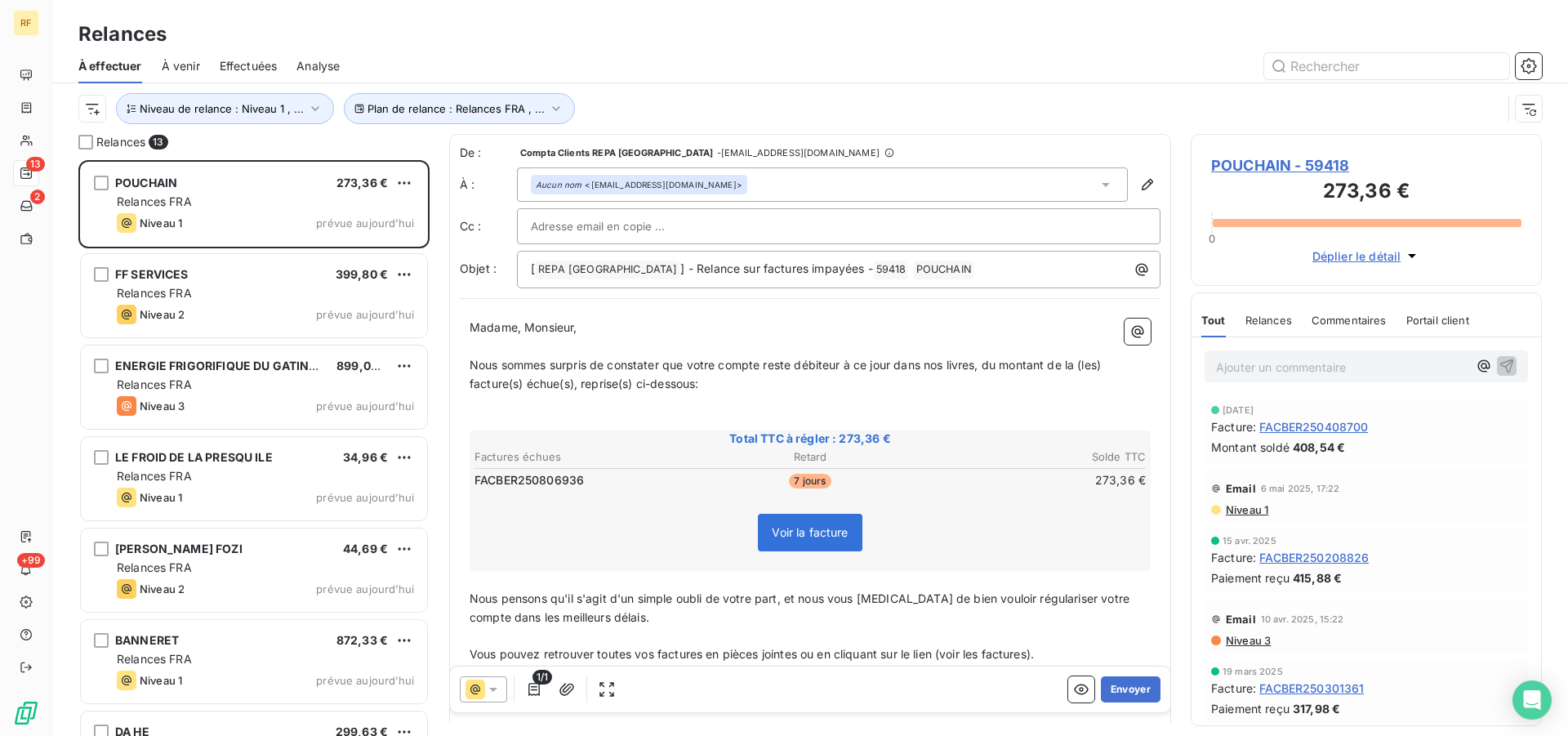
click at [1122, 693] on button "Envoyer" at bounding box center [1130, 688] width 59 height 26
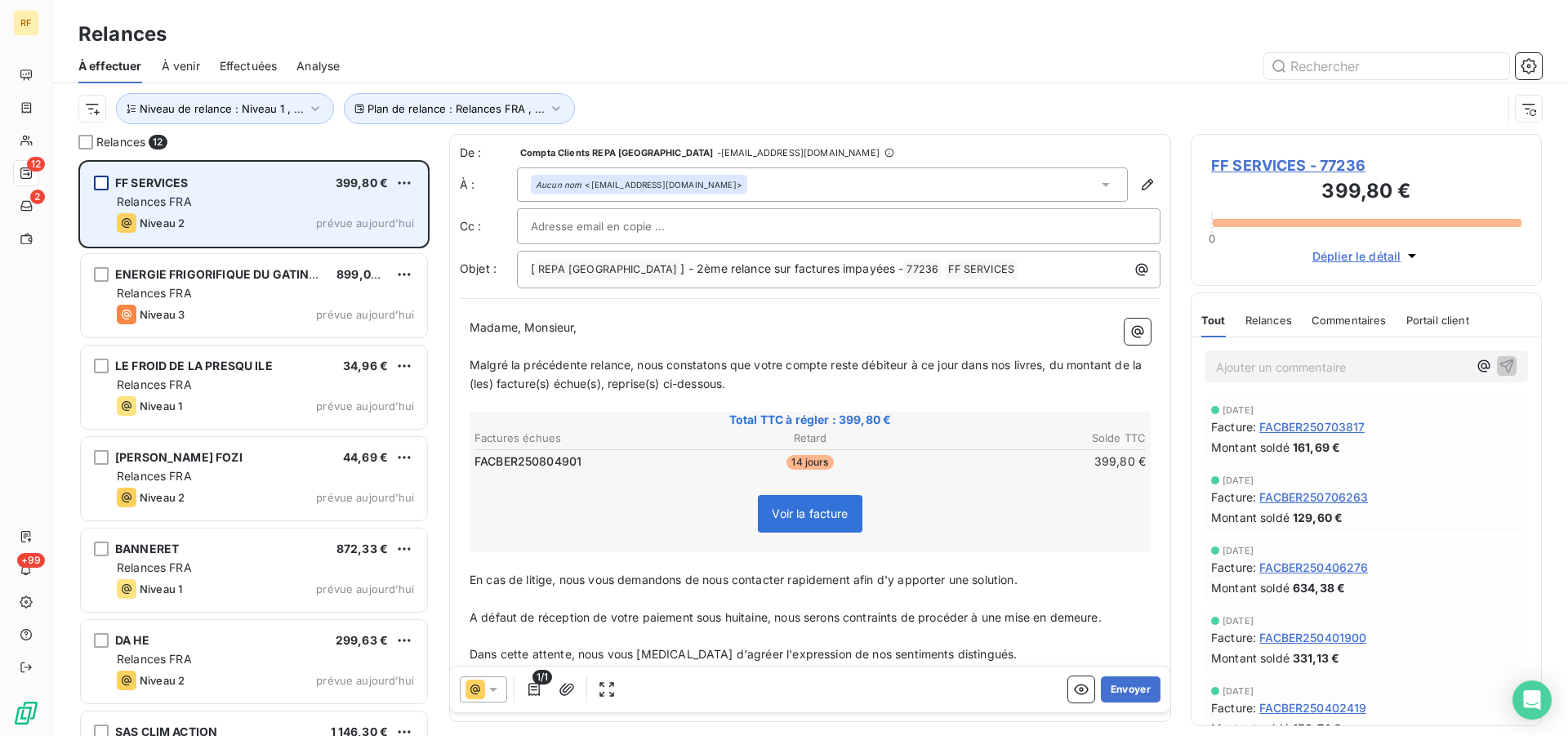
click at [96, 181] on div "grid" at bounding box center [101, 183] width 15 height 15
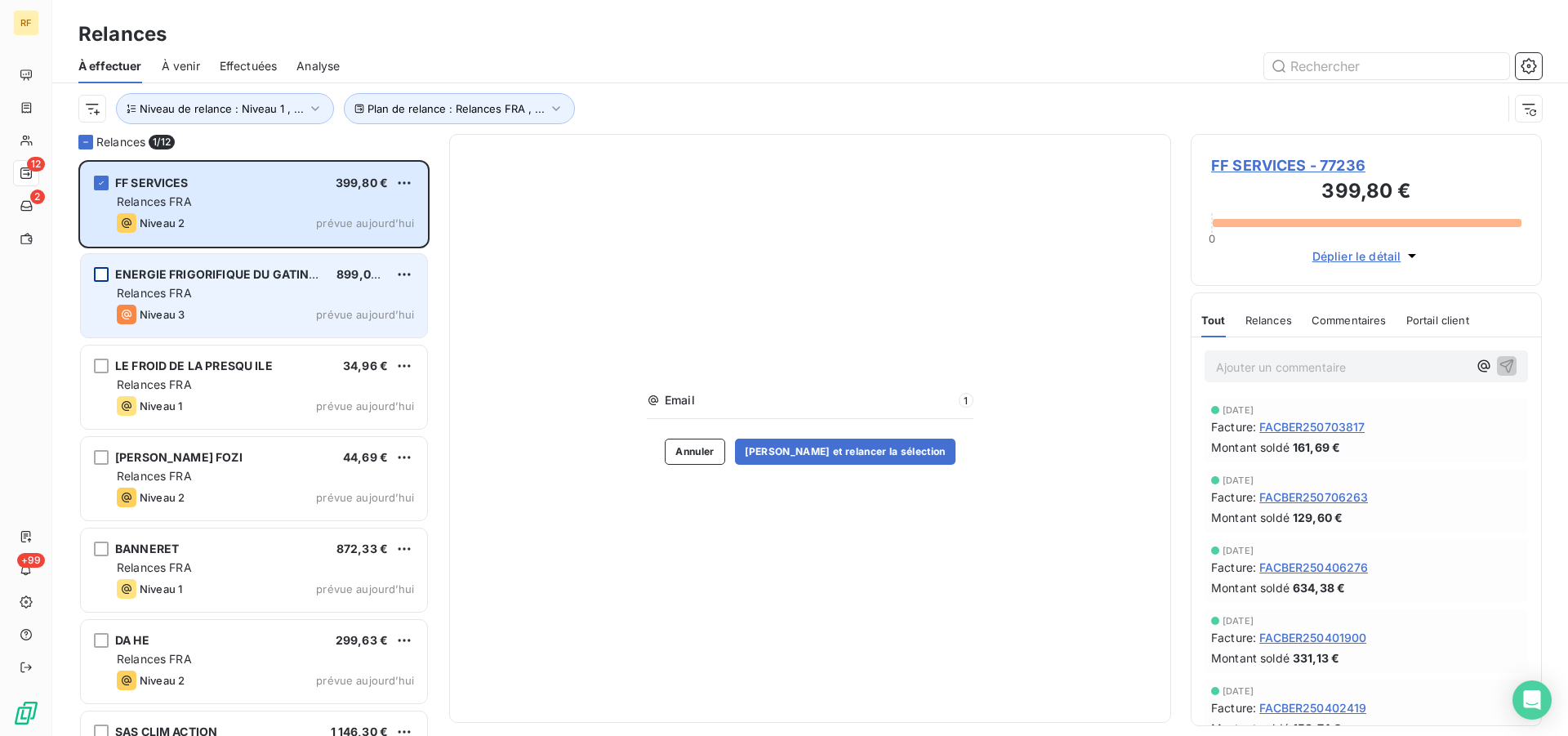
click at [100, 275] on div "grid" at bounding box center [101, 274] width 15 height 15
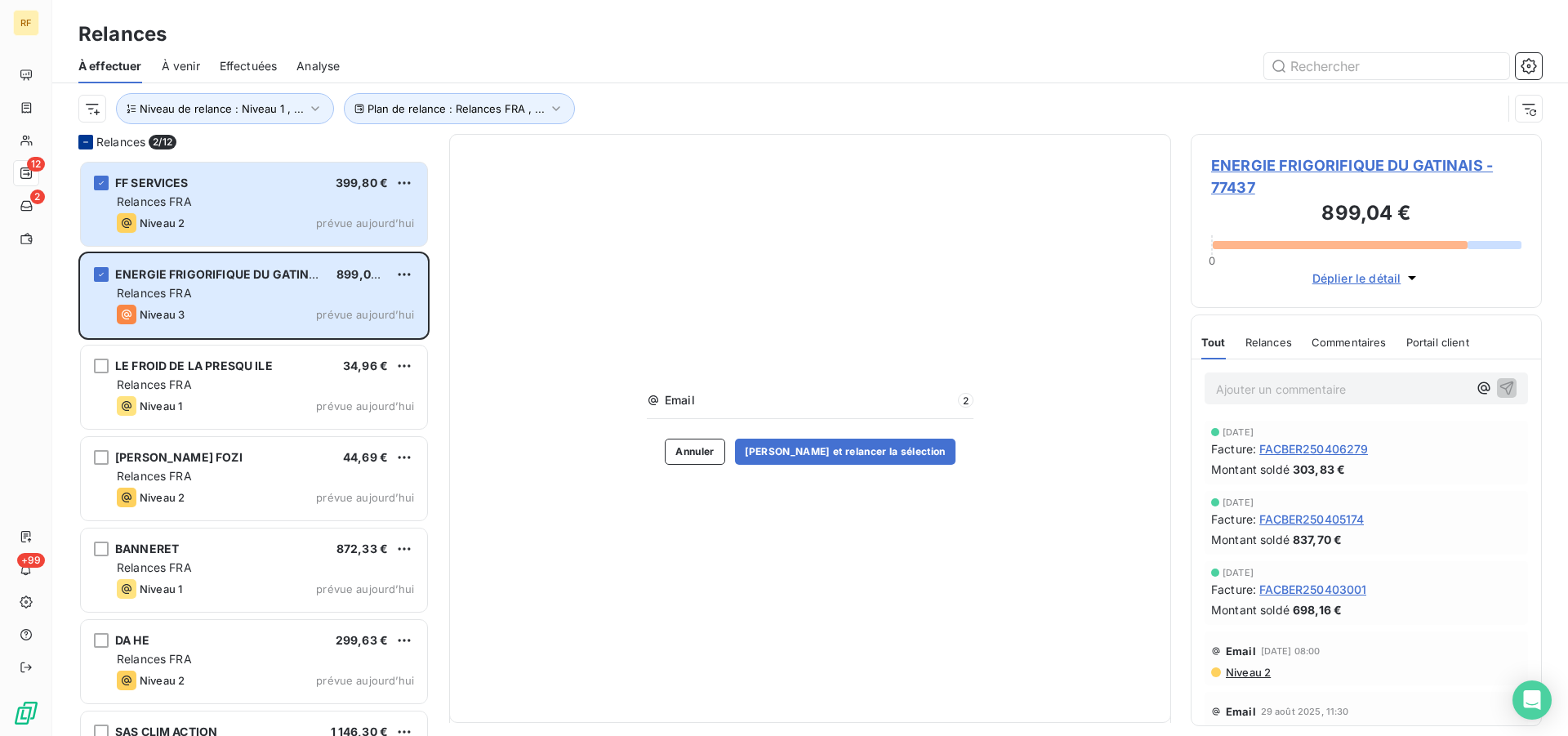
click at [89, 138] on icon at bounding box center [85, 142] width 10 height 10
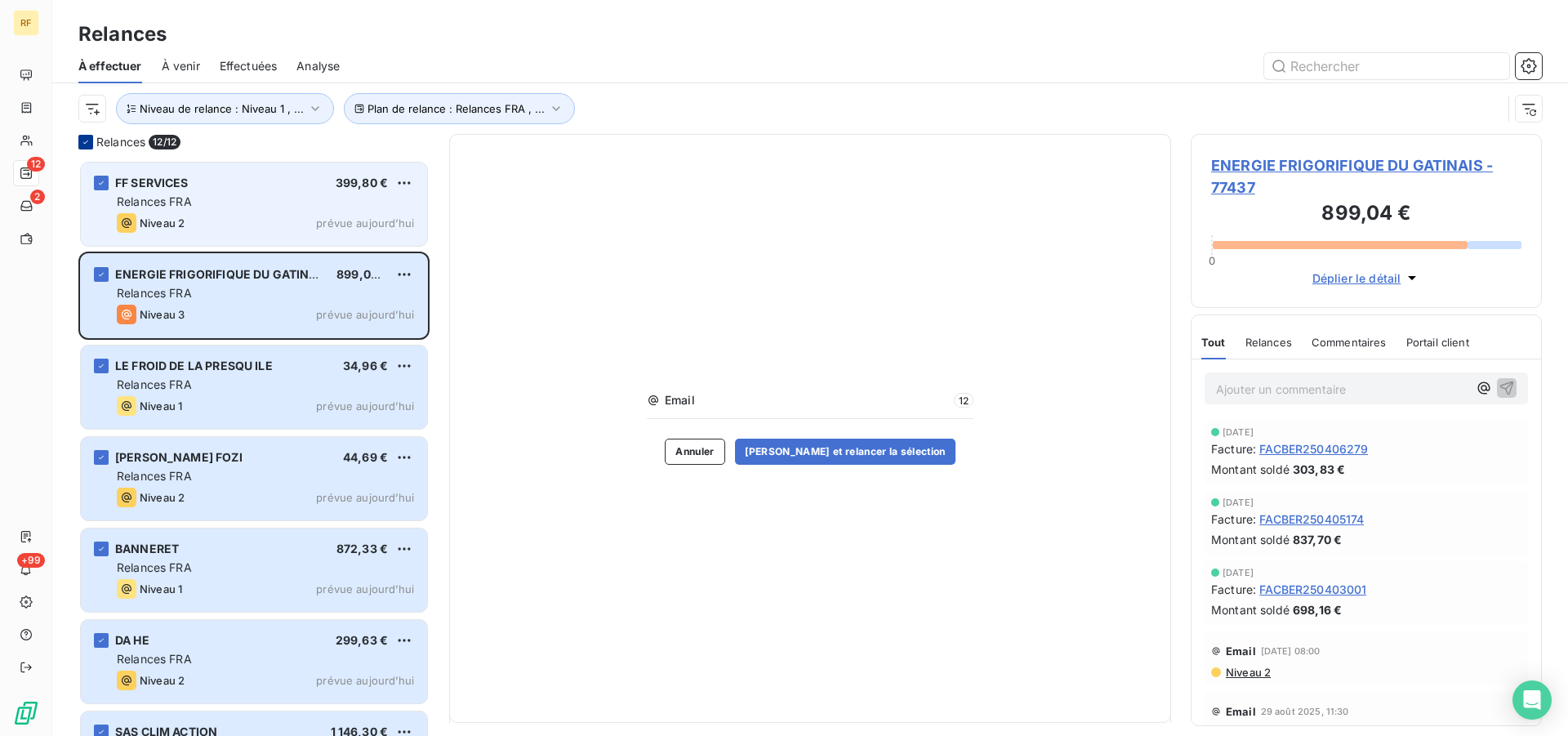
click at [224, 195] on div "Relances FRA" at bounding box center [265, 201] width 297 height 17
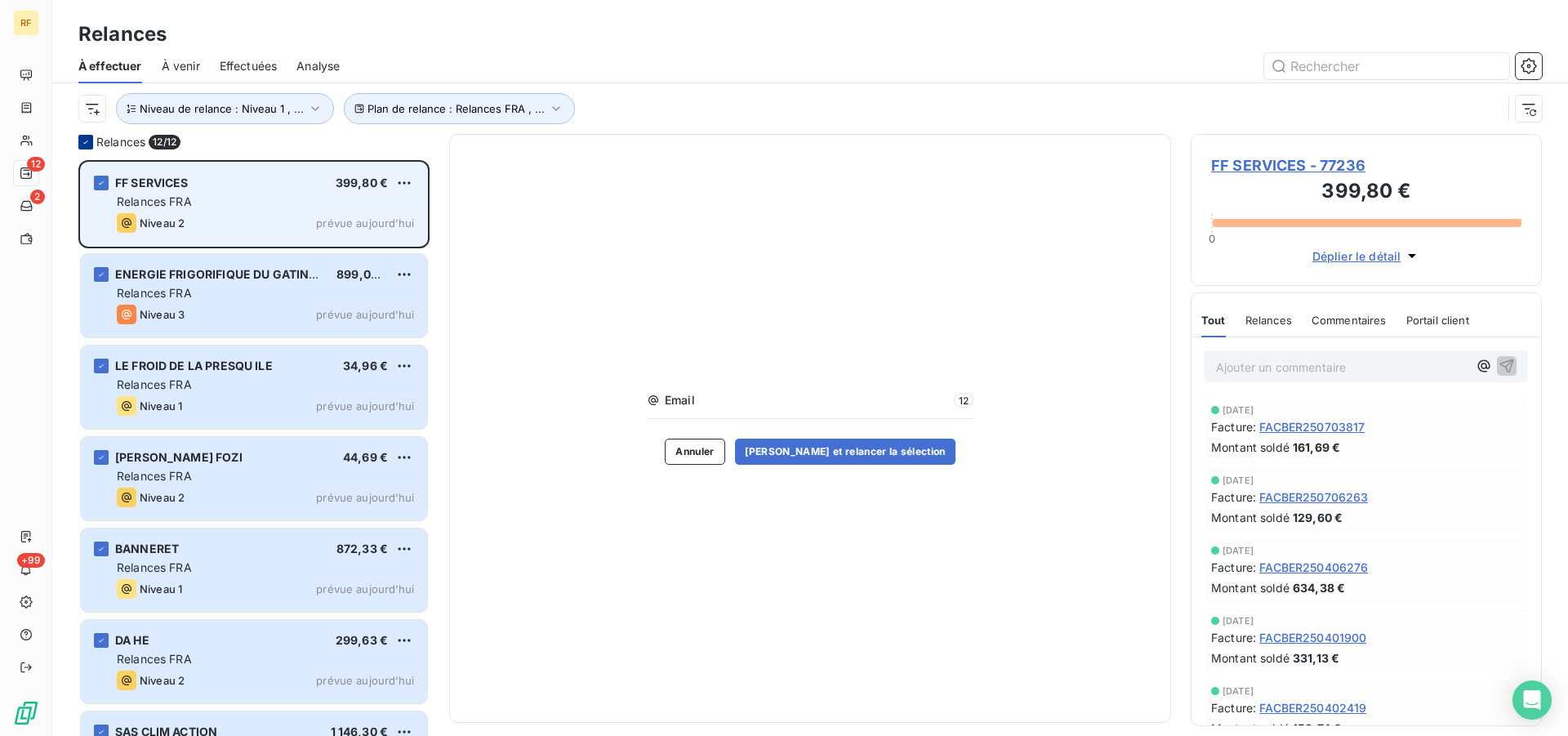
click at [228, 178] on div "FF SERVICES 399,80 €" at bounding box center [265, 183] width 297 height 15
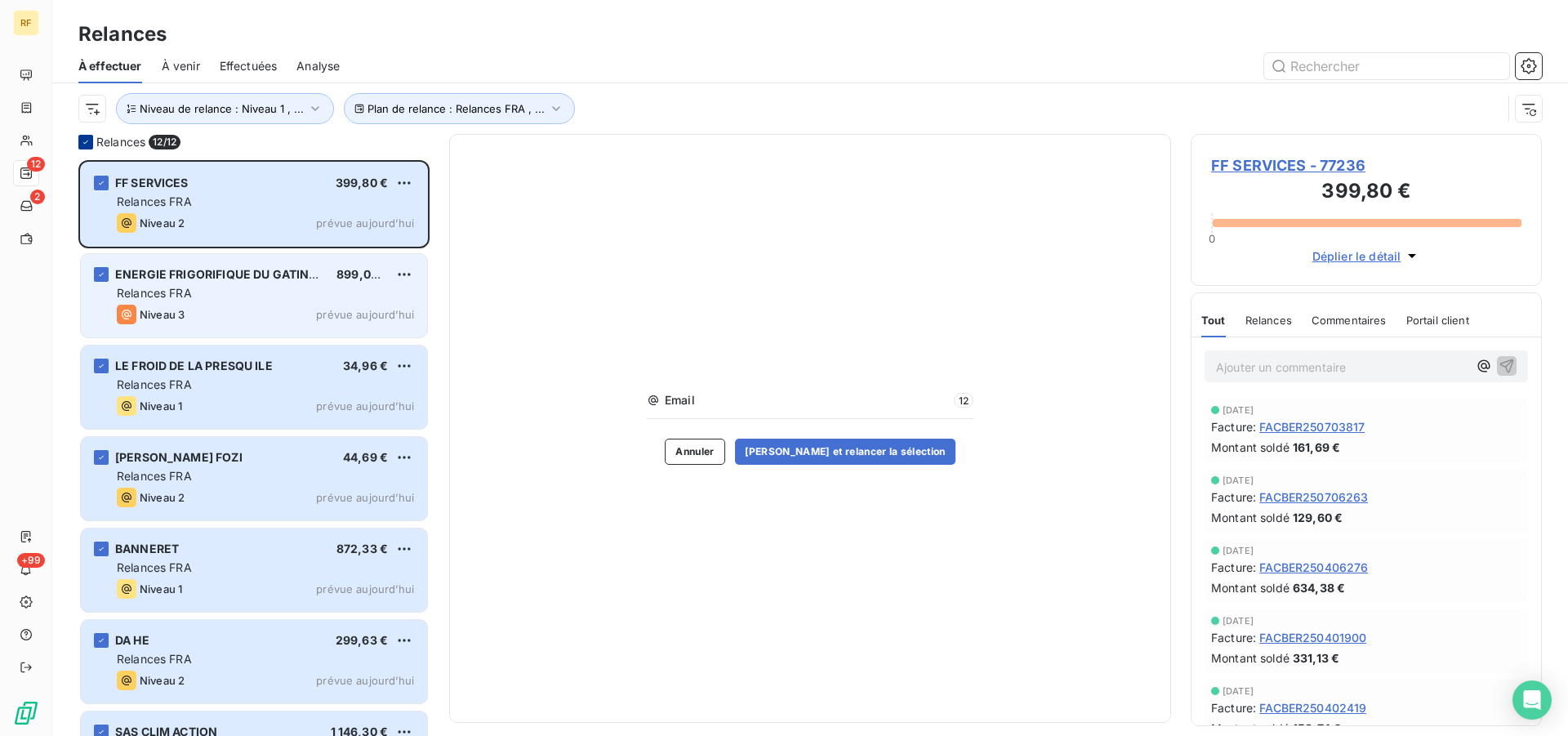
click at [250, 297] on div "Relances FRA" at bounding box center [265, 293] width 297 height 17
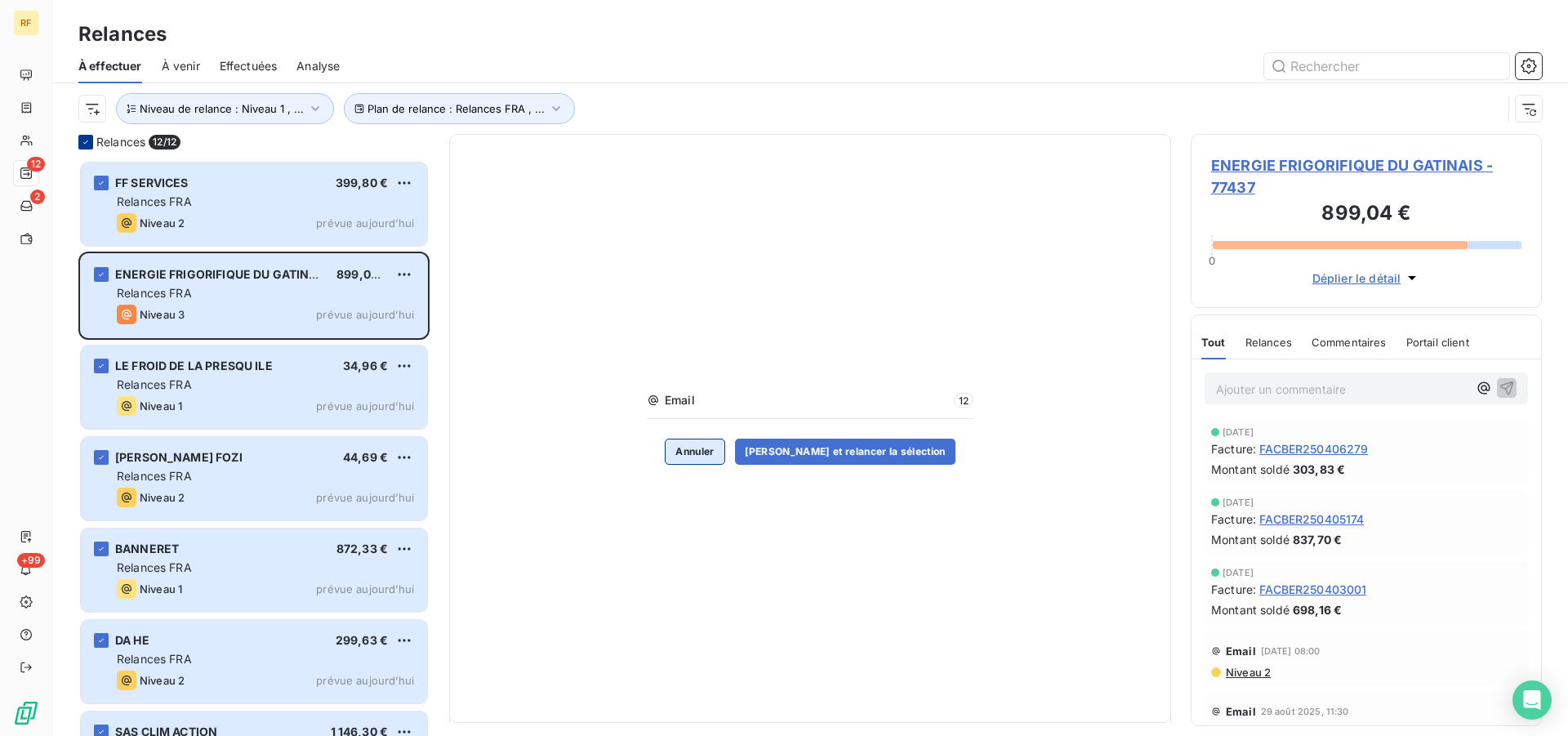
click at [722, 451] on button "Annuler" at bounding box center [694, 452] width 59 height 26
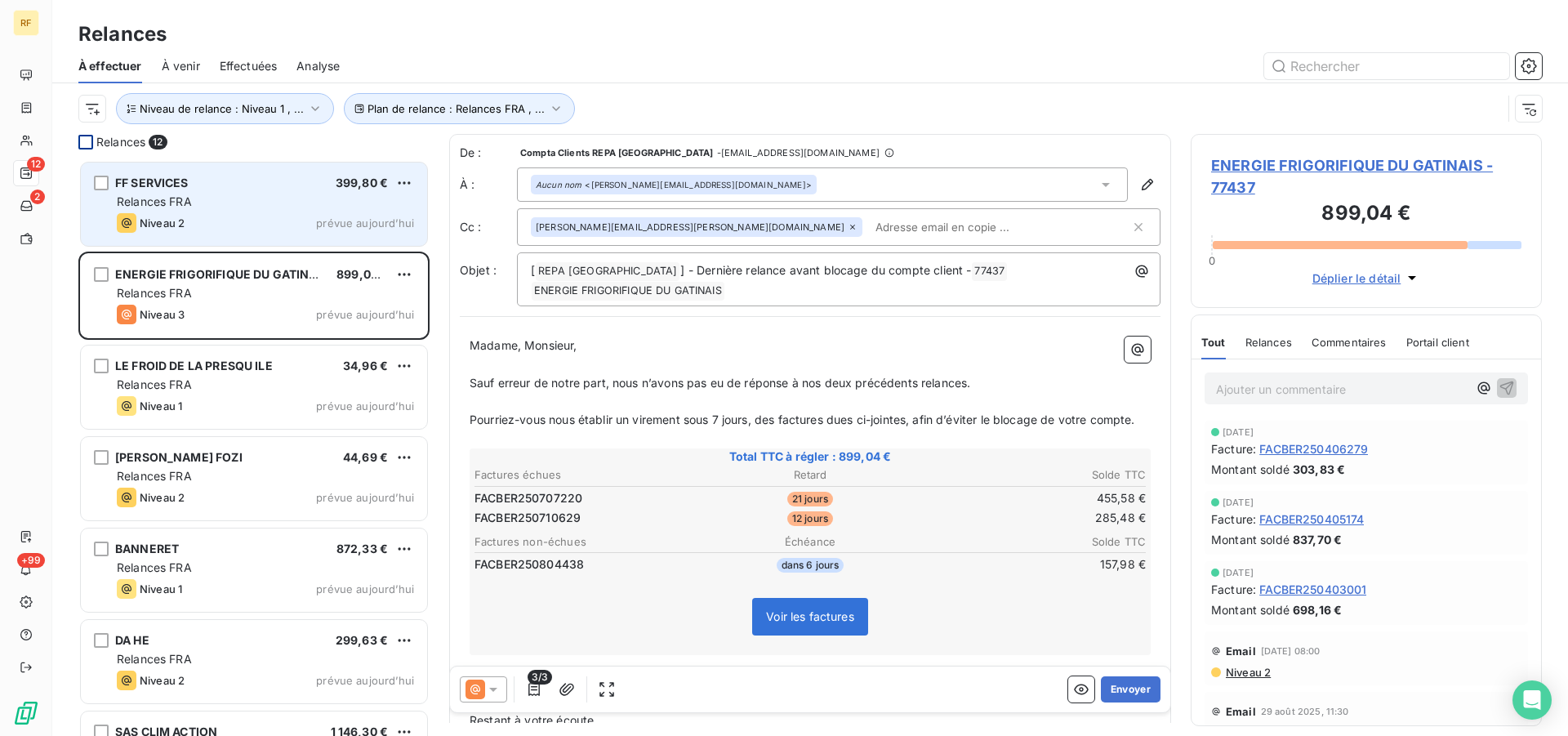
click at [210, 200] on div "Relances FRA" at bounding box center [265, 201] width 297 height 17
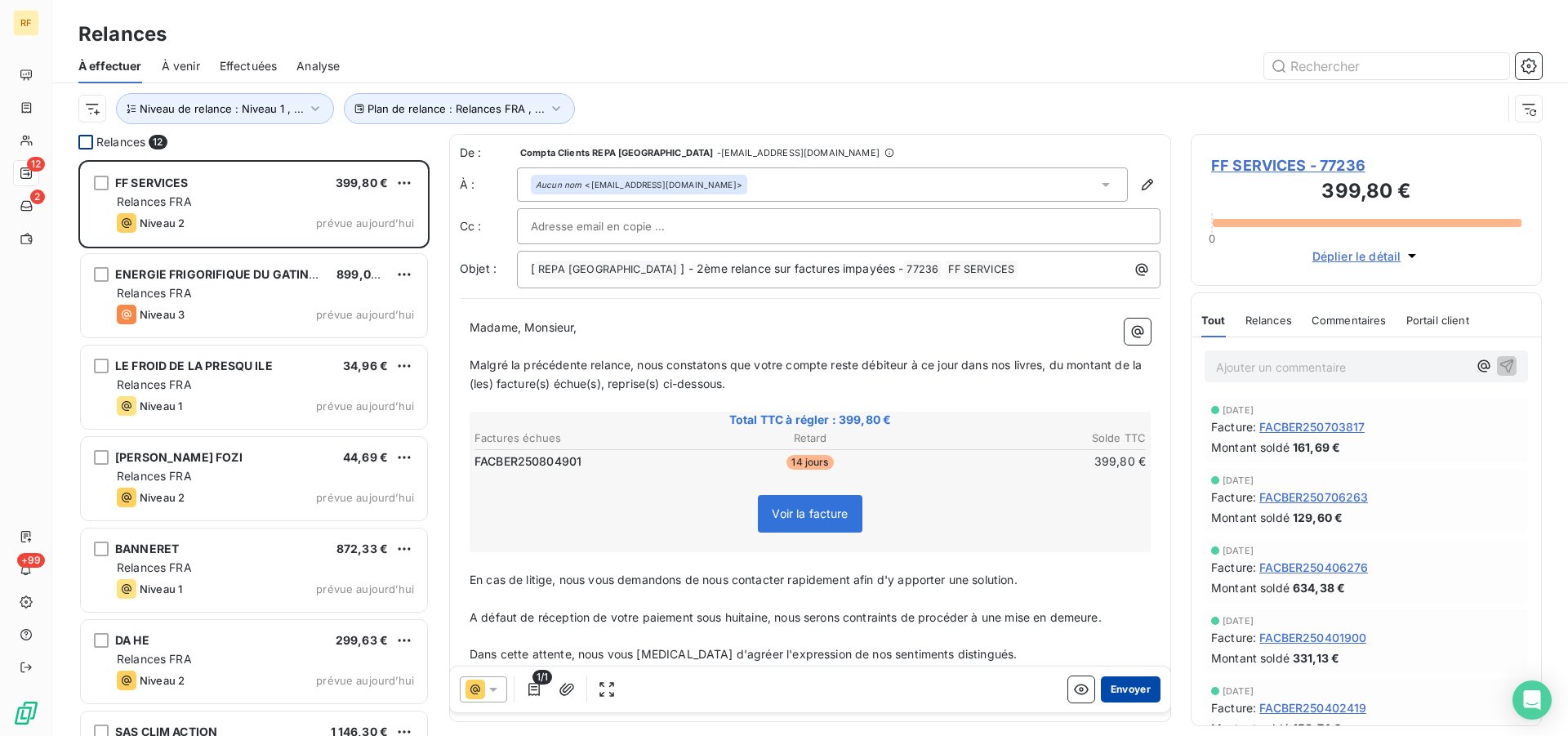
click at [1114, 681] on button "Envoyer" at bounding box center [1130, 688] width 59 height 26
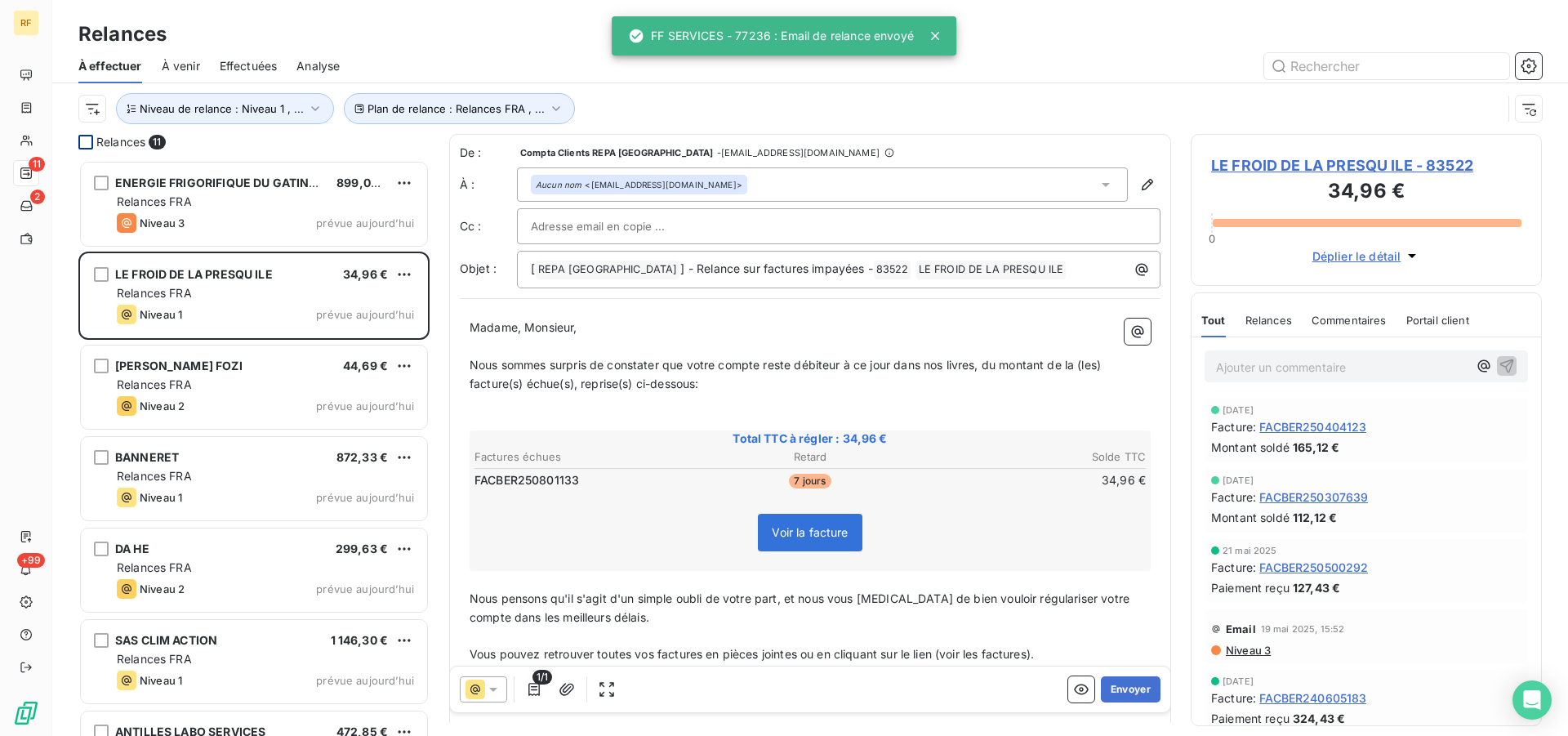
click at [1118, 690] on button "Envoyer" at bounding box center [1130, 688] width 59 height 26
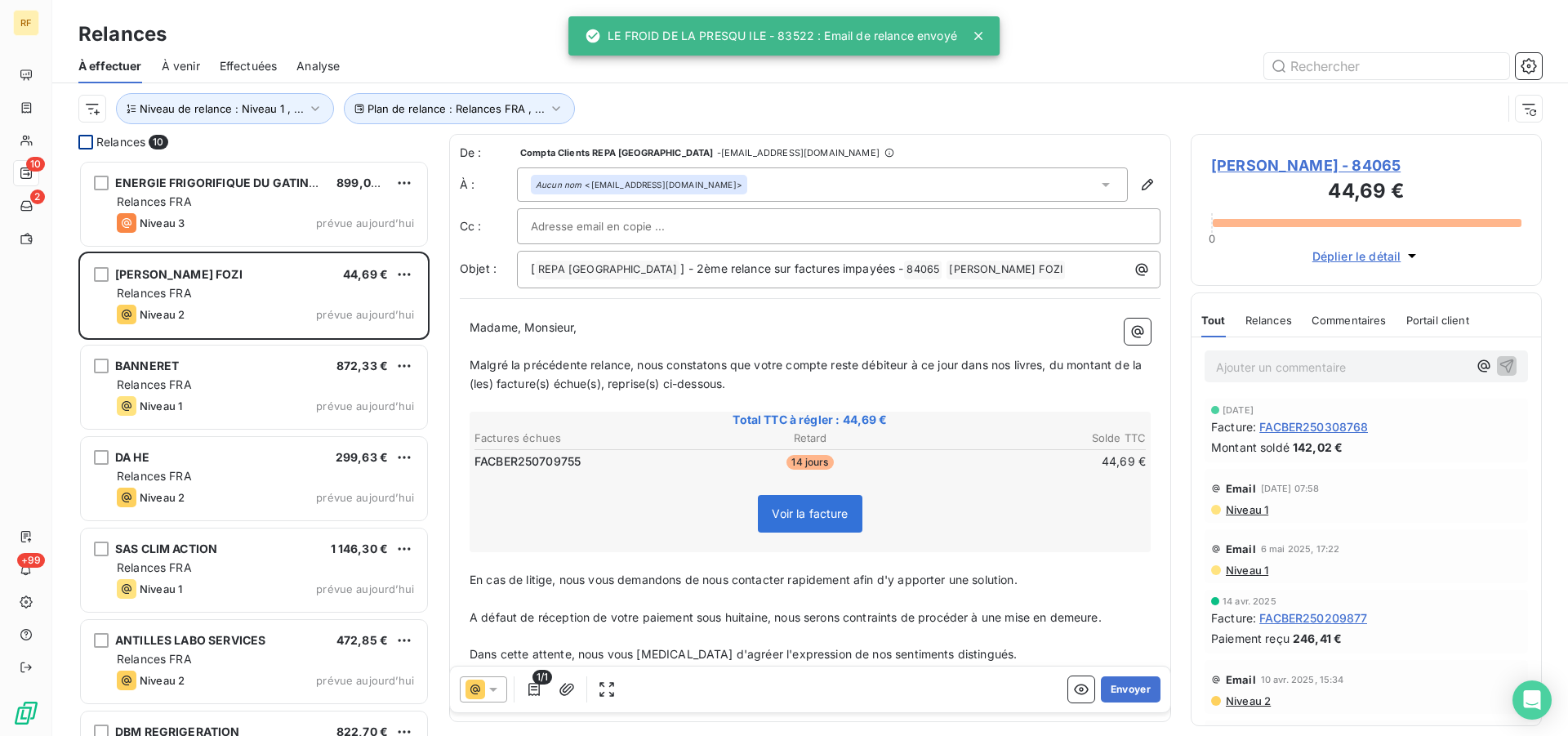
click at [1118, 690] on button "Envoyer" at bounding box center [1130, 688] width 59 height 26
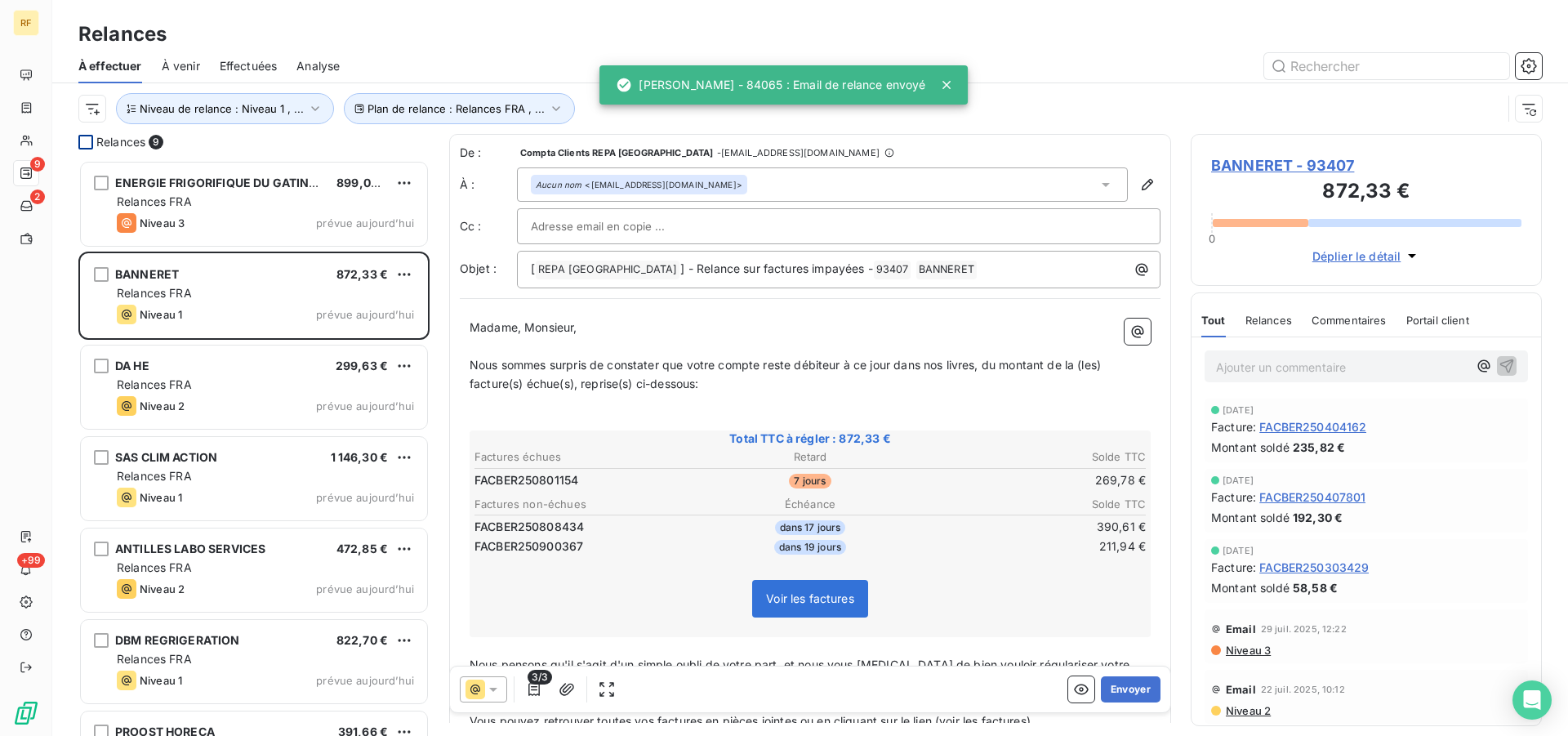
click at [1118, 690] on button "Envoyer" at bounding box center [1130, 688] width 59 height 26
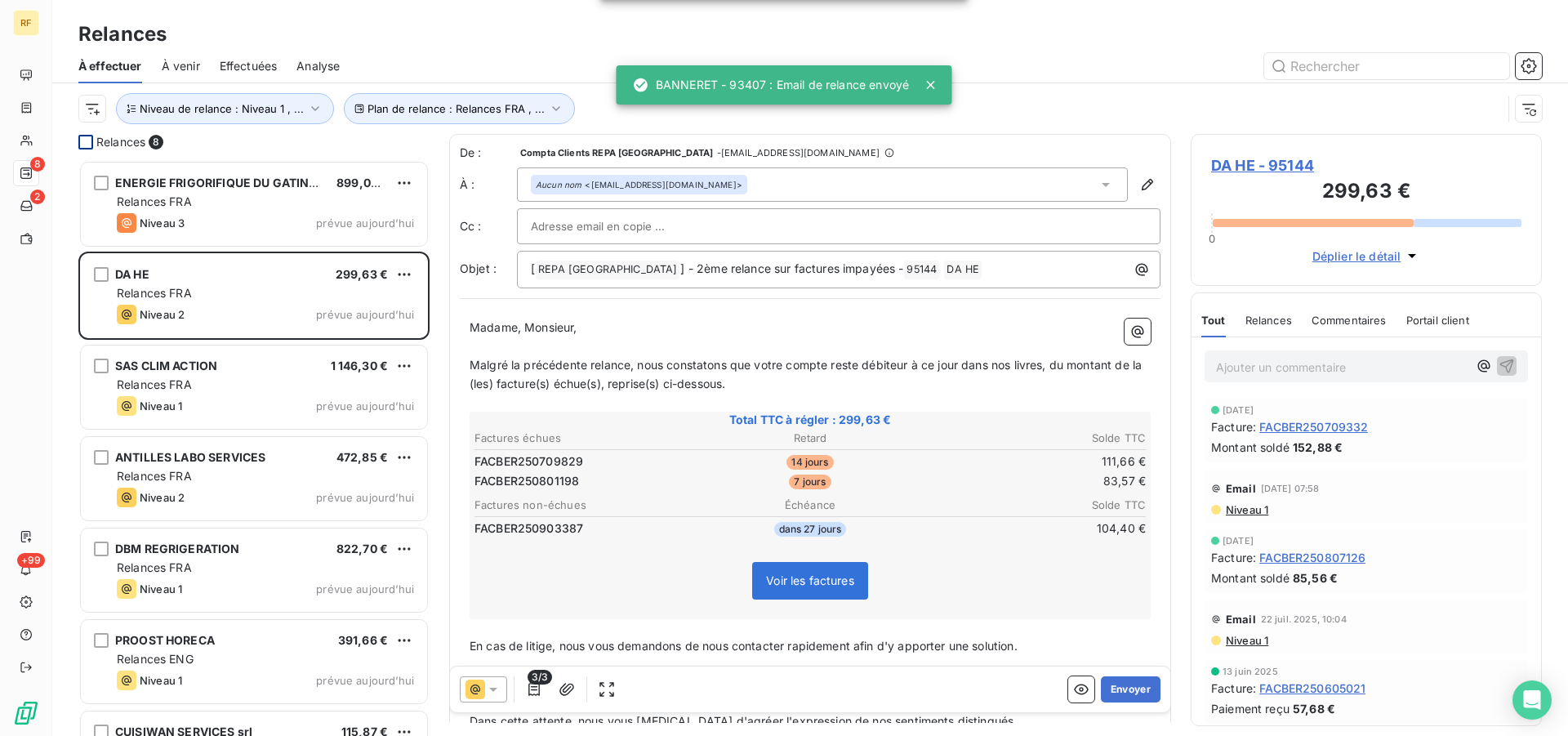
click at [1118, 690] on button "Envoyer" at bounding box center [1130, 688] width 59 height 26
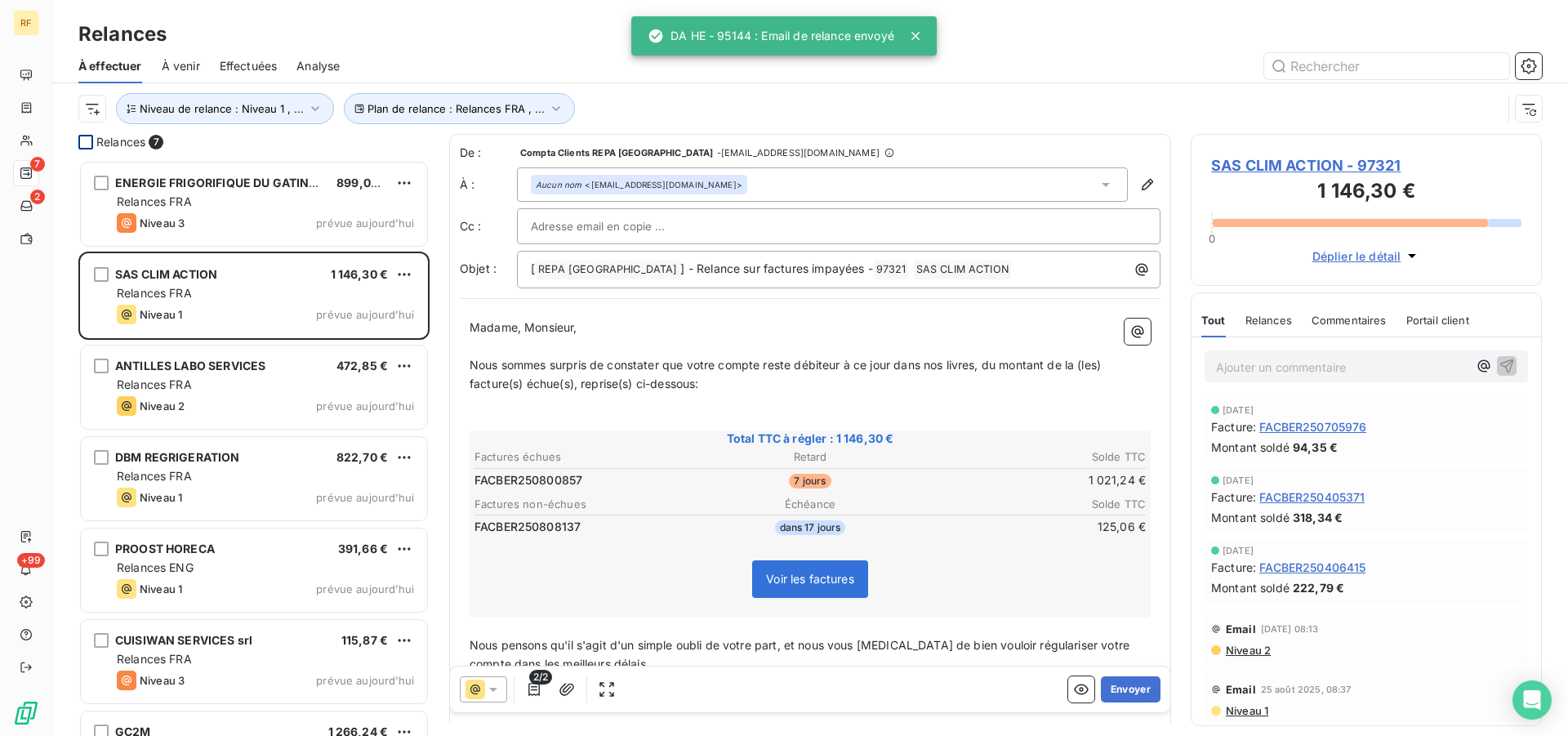
click at [1118, 690] on button "Envoyer" at bounding box center [1130, 688] width 59 height 26
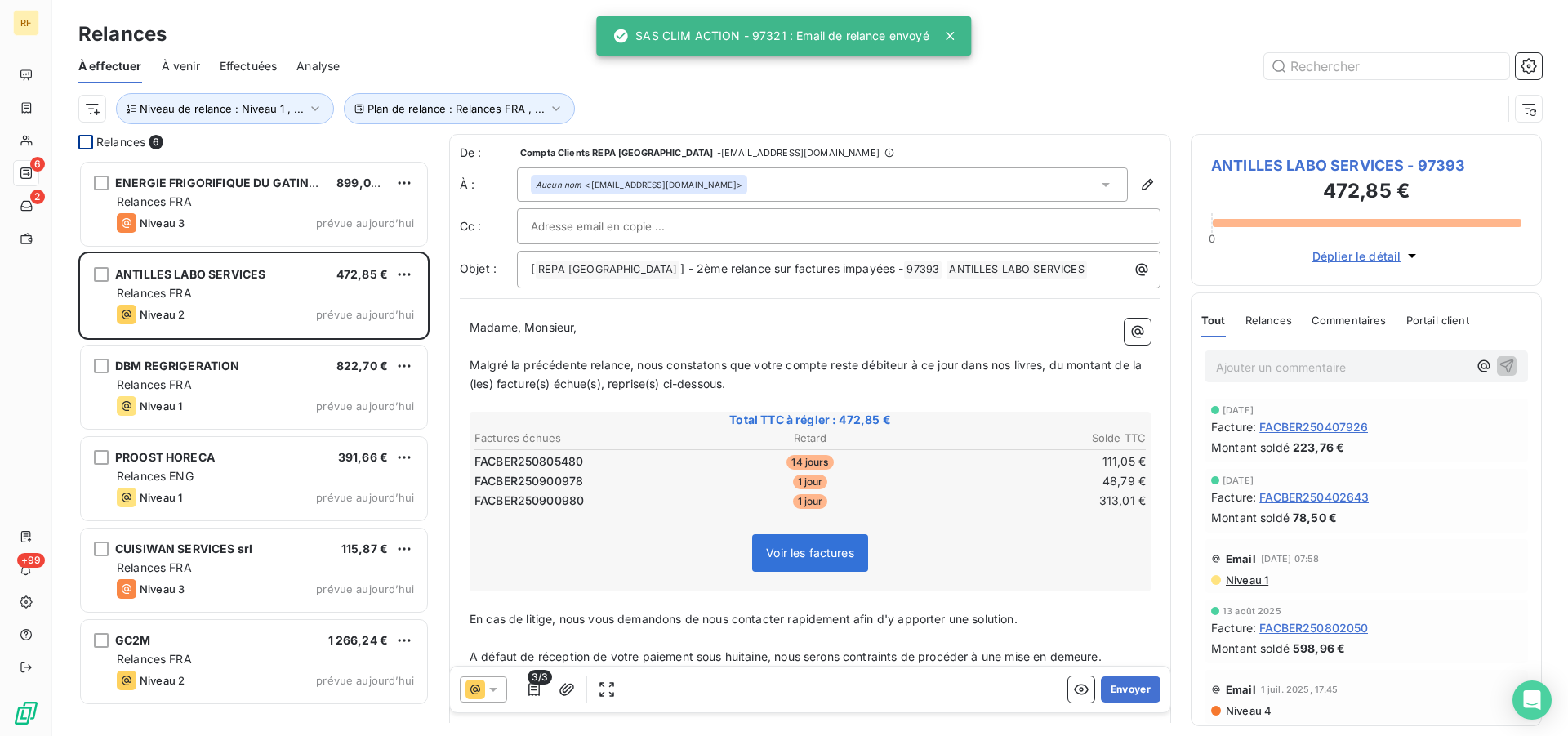
click at [1118, 690] on button "Envoyer" at bounding box center [1130, 688] width 59 height 26
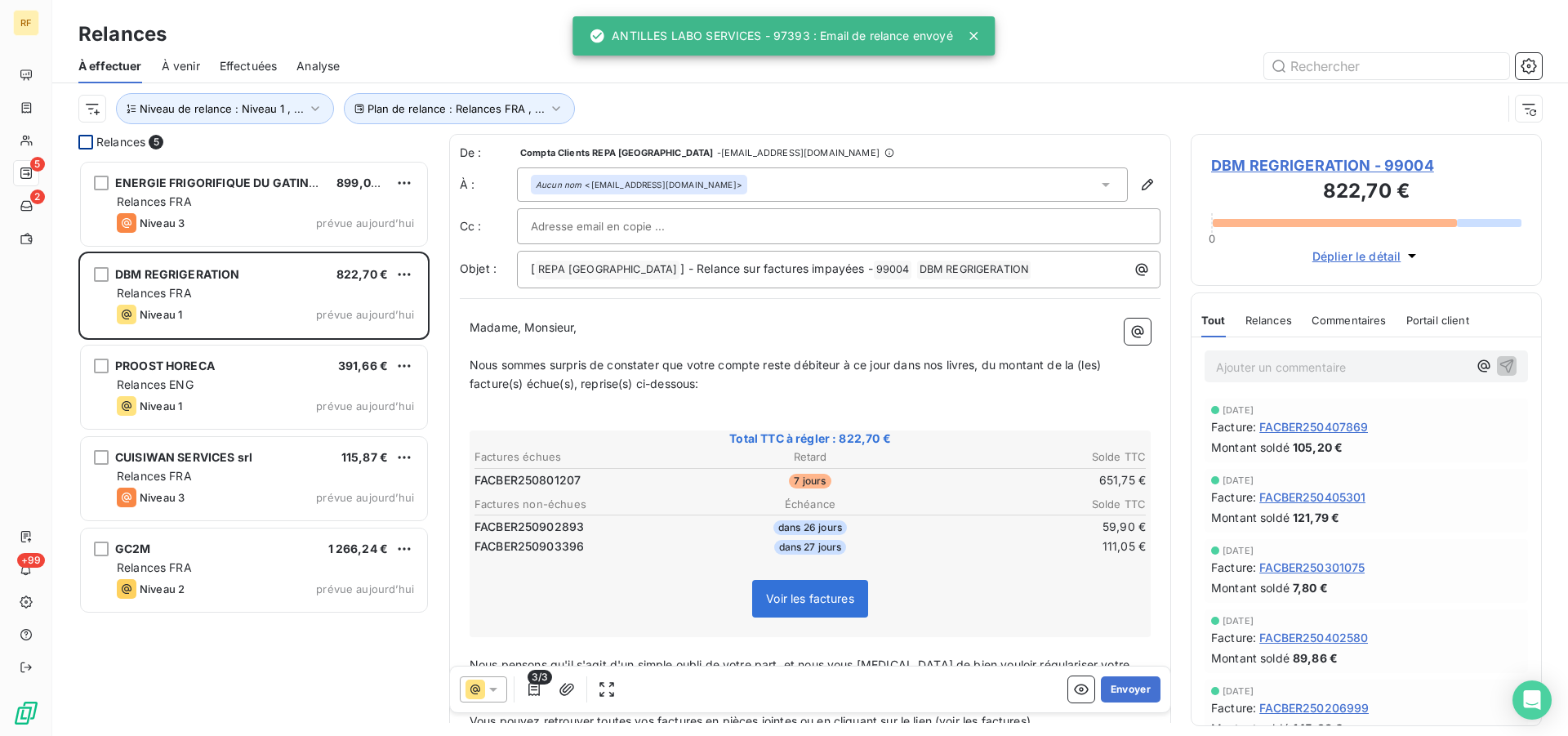
click at [1118, 690] on button "Envoyer" at bounding box center [1130, 688] width 59 height 26
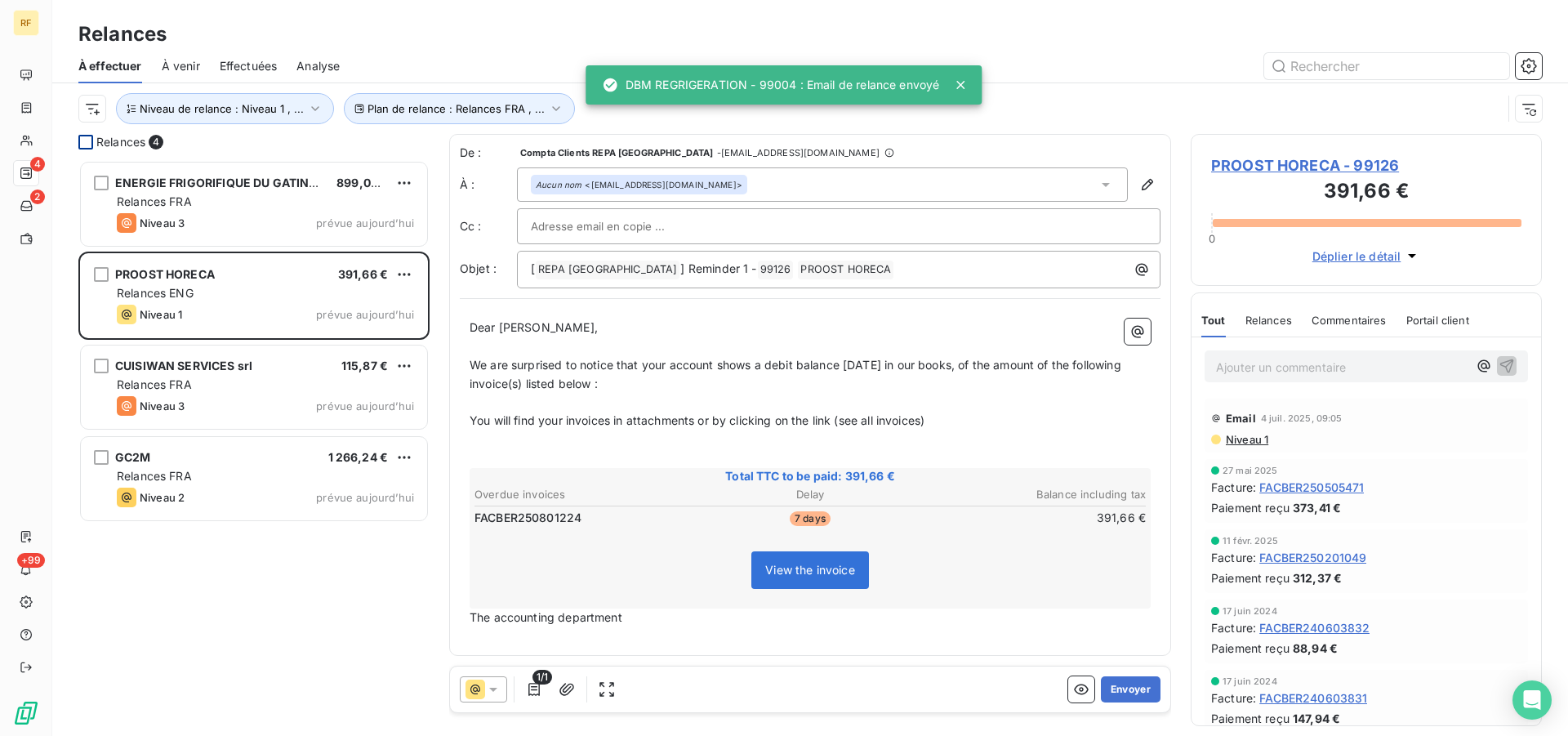
click at [1118, 690] on button "Envoyer" at bounding box center [1130, 688] width 59 height 26
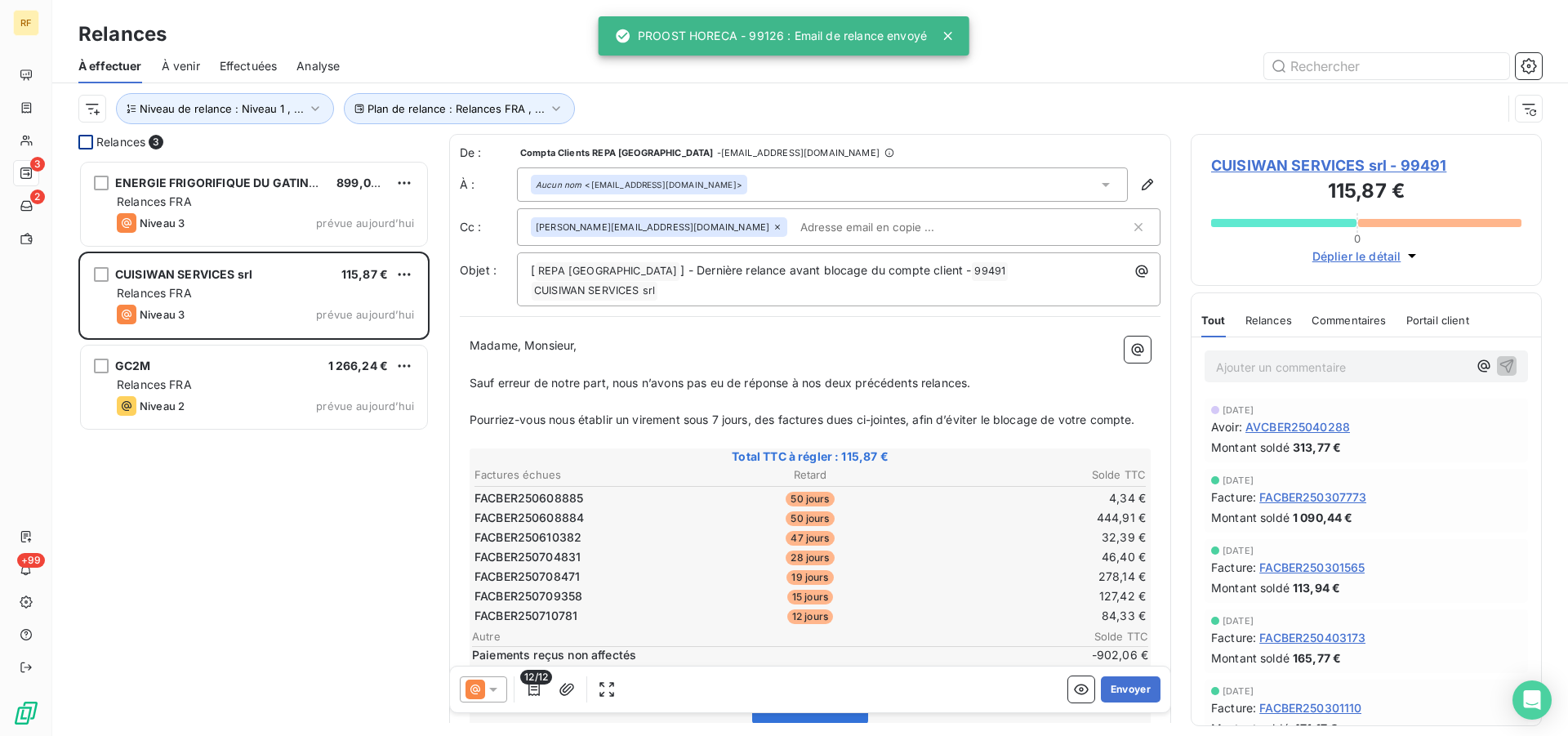
click at [1118, 690] on button "Envoyer" at bounding box center [1130, 688] width 59 height 26
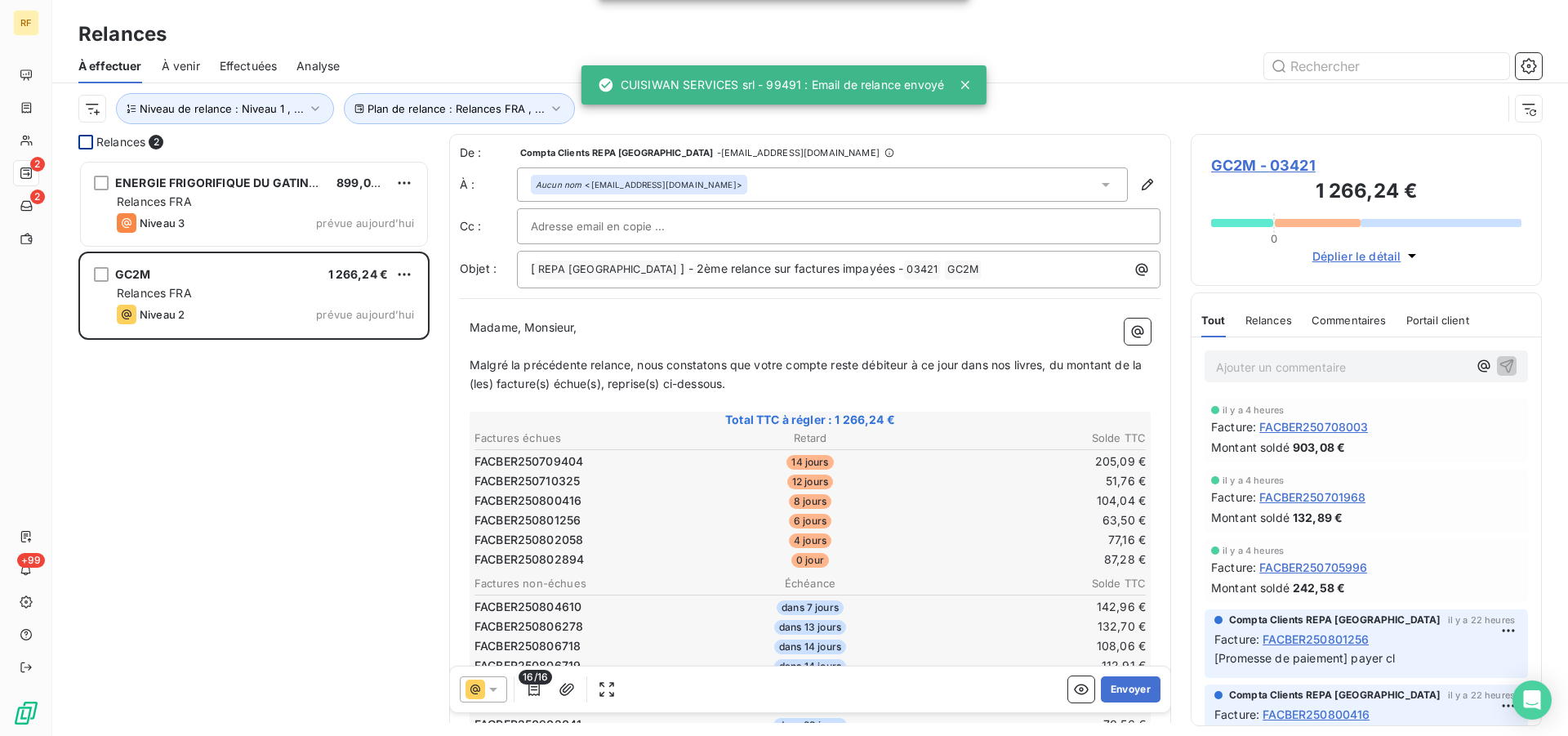
click at [1118, 690] on button "Envoyer" at bounding box center [1130, 688] width 59 height 26
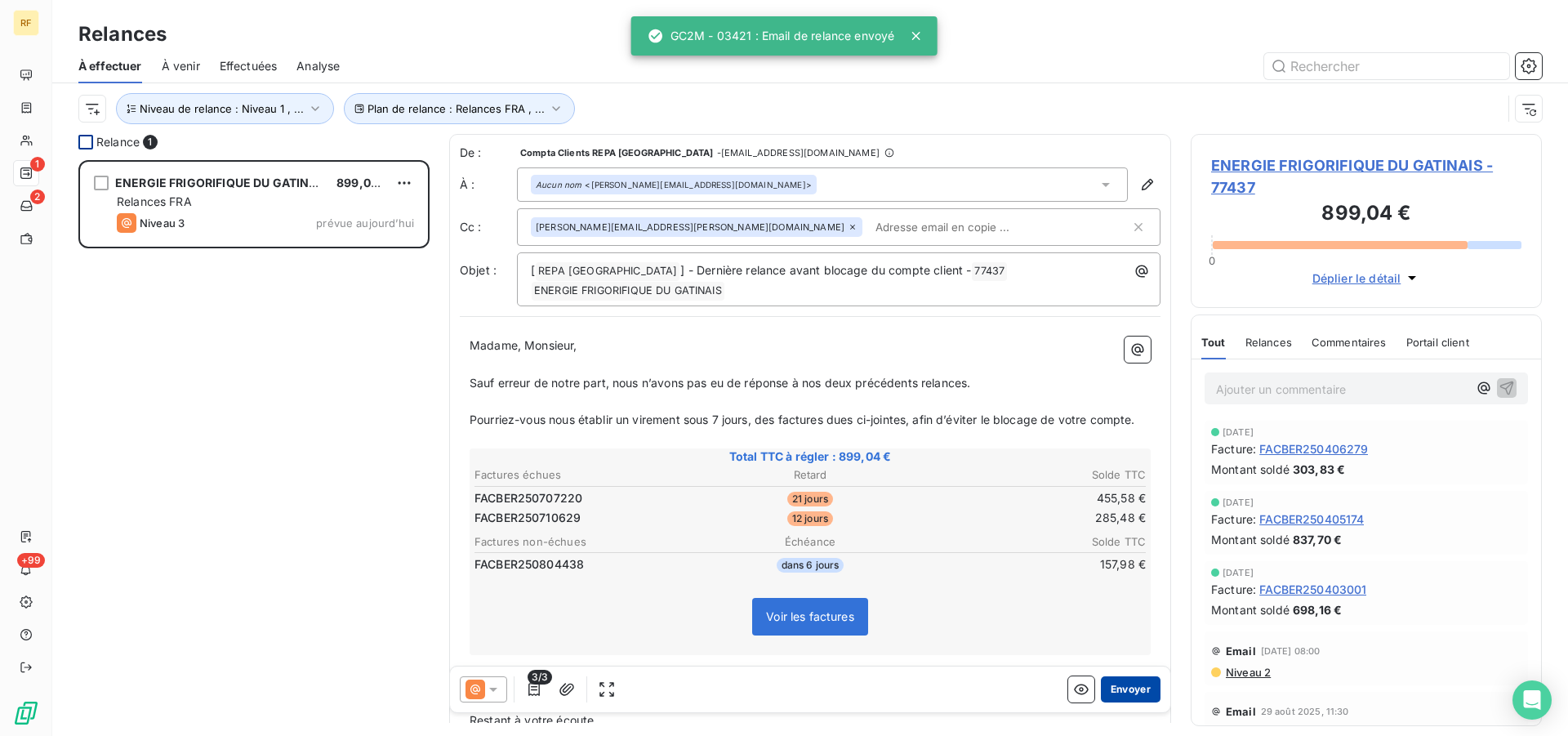
drag, startPoint x: 1114, startPoint y: 681, endPoint x: 1119, endPoint y: 691, distance: 11.2
click at [1119, 691] on button "Envoyer" at bounding box center [1130, 688] width 59 height 26
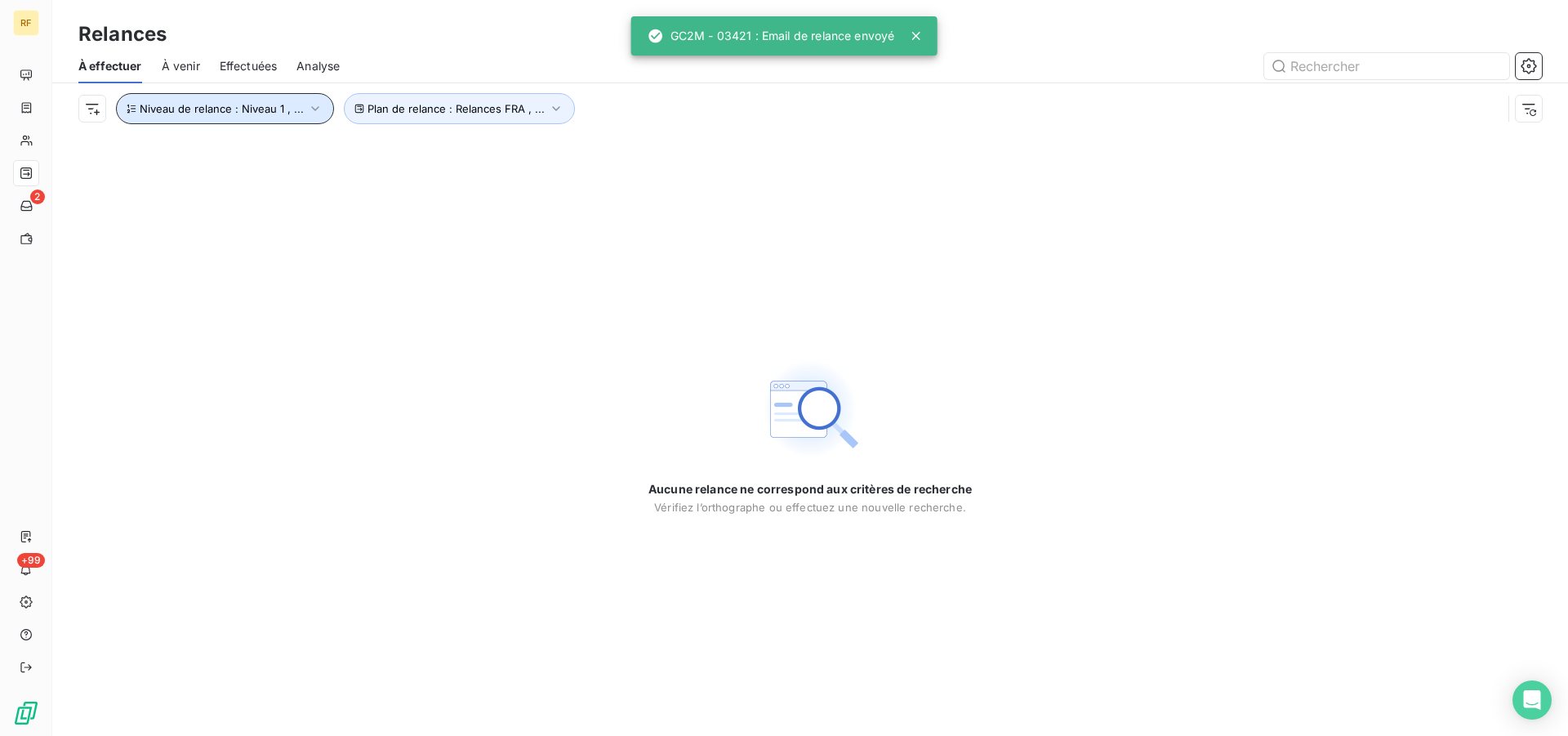
click at [286, 105] on span "Niveau de relance : Niveau 1 , ..." at bounding box center [221, 108] width 164 height 13
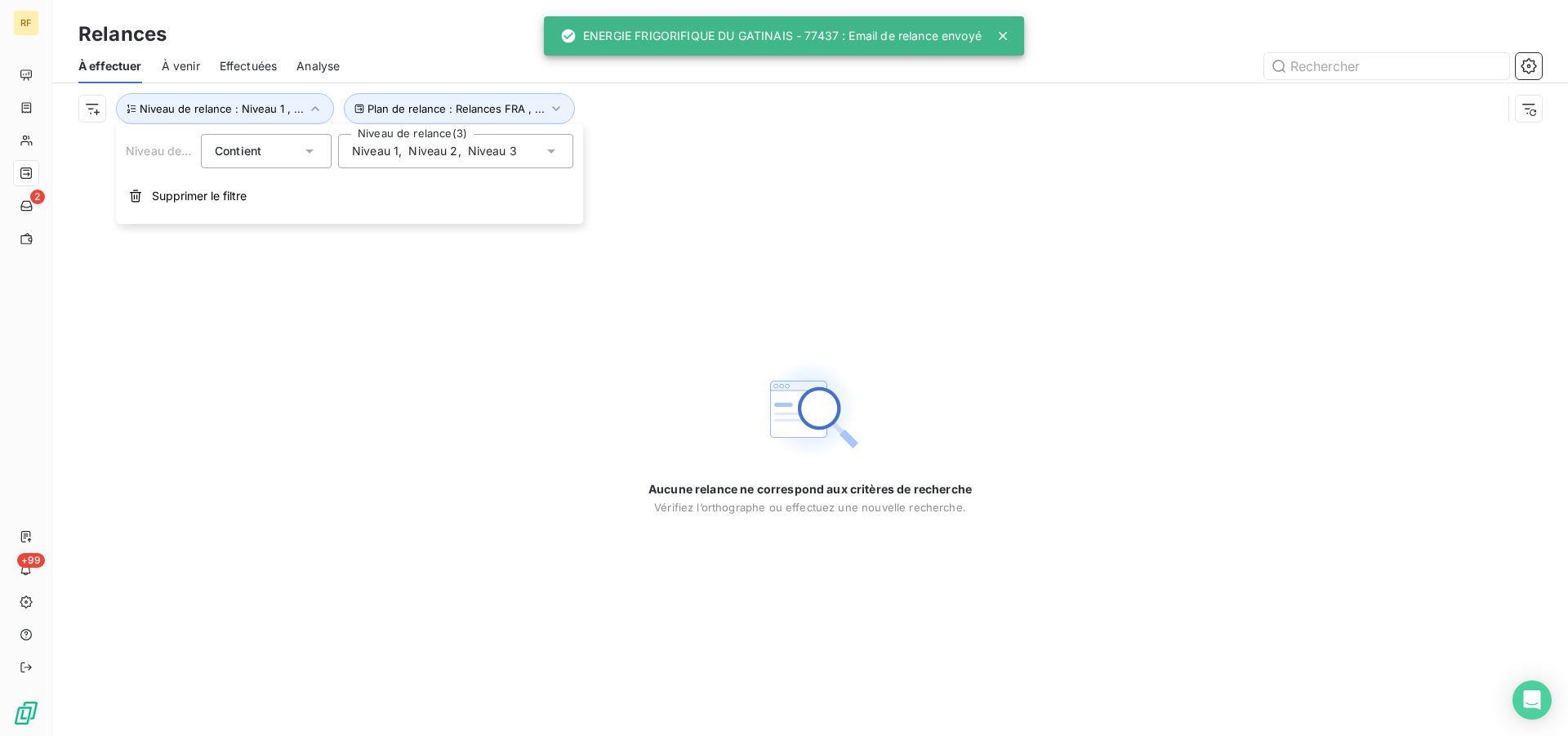
click at [419, 157] on span "Niveau 2" at bounding box center [433, 151] width 49 height 17
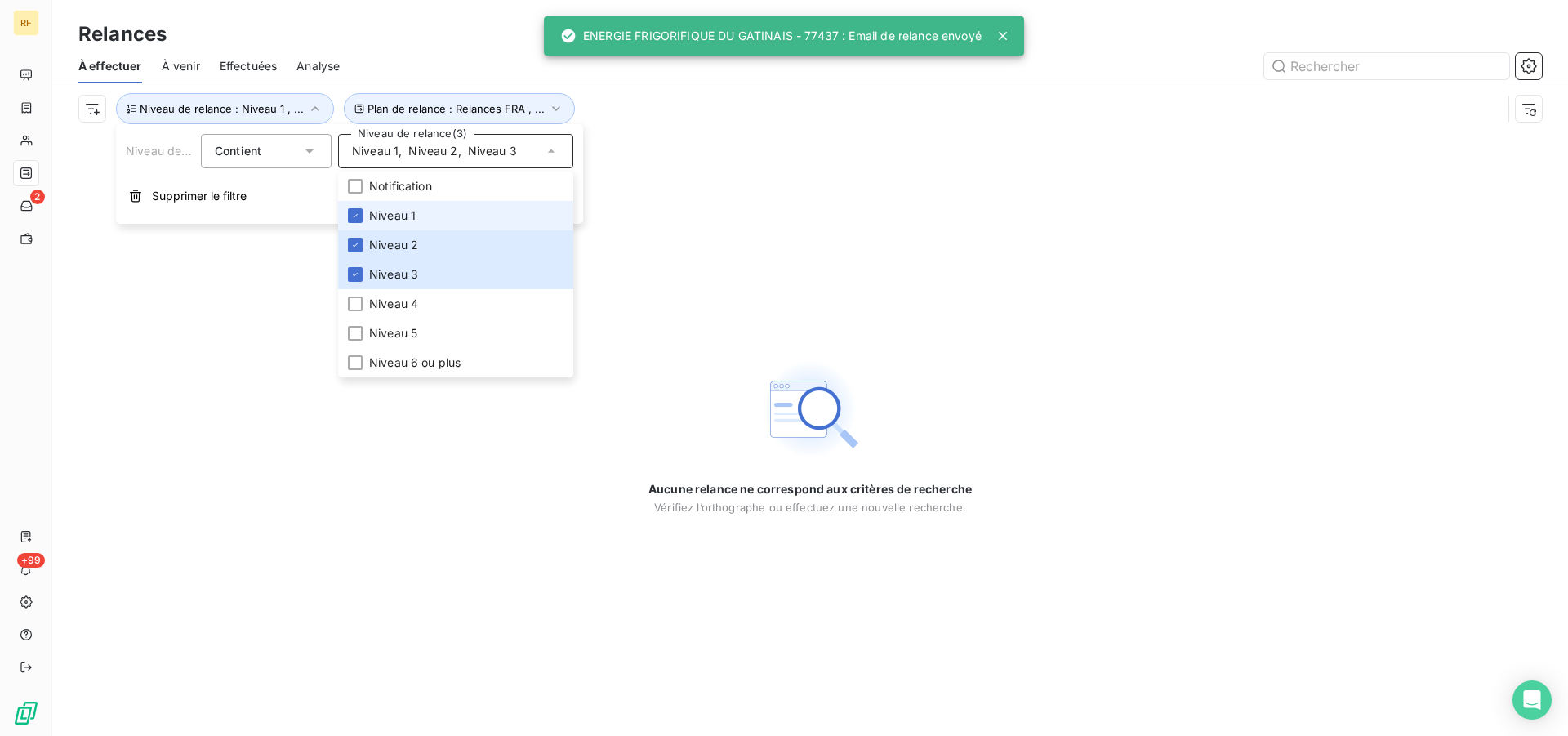
click at [365, 215] on li "Niveau 1" at bounding box center [455, 216] width 235 height 29
click at [368, 246] on li "Niveau 2" at bounding box center [455, 245] width 235 height 29
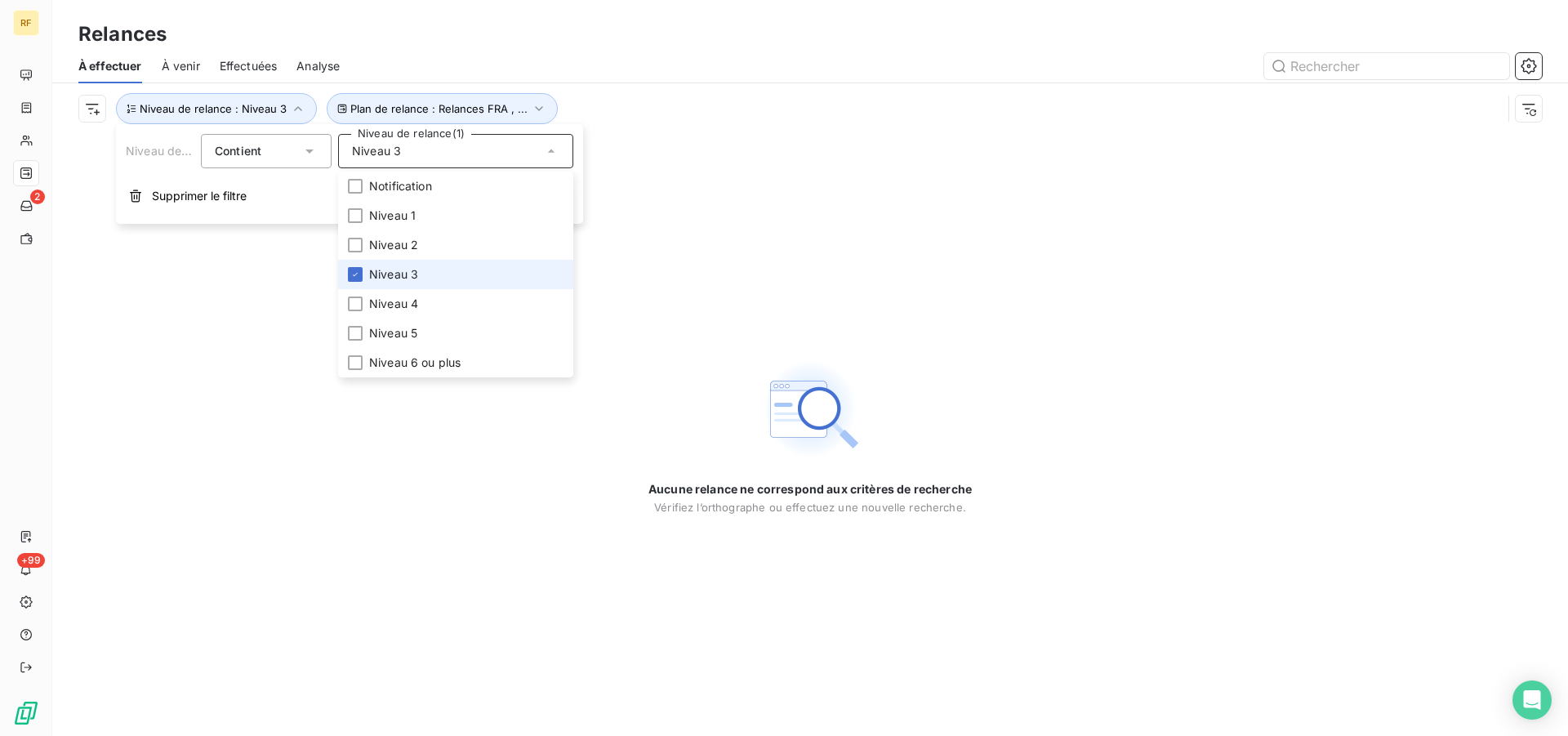
click at [384, 280] on span "Niveau 3" at bounding box center [393, 274] width 49 height 17
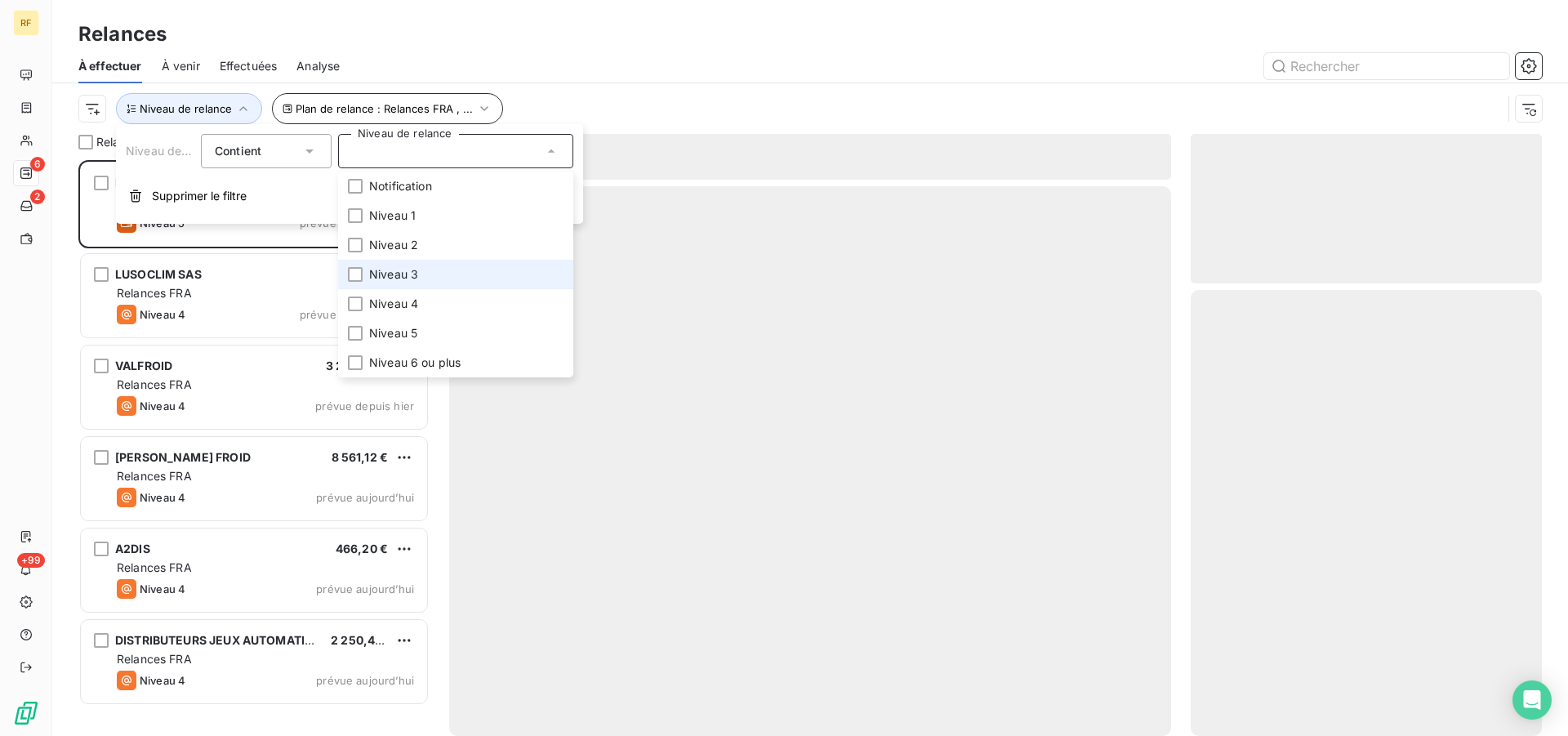
scroll to position [562, 337]
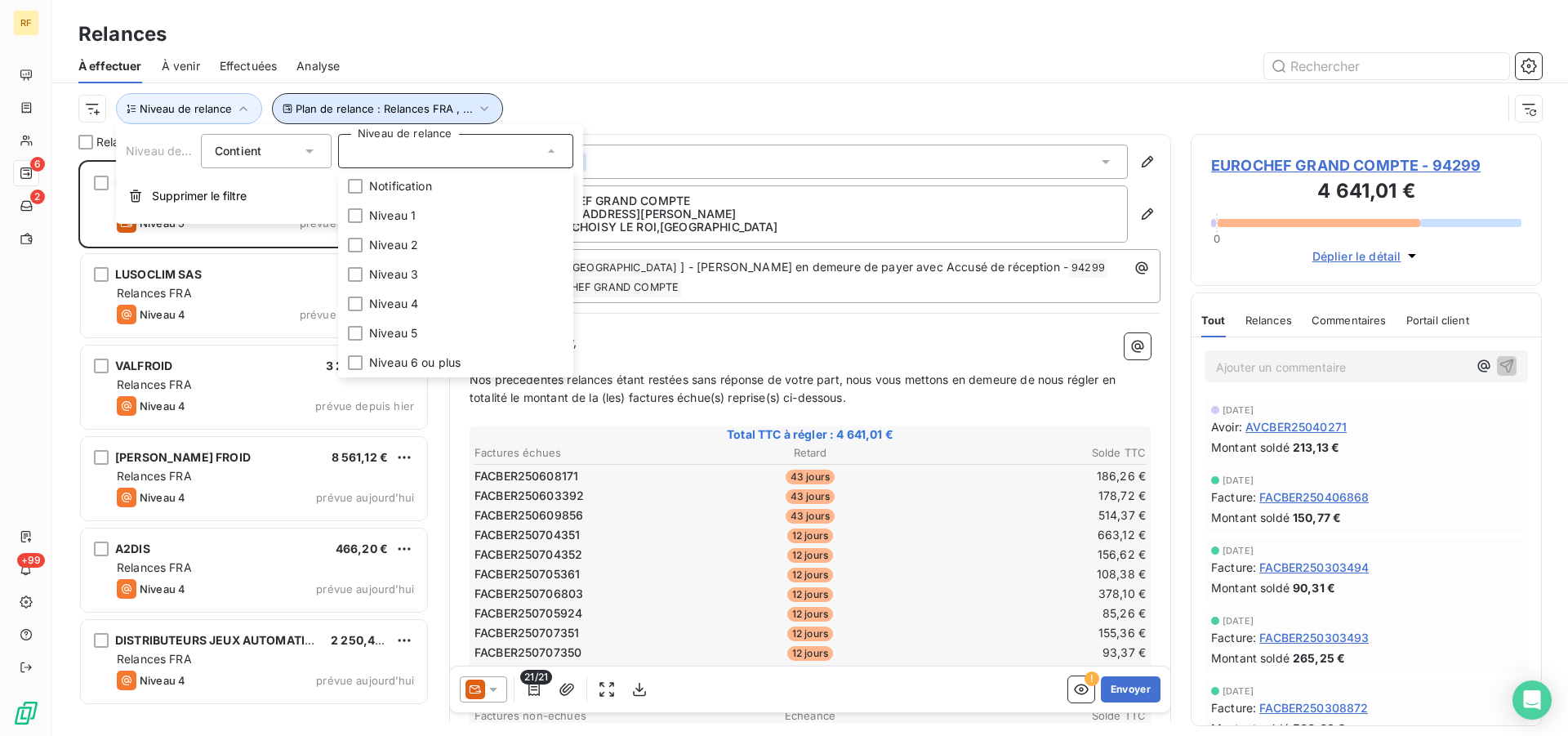
click at [439, 111] on span "Plan de relance : Relances FRA , ..." at bounding box center [384, 108] width 178 height 13
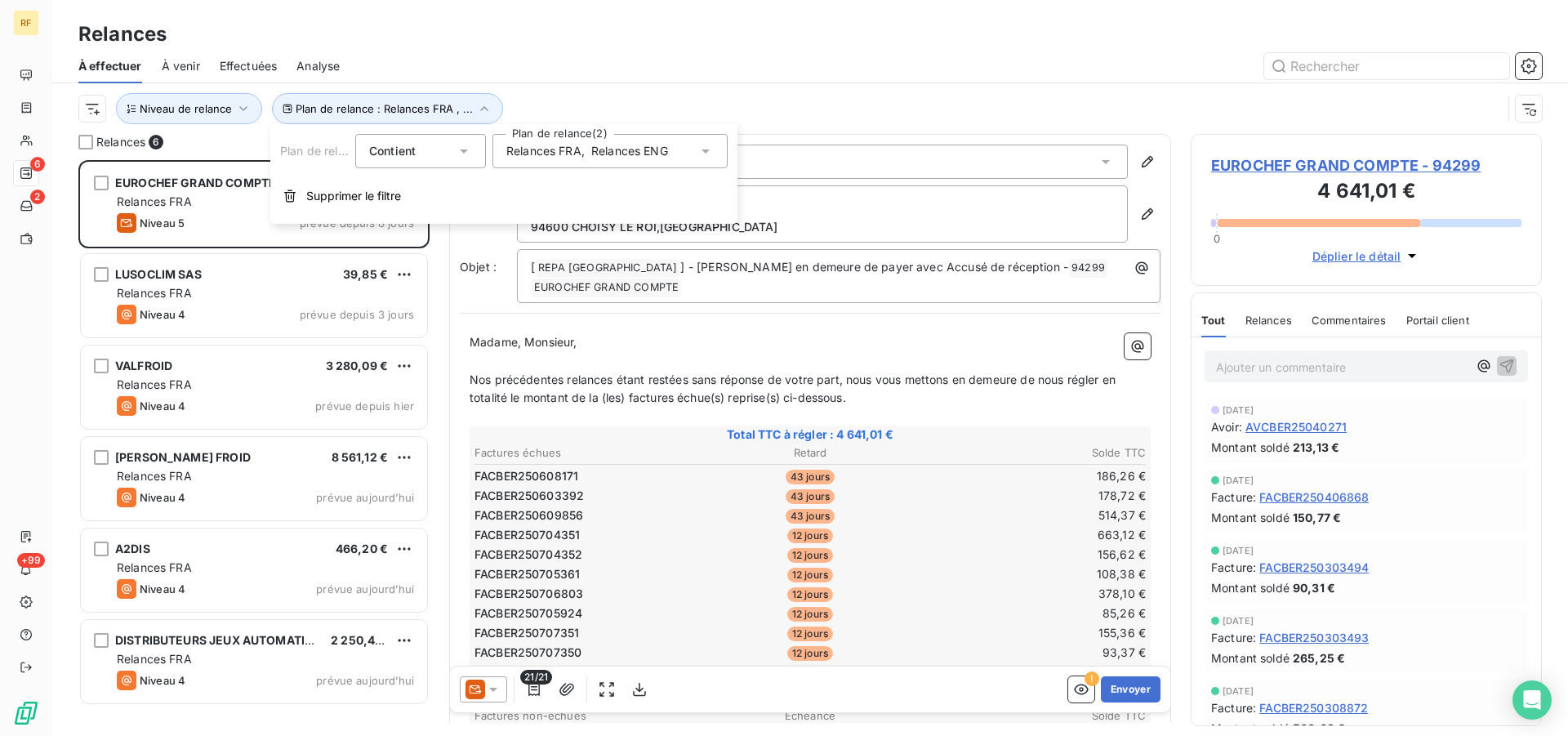
click at [590, 151] on div "Relances FRA , Relances ENG" at bounding box center [587, 151] width 162 height 17
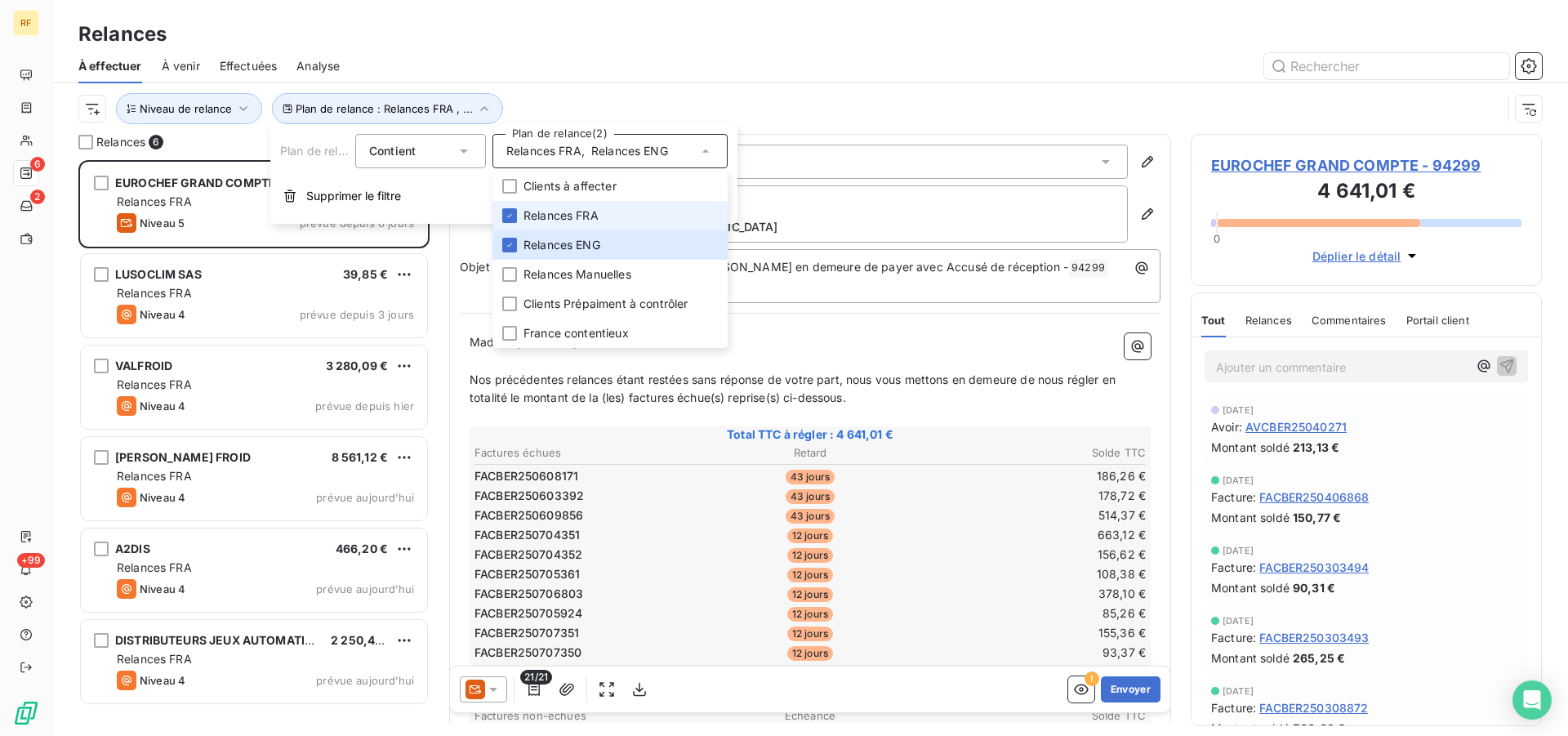
click at [546, 218] on span "Relances FRA" at bounding box center [560, 216] width 75 height 17
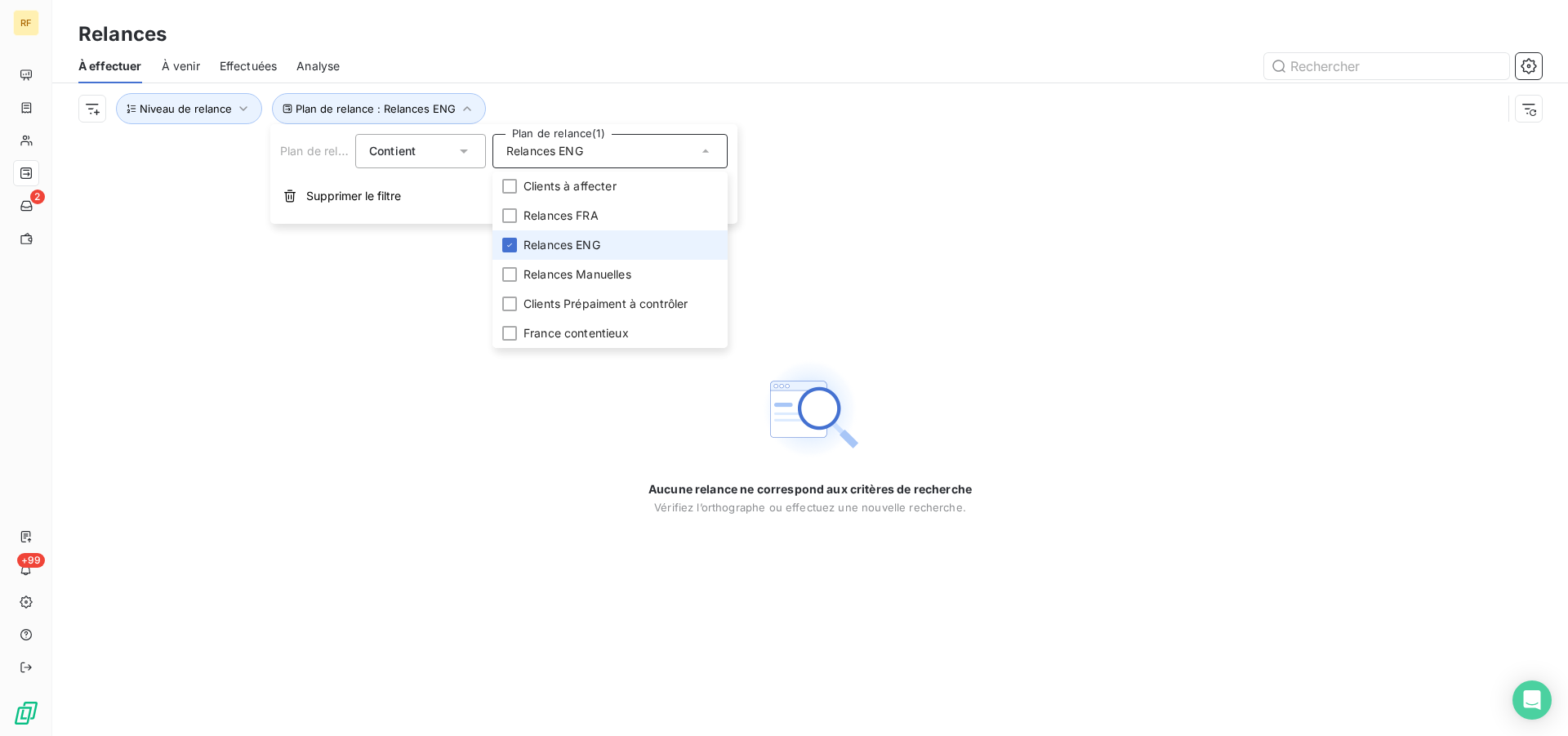
click at [544, 250] on span "Relances ENG" at bounding box center [561, 245] width 77 height 17
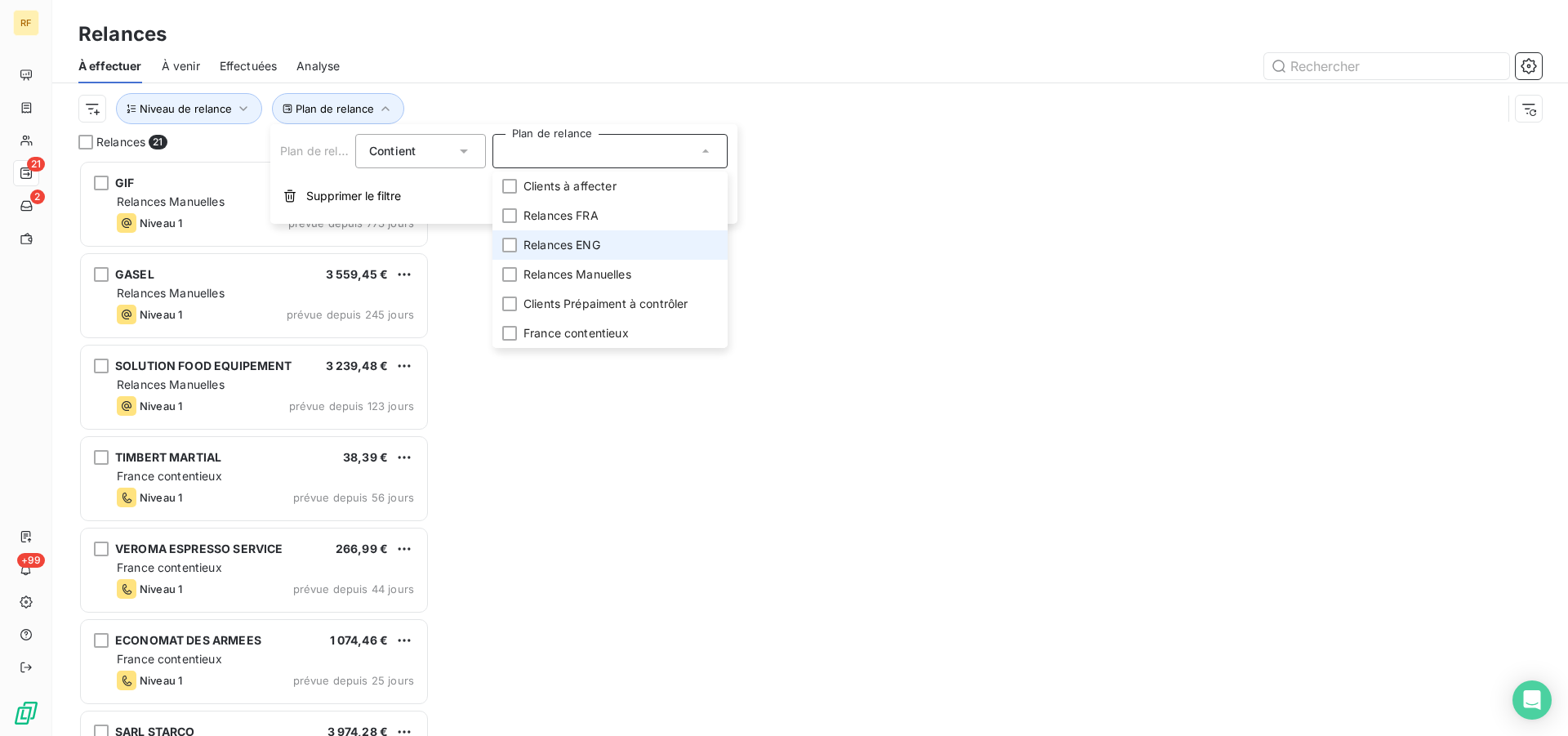
scroll to position [562, 337]
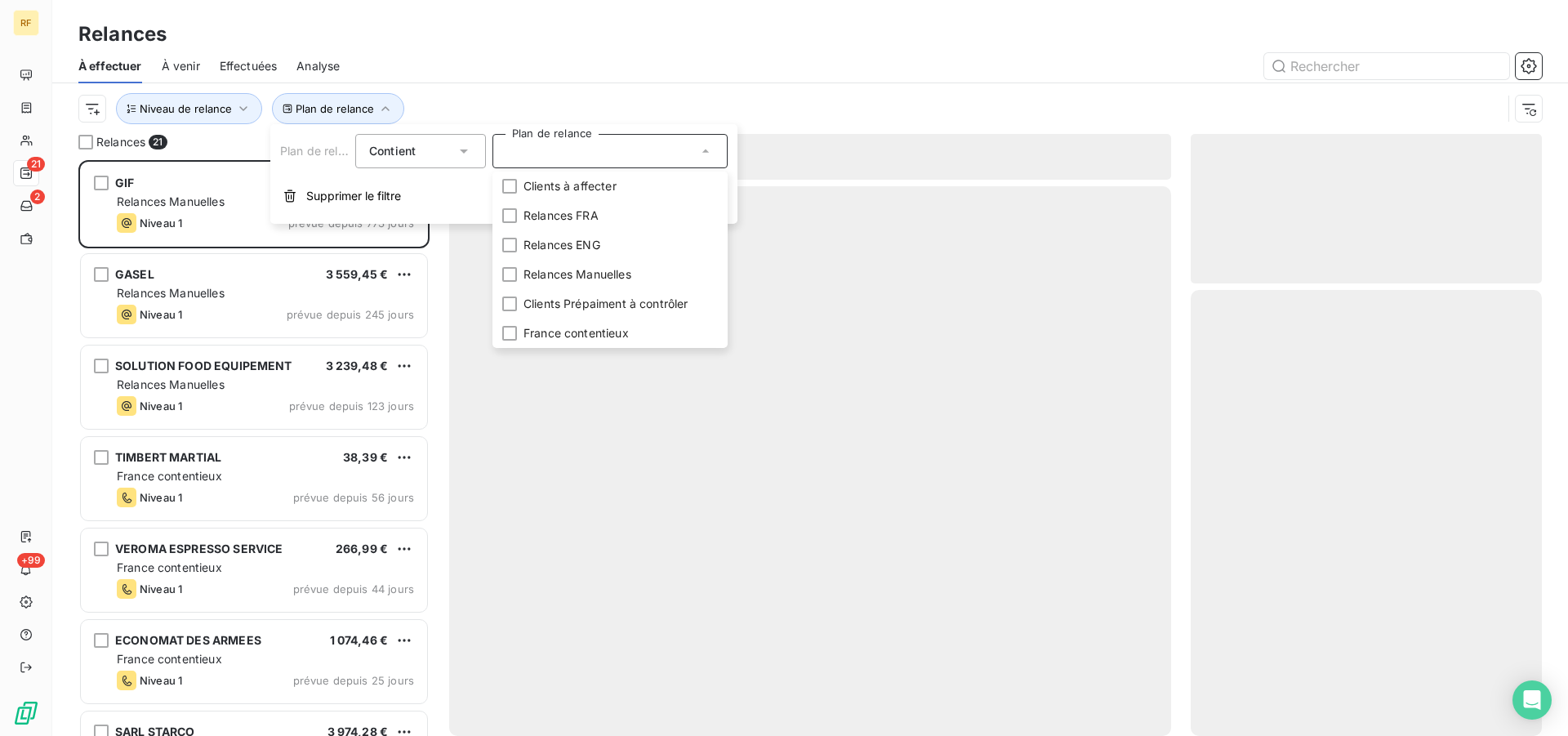
click at [600, 58] on div at bounding box center [951, 66] width 1183 height 26
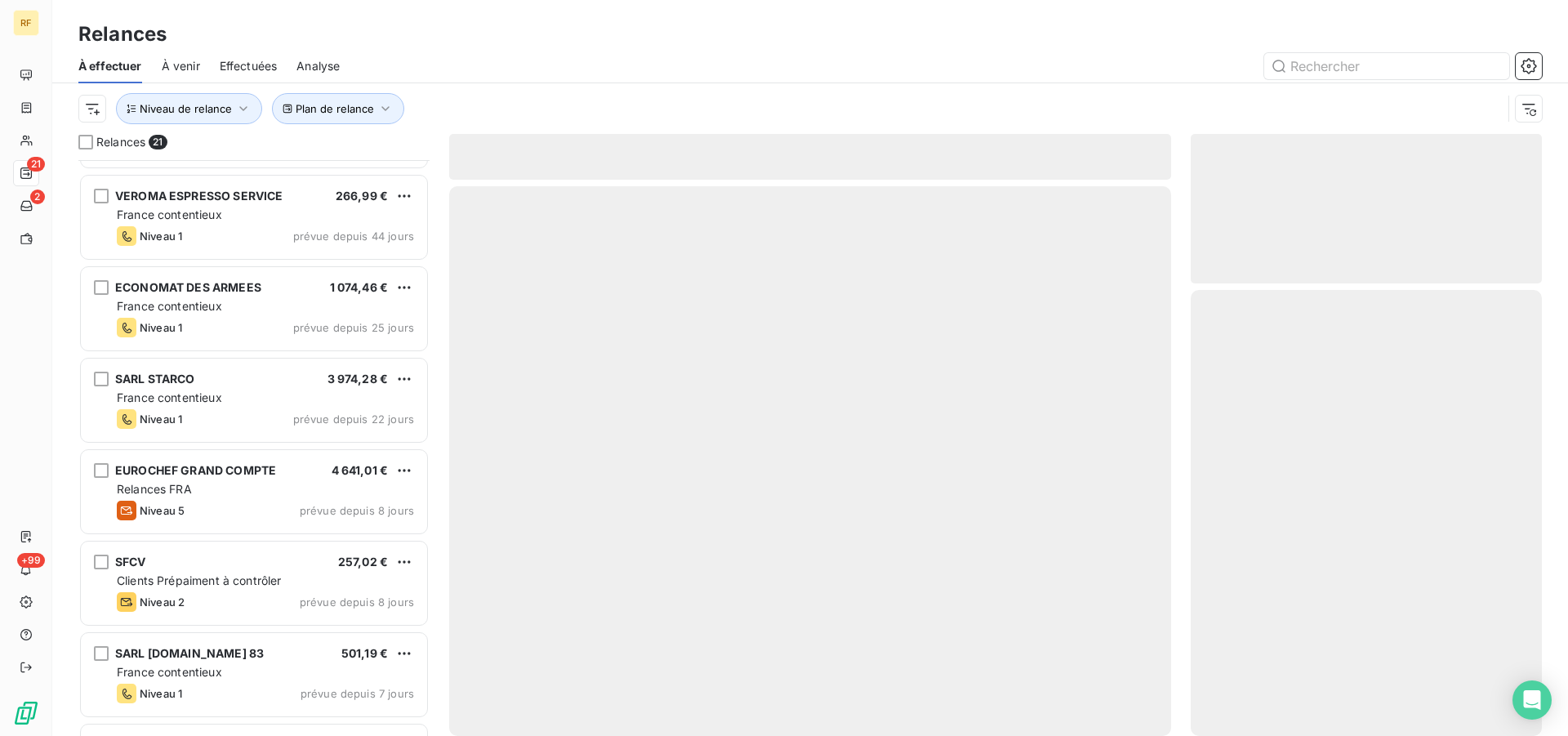
scroll to position [418, 0]
